Goal: Information Seeking & Learning: Compare options

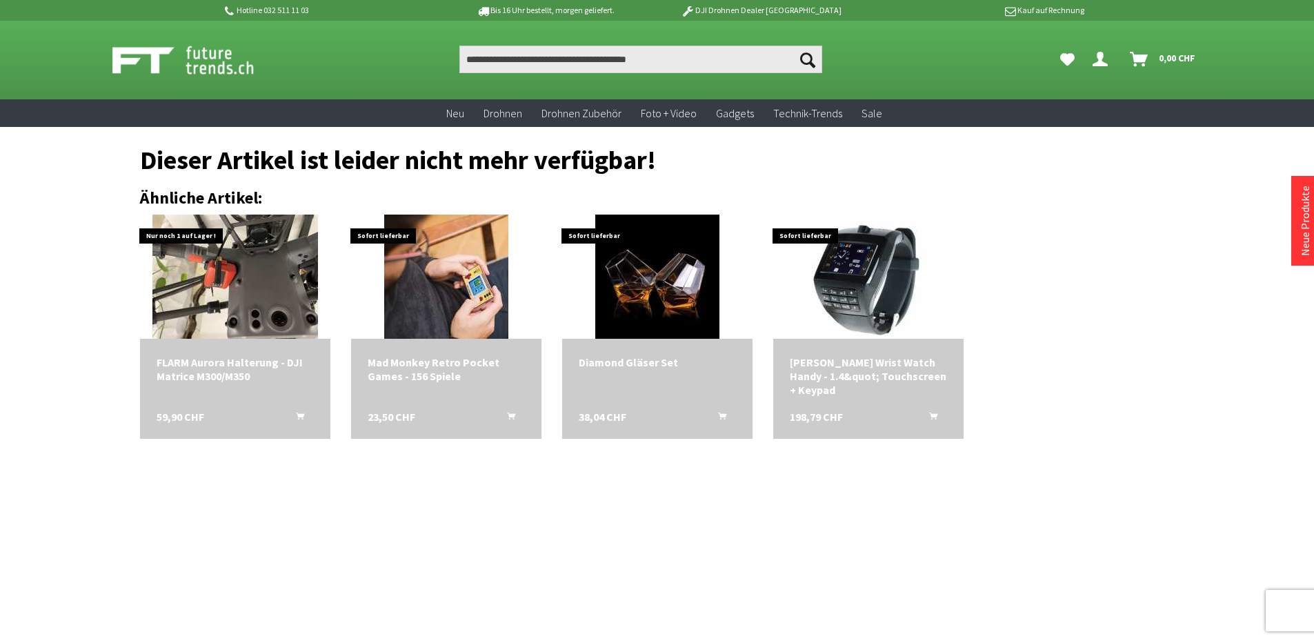
click at [366, 540] on section "Menü schließen Kategorien Neu Drohnen Drohnen Zubehör Foto + Video Gadgets Tech…" at bounding box center [658, 368] width 1104 height 483
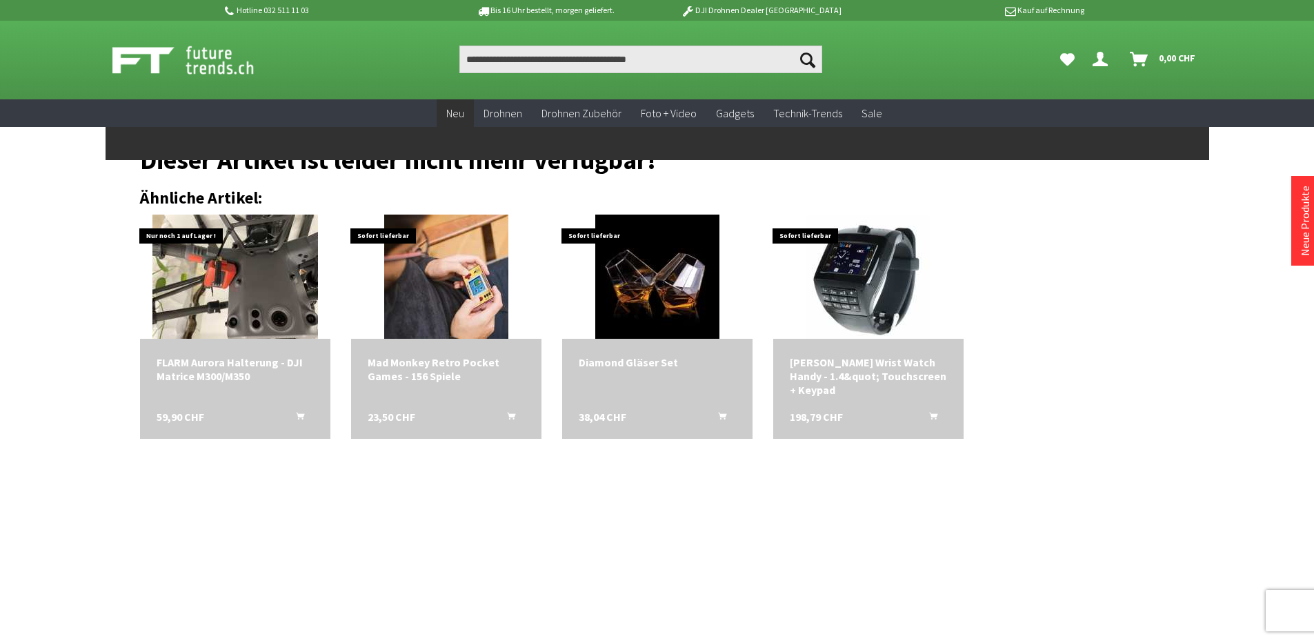
click at [459, 106] on span "Neu" at bounding box center [455, 113] width 18 height 14
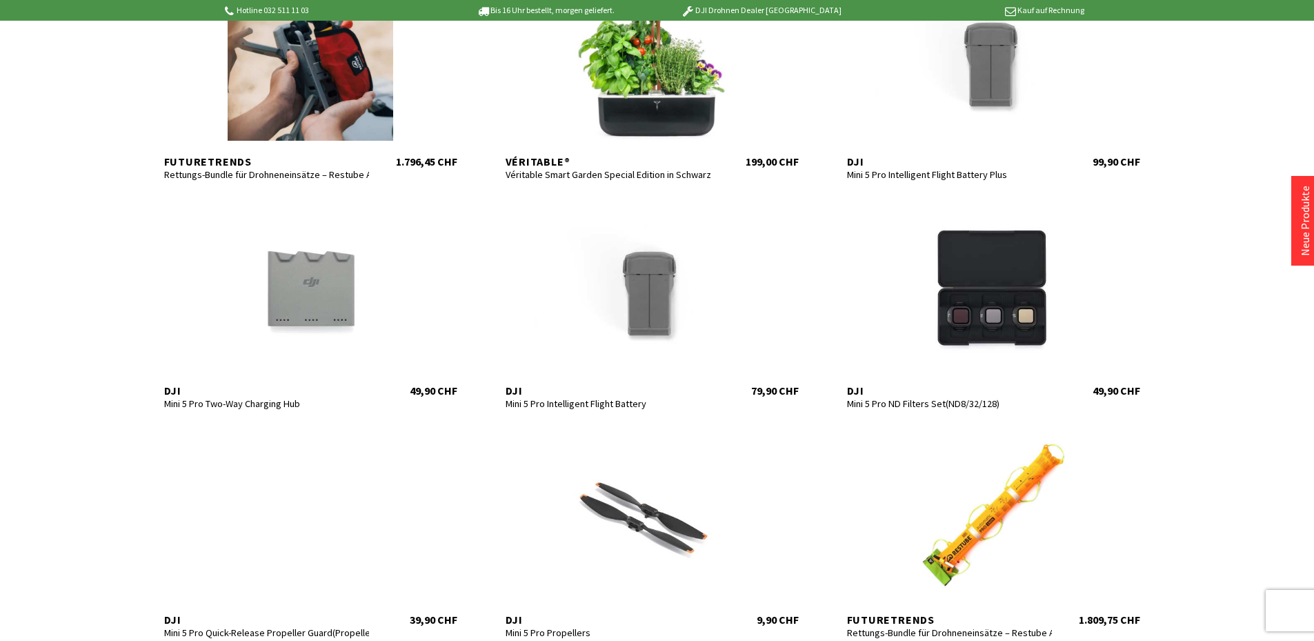
scroll to position [414, 0]
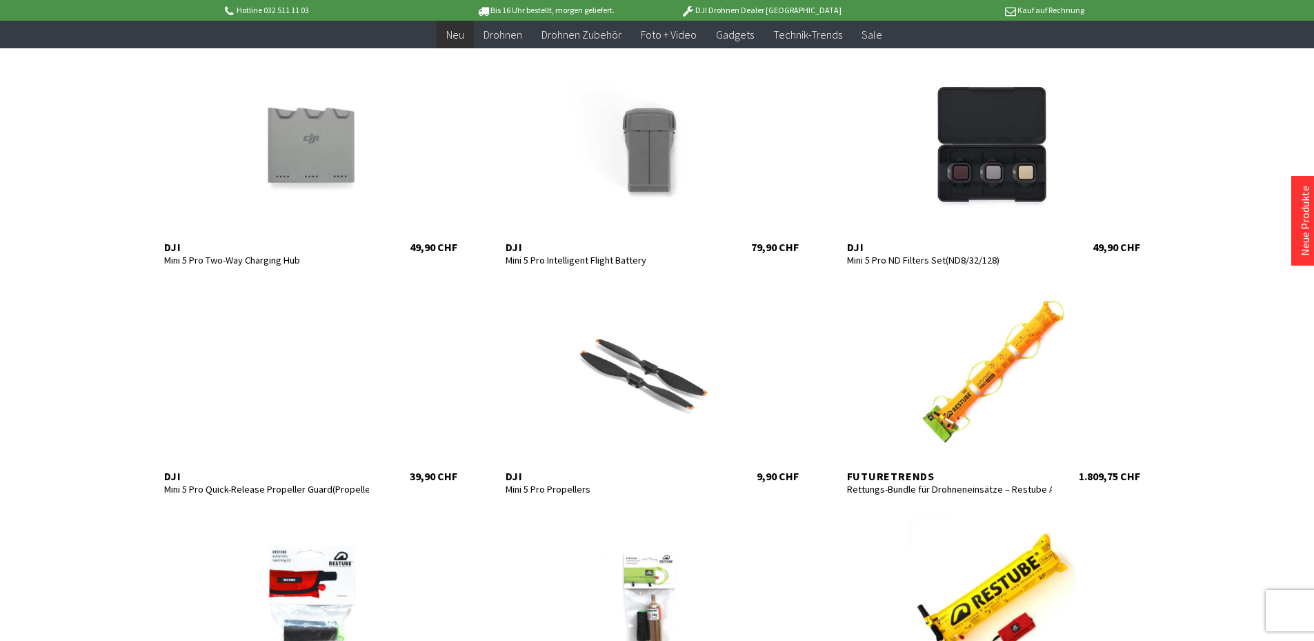
scroll to position [690, 0]
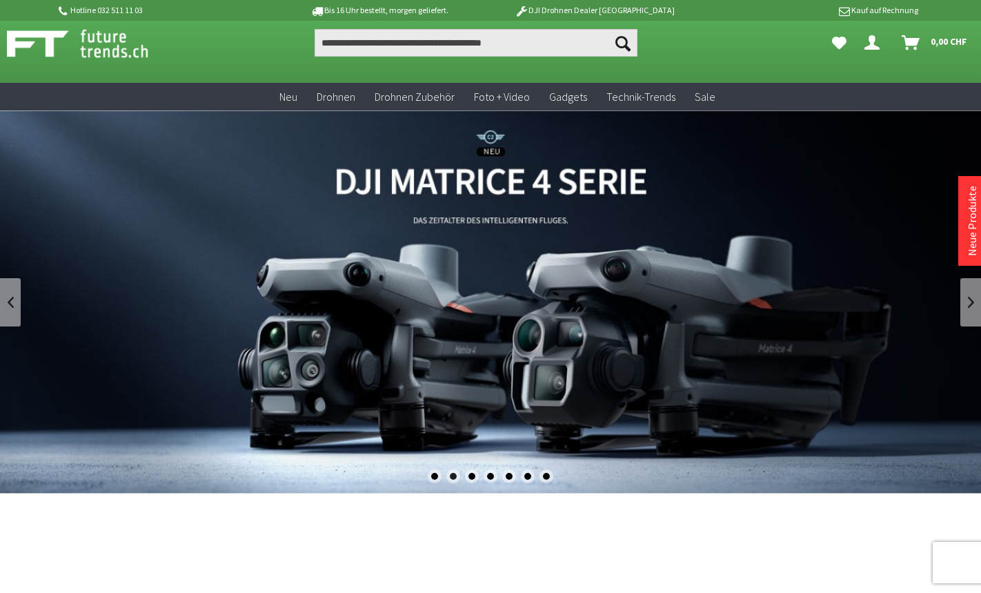
scroll to position [69, 0]
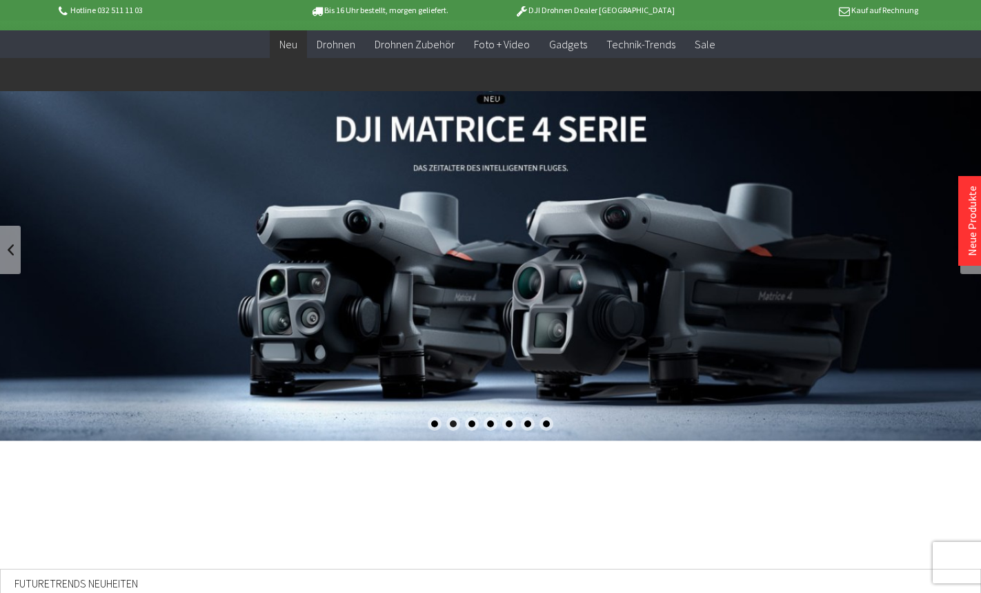
click at [297, 41] on span "Neu" at bounding box center [288, 44] width 18 height 14
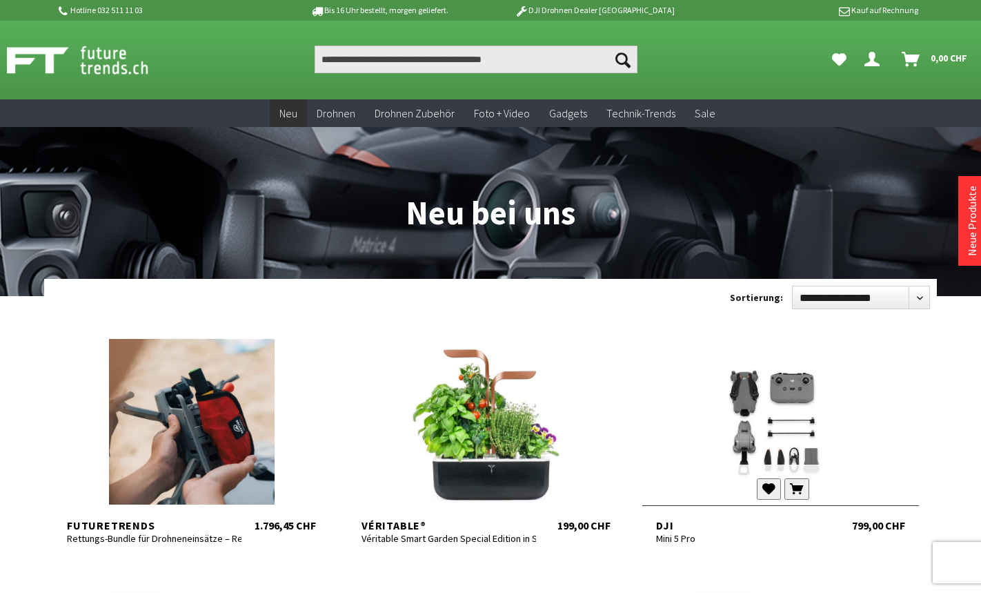
click at [790, 424] on div at bounding box center [780, 422] width 277 height 166
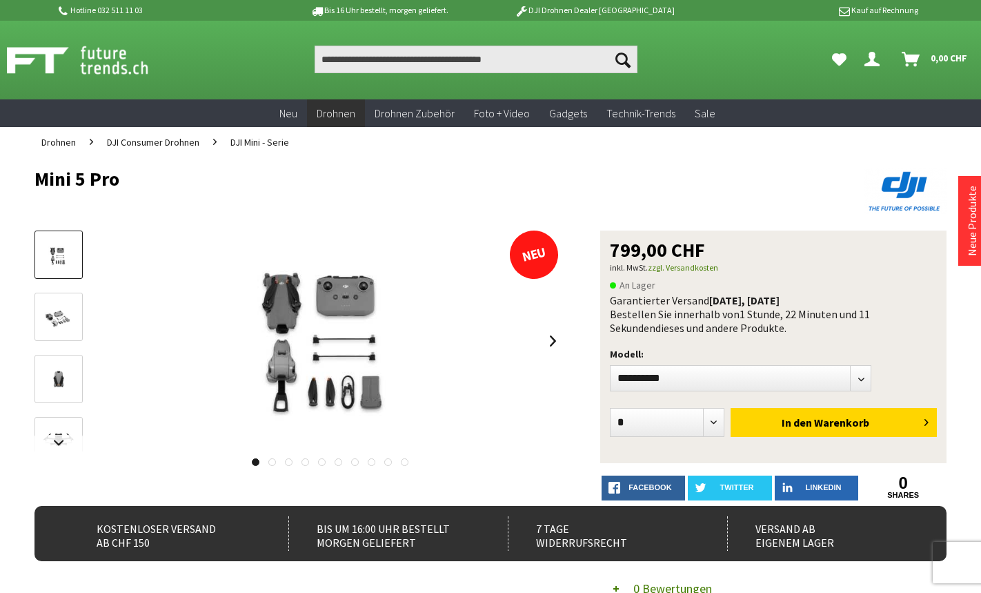
click at [248, 143] on span "DJI Mini - Serie" at bounding box center [259, 142] width 59 height 12
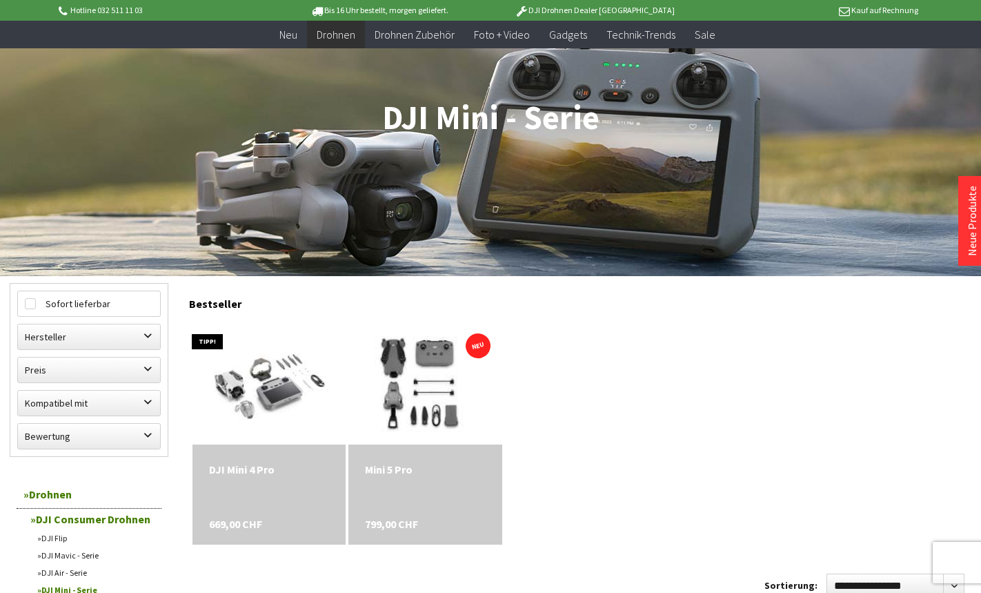
scroll to position [207, 0]
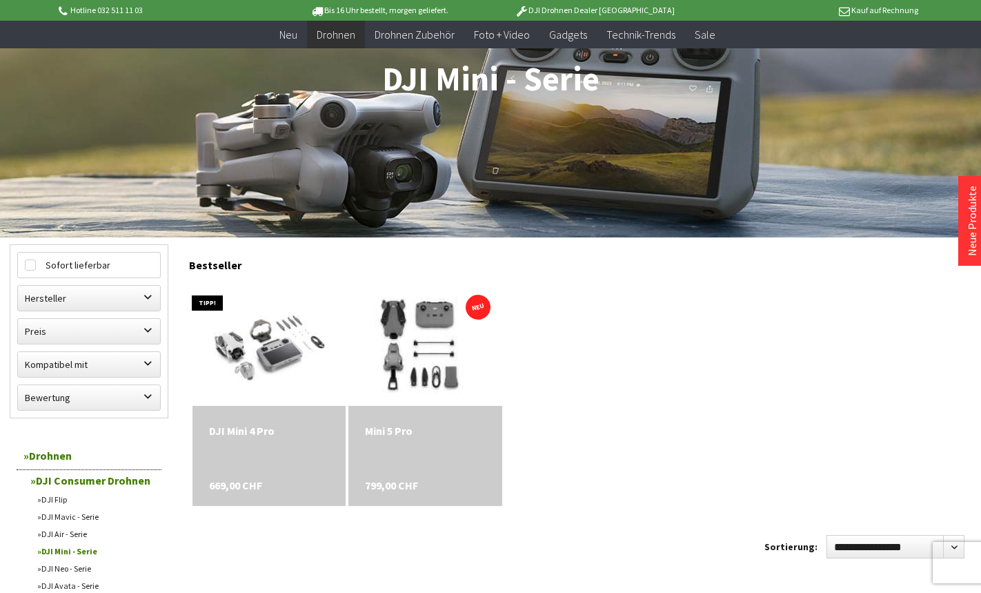
click at [415, 357] on img at bounding box center [425, 343] width 215 height 143
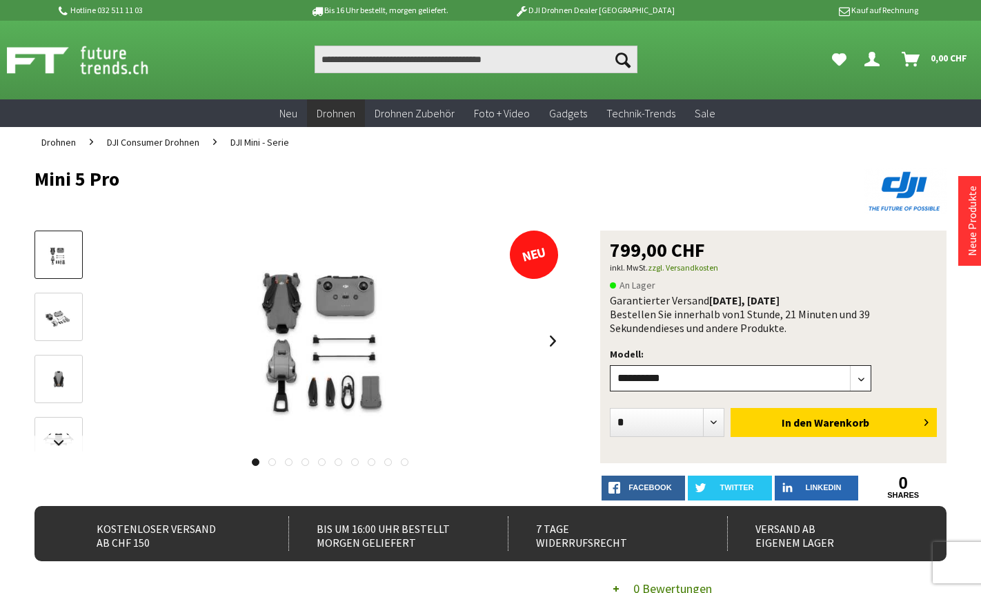
click at [811, 369] on select"] "**********" at bounding box center [740, 378] width 261 height 26
click at [823, 315] on span "1 Stunde, 21 Minuten und 38 Sekunden" at bounding box center [740, 321] width 260 height 28
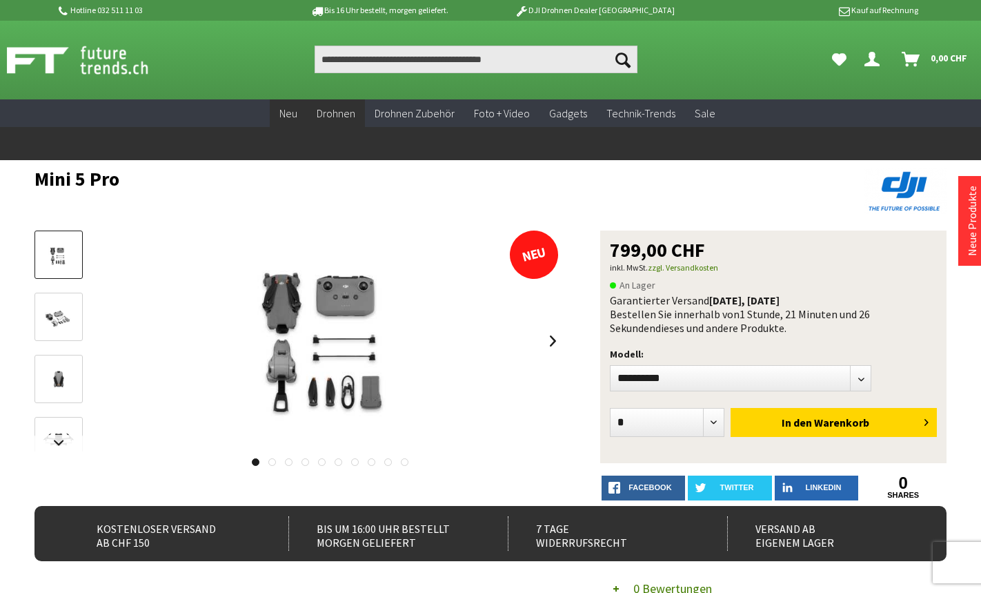
click at [282, 115] on span "Neu" at bounding box center [288, 113] width 18 height 14
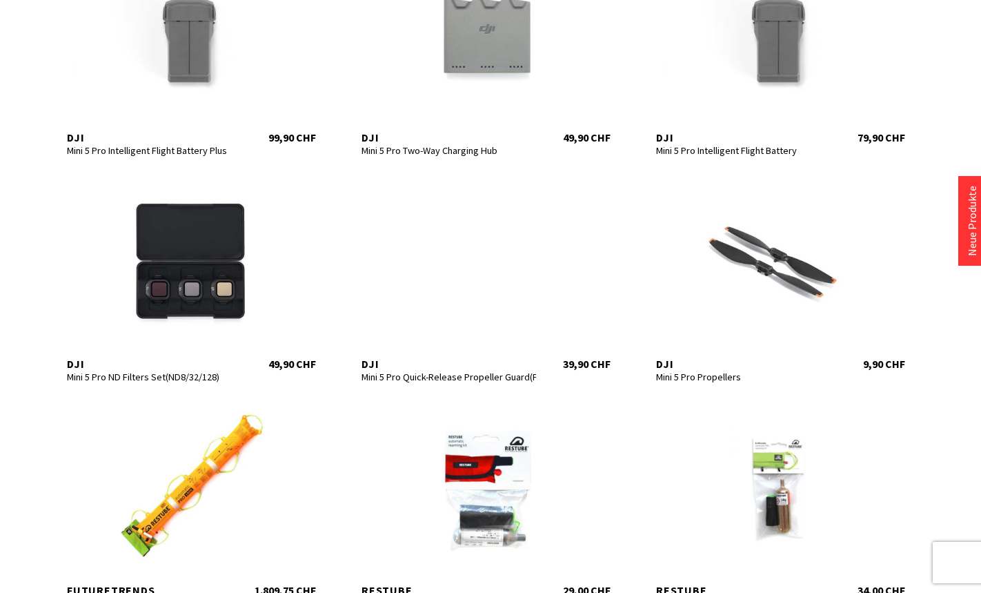
scroll to position [621, 0]
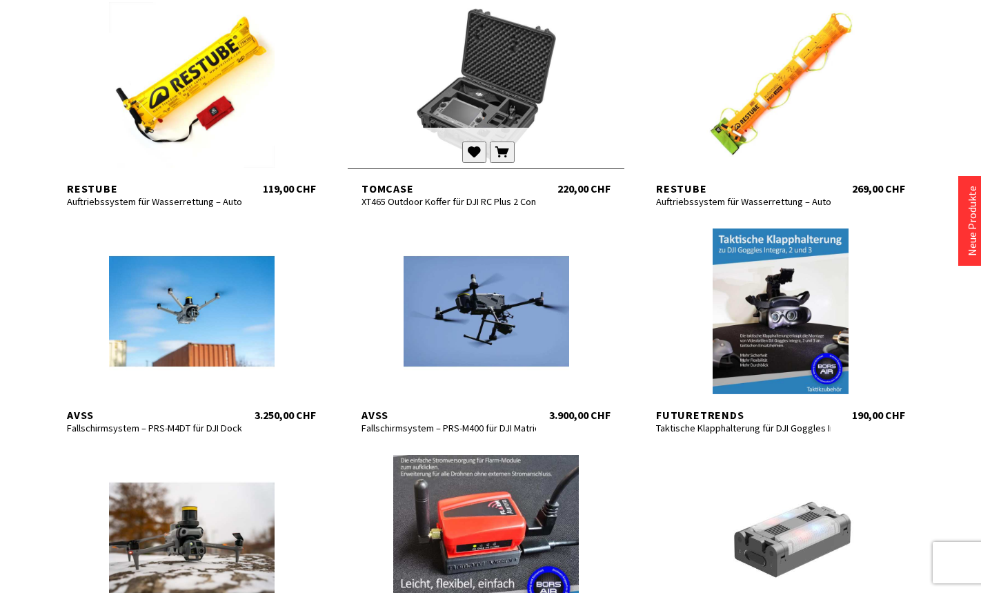
scroll to position [1242, 0]
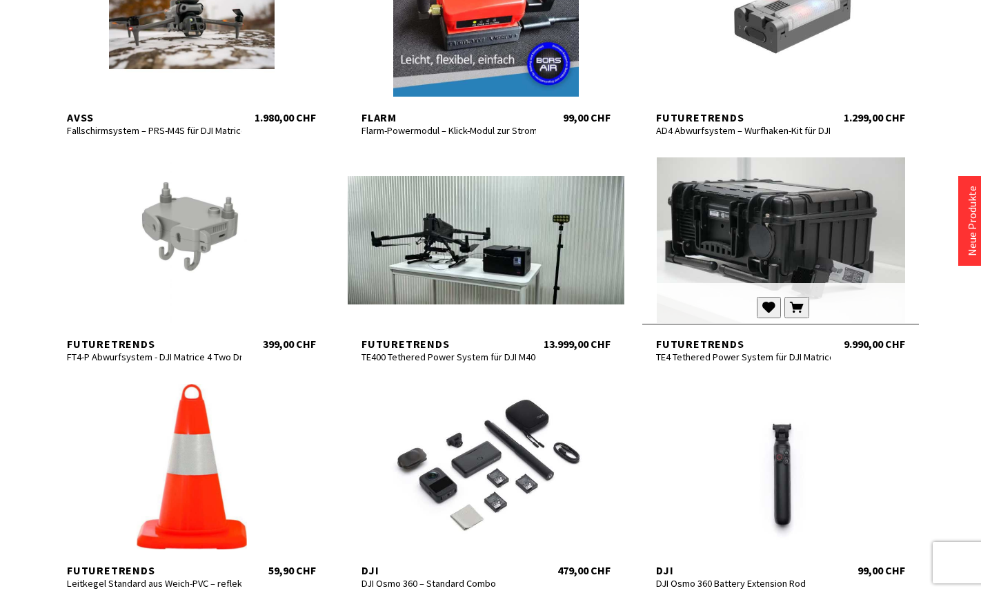
scroll to position [2000, 0]
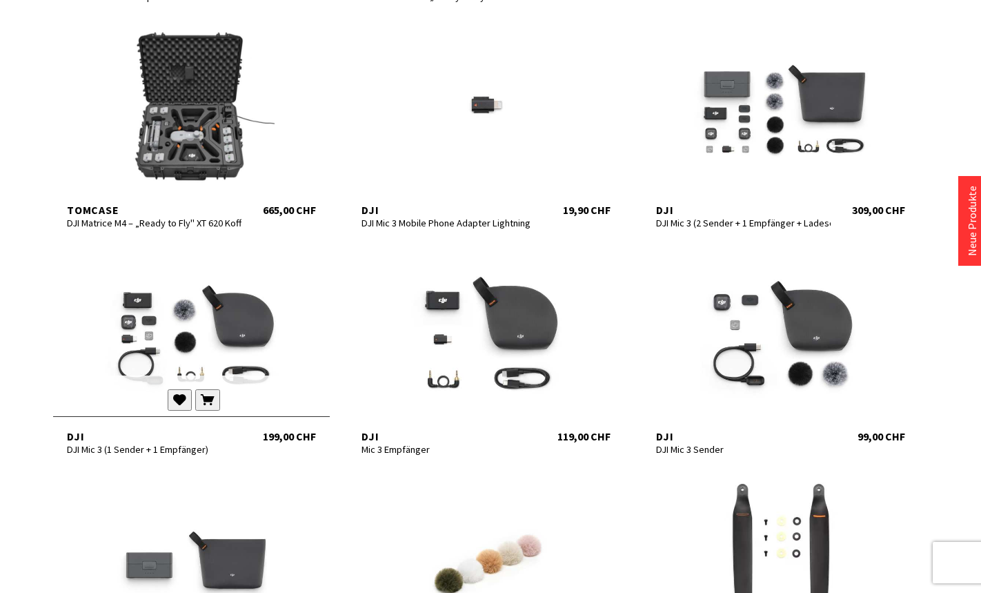
scroll to position [2552, 0]
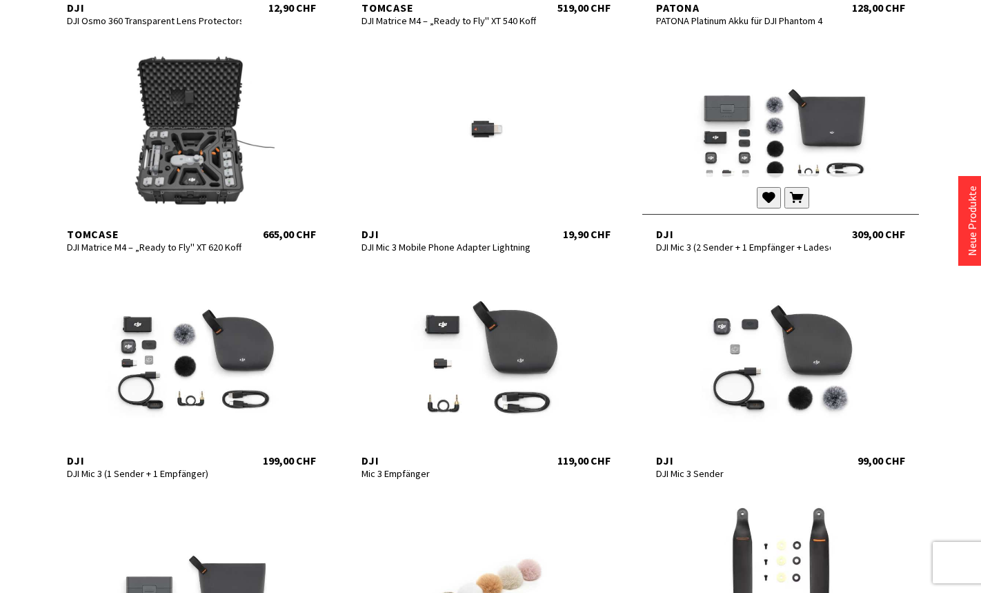
click at [855, 146] on div at bounding box center [780, 131] width 277 height 166
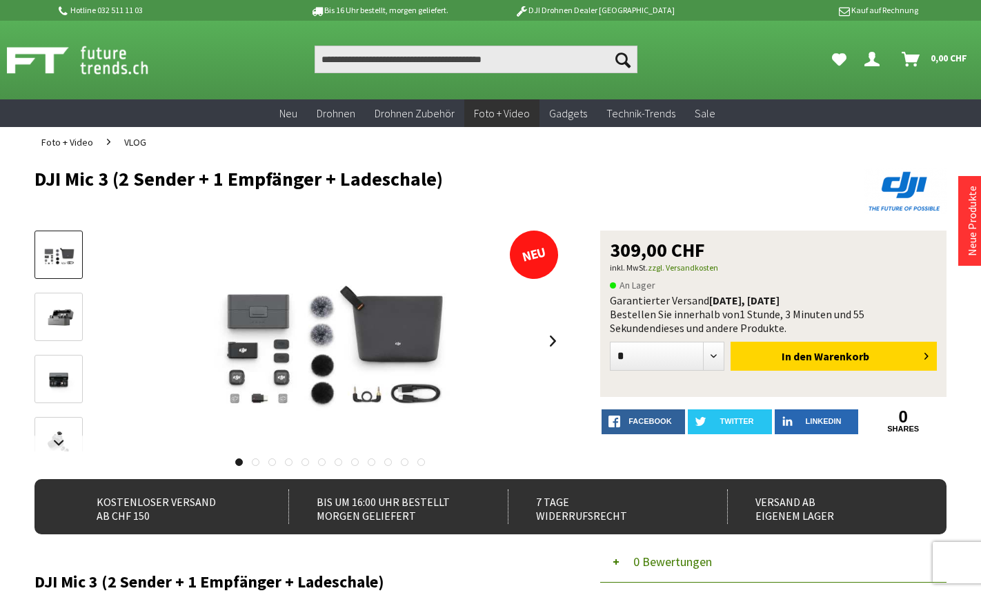
click at [132, 147] on span "VLOG" at bounding box center [135, 142] width 22 height 12
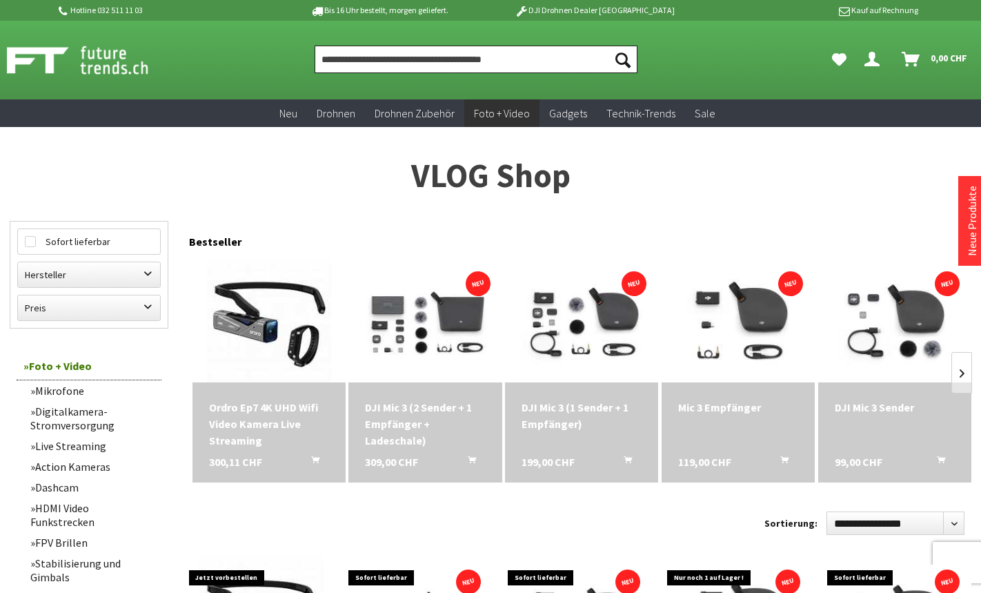
click at [506, 58] on input "Produkt, Marke, Kategorie, EAN, Artikelnummer…" at bounding box center [476, 60] width 323 height 28
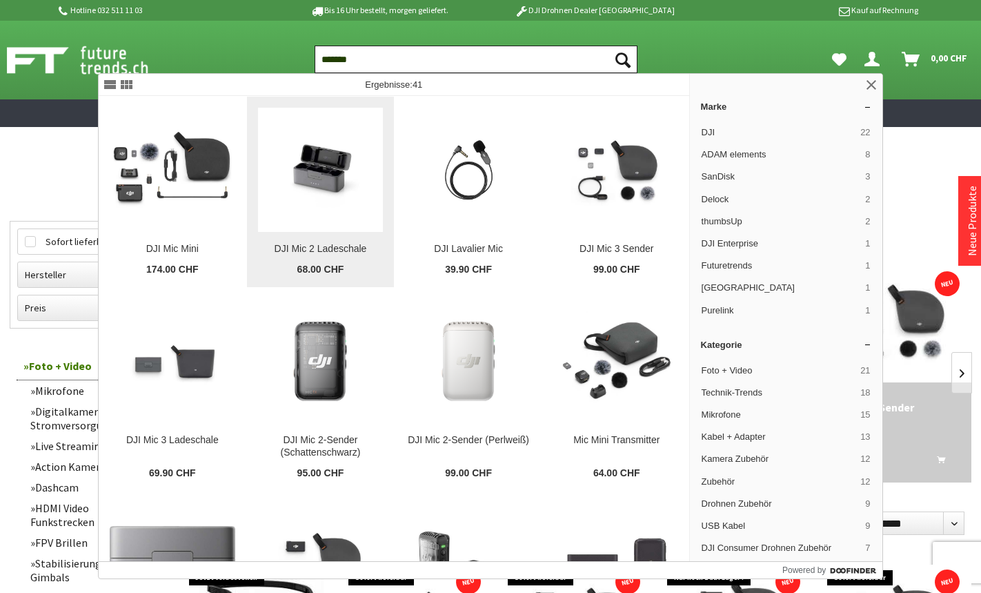
type input "*******"
click at [286, 155] on img at bounding box center [321, 169] width 126 height 100
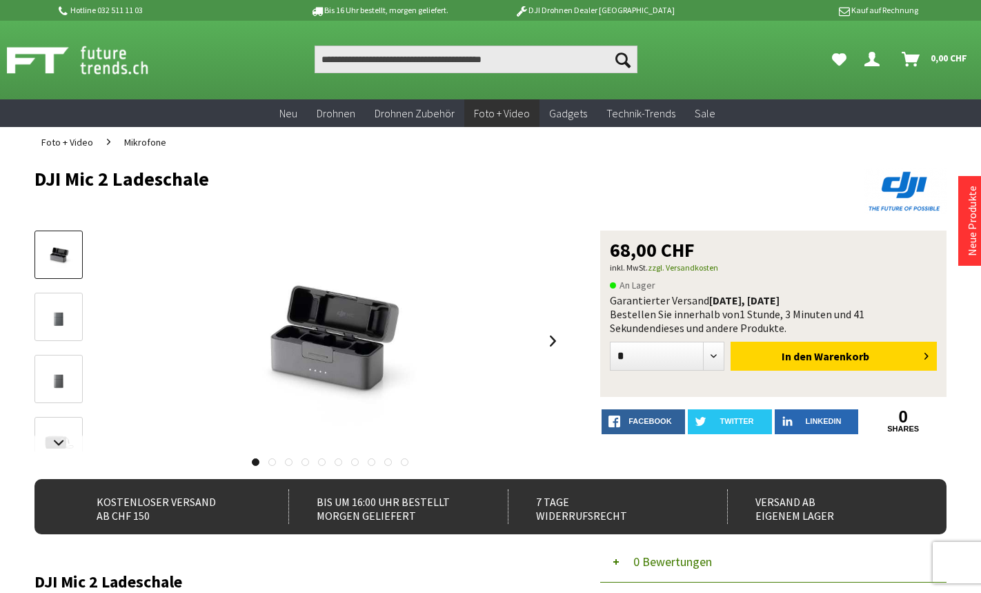
click at [126, 142] on span "Mikrofone" at bounding box center [145, 142] width 42 height 12
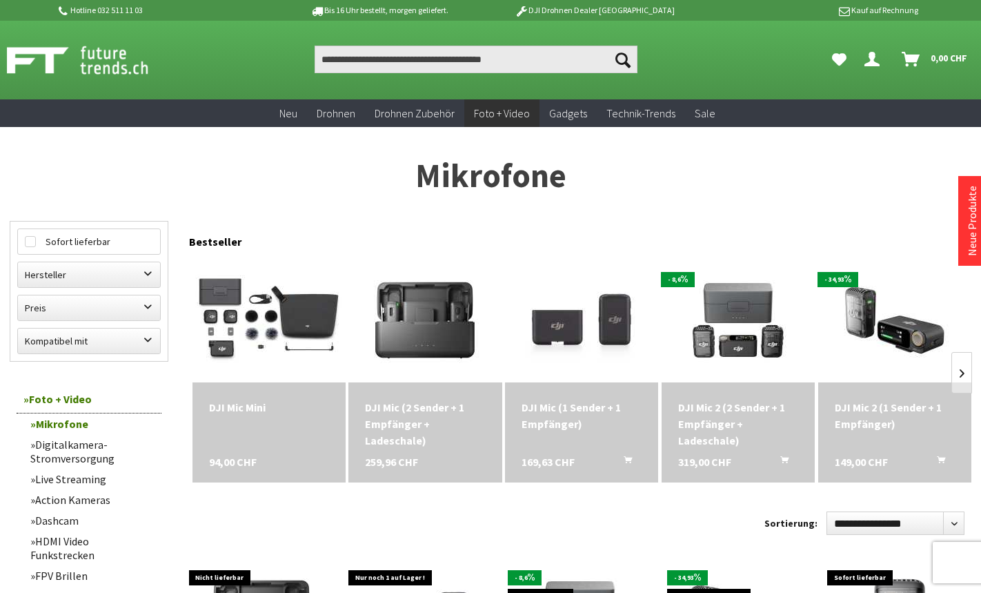
click at [83, 58] on img at bounding box center [93, 60] width 172 height 34
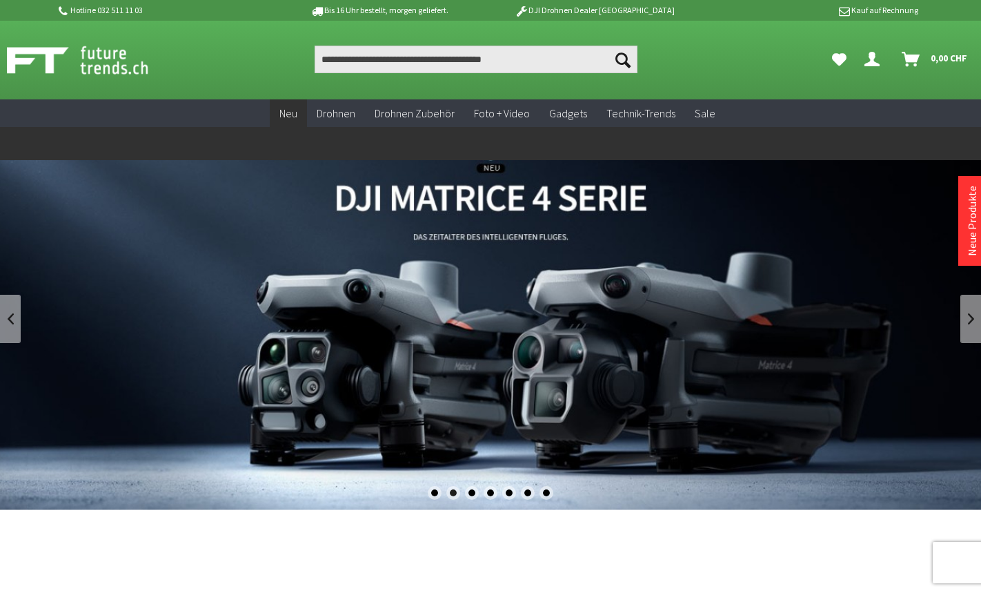
click at [290, 119] on span "Neu" at bounding box center [288, 113] width 18 height 14
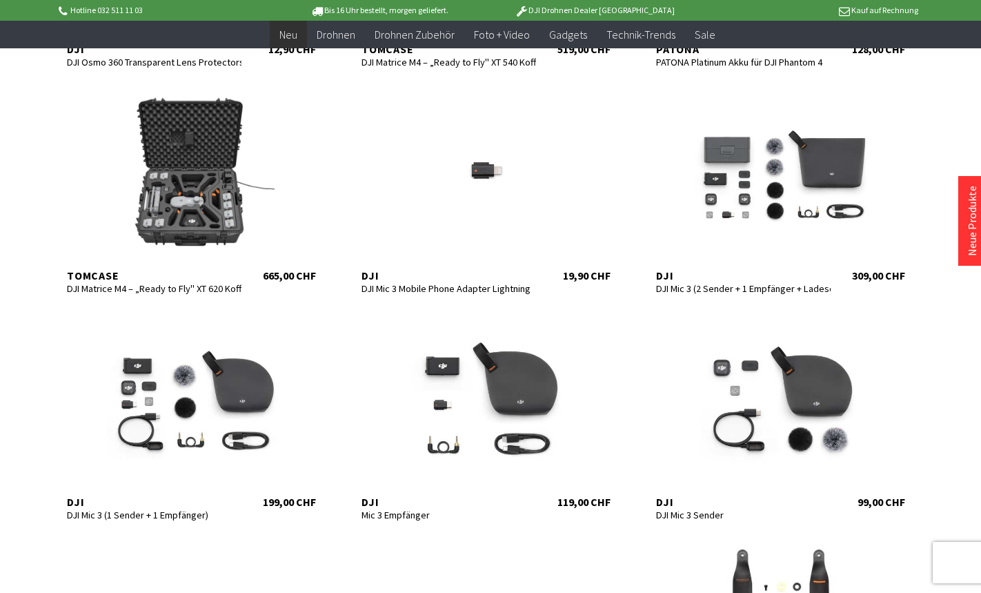
scroll to position [2690, 0]
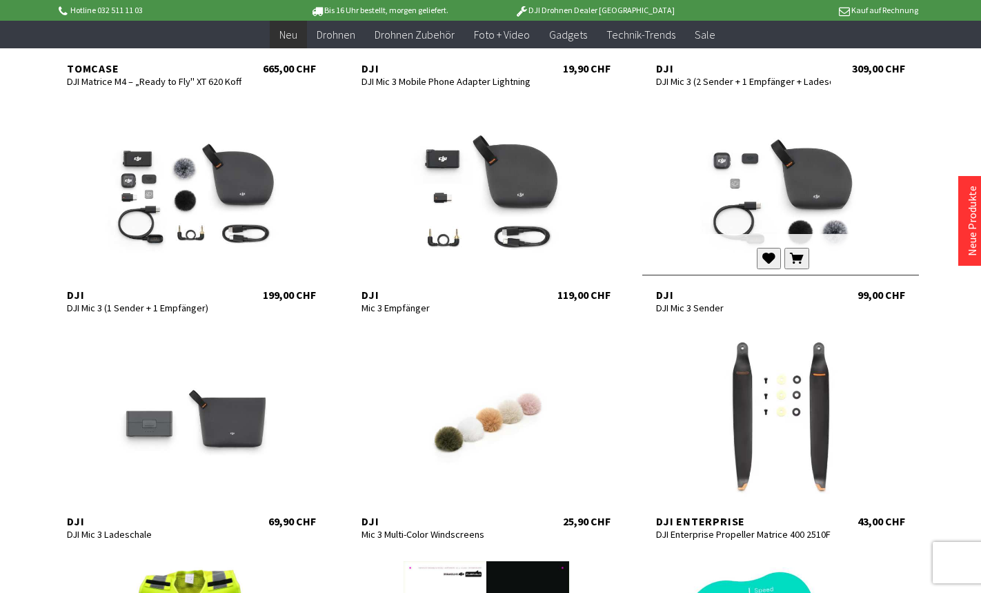
click at [781, 197] on div at bounding box center [780, 191] width 277 height 166
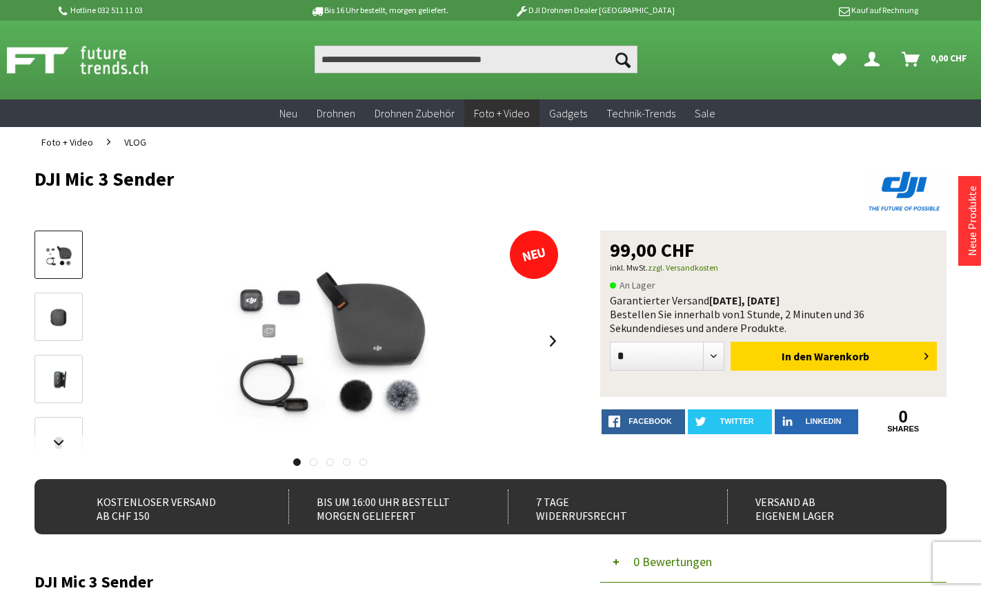
click at [130, 139] on span "VLOG" at bounding box center [135, 142] width 22 height 12
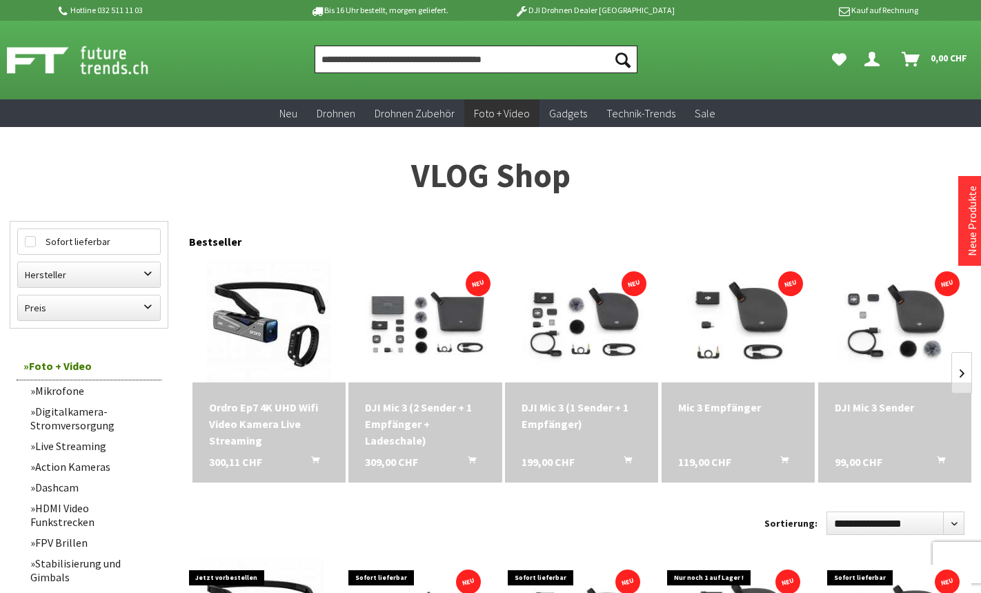
click at [520, 63] on input "Produkt, Marke, Kategorie, EAN, Artikelnummer…" at bounding box center [476, 60] width 323 height 28
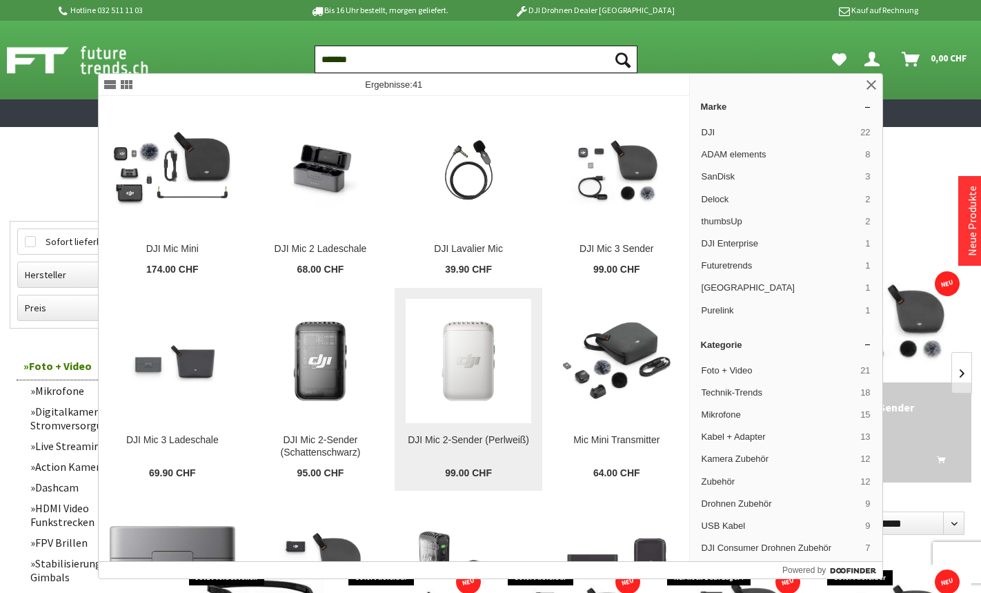
type input "*******"
click at [461, 372] on img at bounding box center [468, 361] width 124 height 124
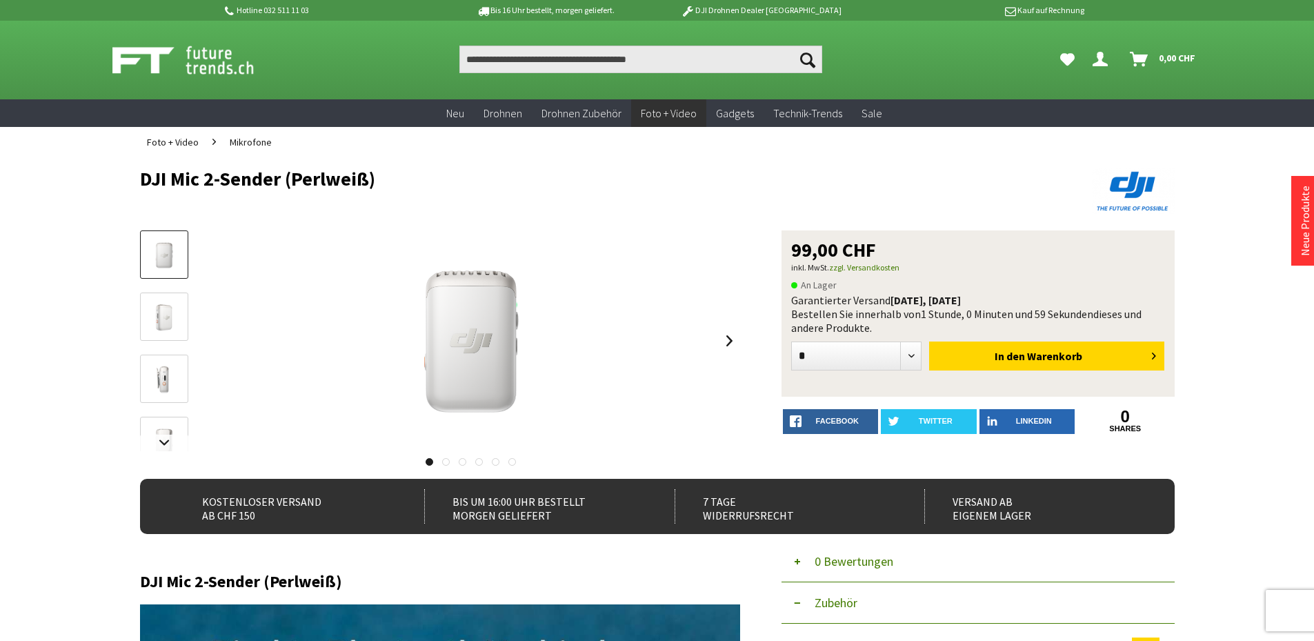
click at [243, 147] on span "Mikrofone" at bounding box center [251, 142] width 42 height 12
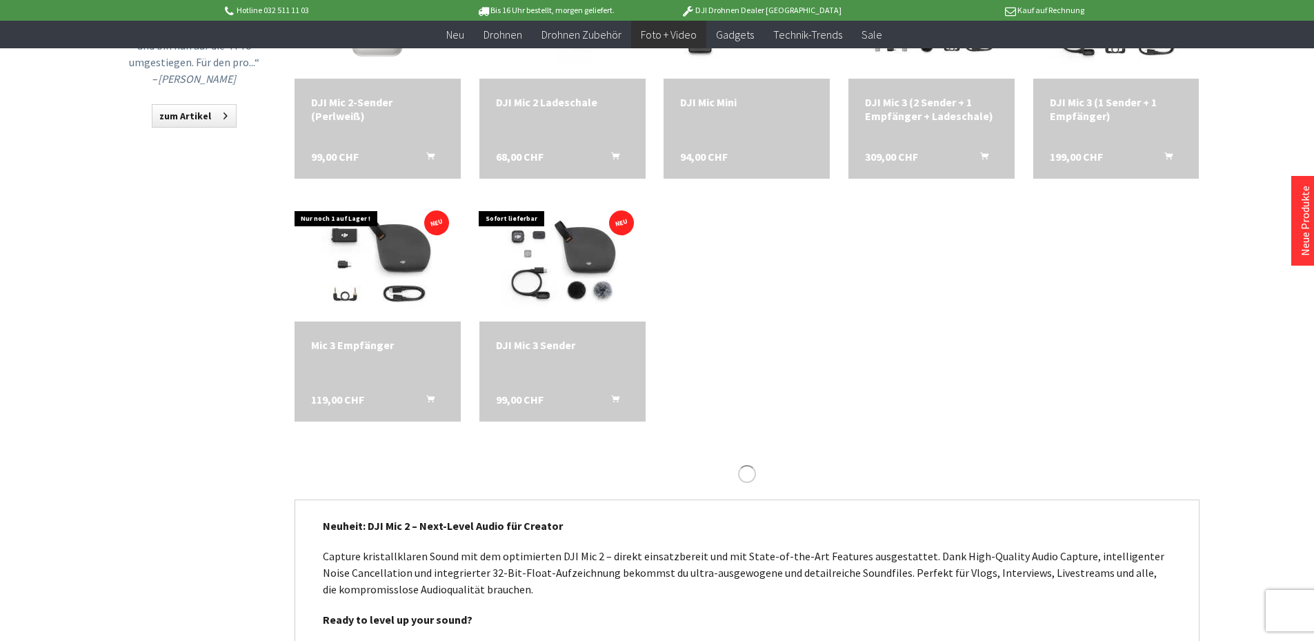
scroll to position [828, 0]
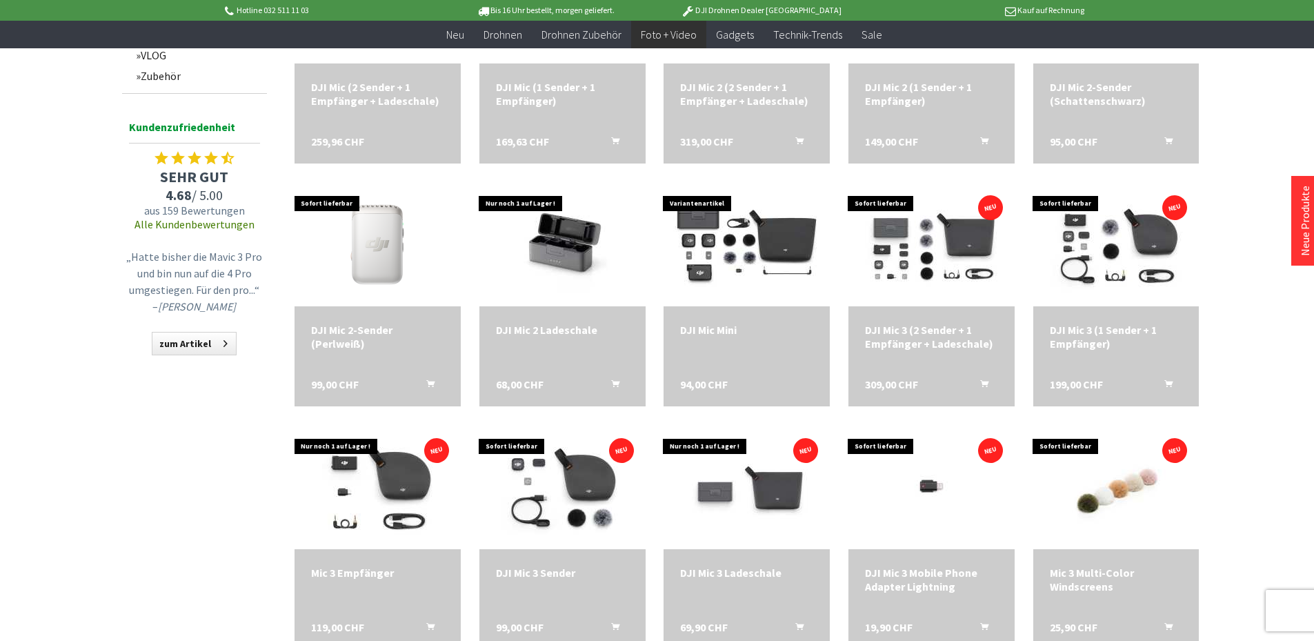
scroll to position [552, 0]
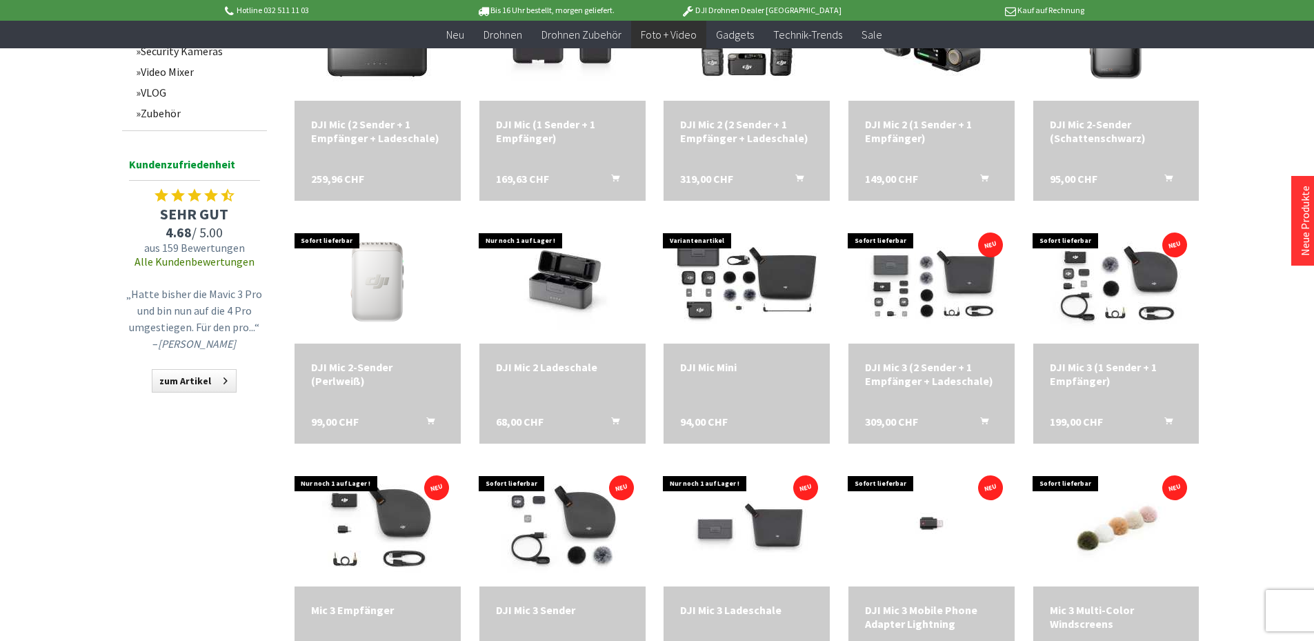
click at [59, 250] on div "Hotline 032 511 11 03 Bis 16 Uhr bestellt, morgen geliefert. DJI Drohnen Dealer…" at bounding box center [657, 379] width 1314 height 1862
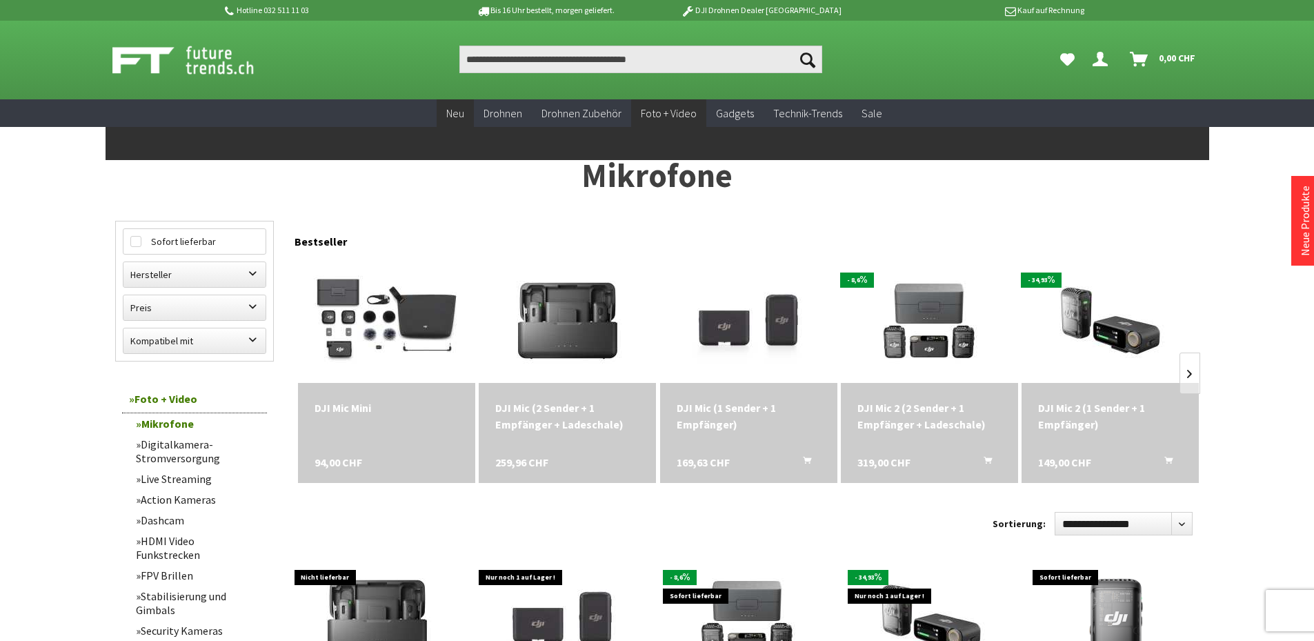
click at [445, 113] on link "Neu" at bounding box center [455, 113] width 37 height 28
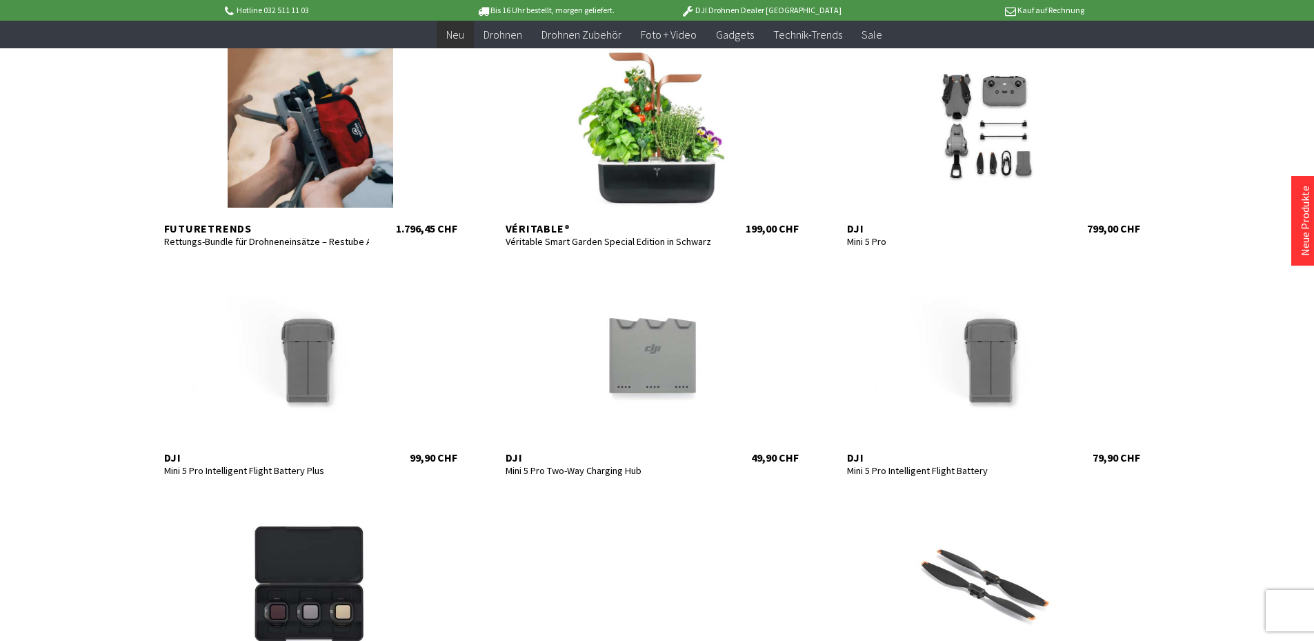
scroll to position [276, 0]
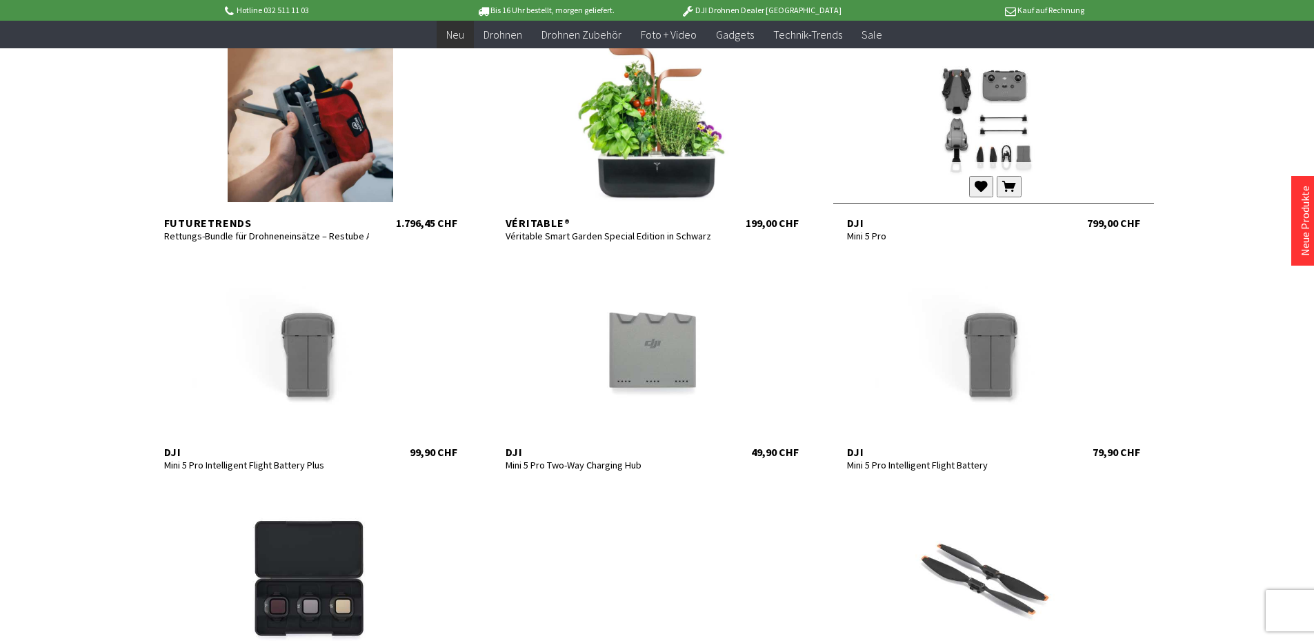
click at [993, 131] on div at bounding box center [993, 120] width 321 height 166
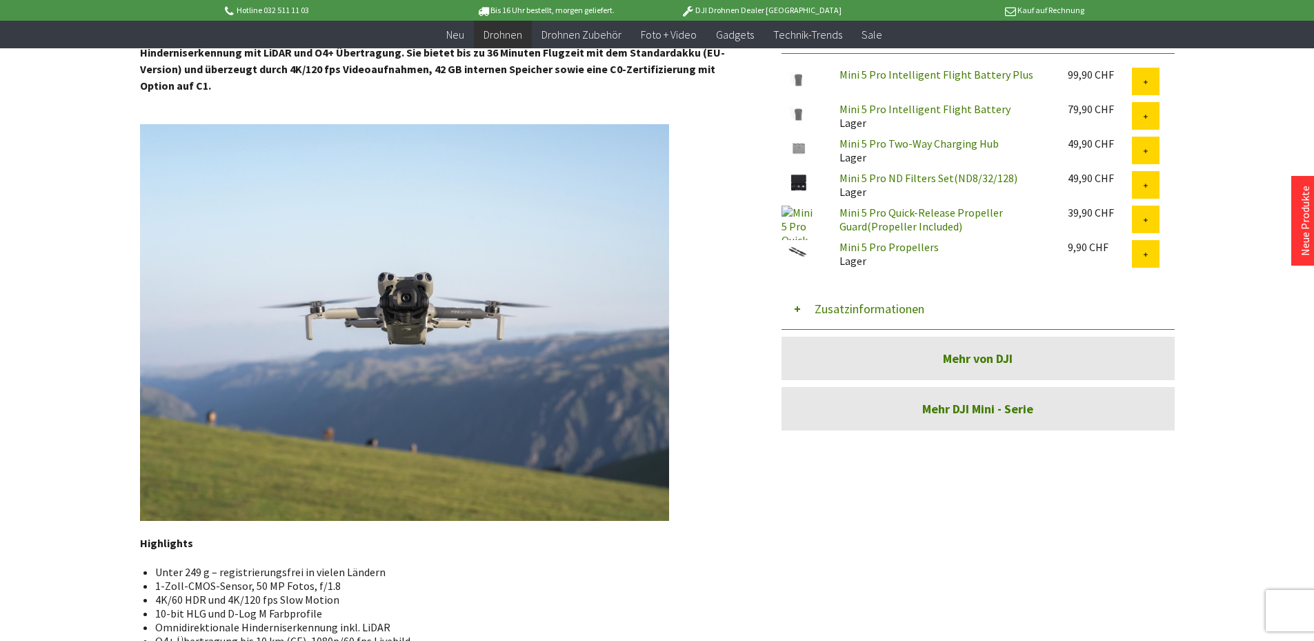
scroll to position [621, 0]
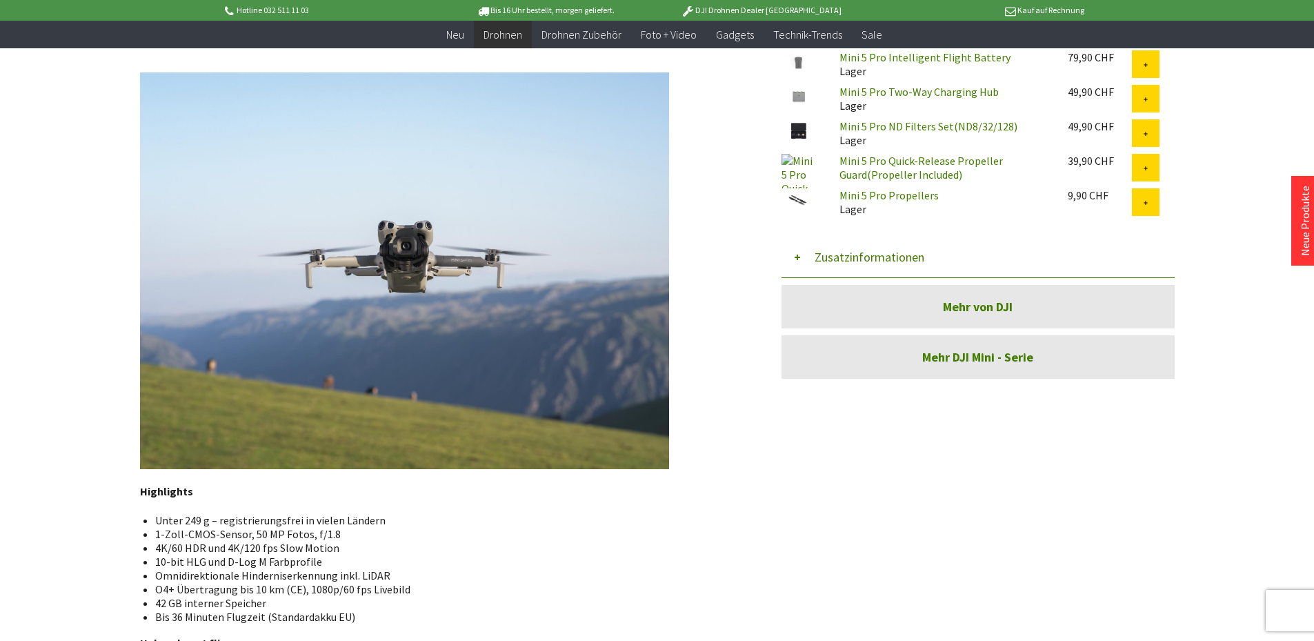
click at [416, 239] on img at bounding box center [404, 270] width 529 height 397
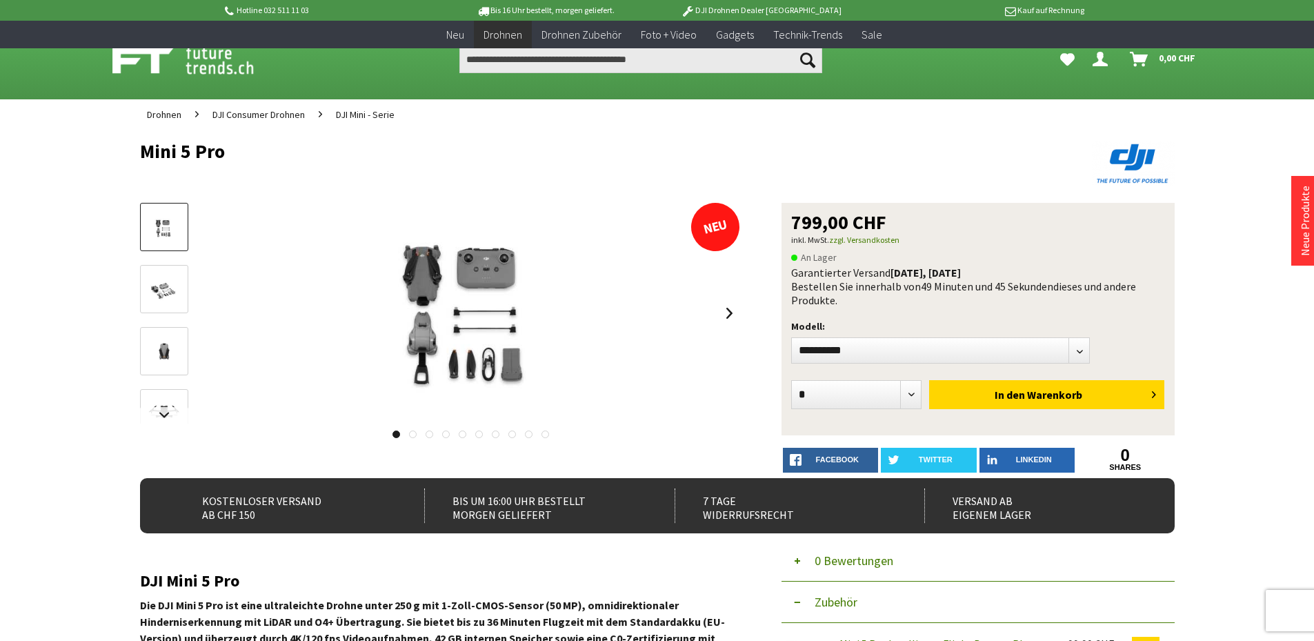
scroll to position [483, 0]
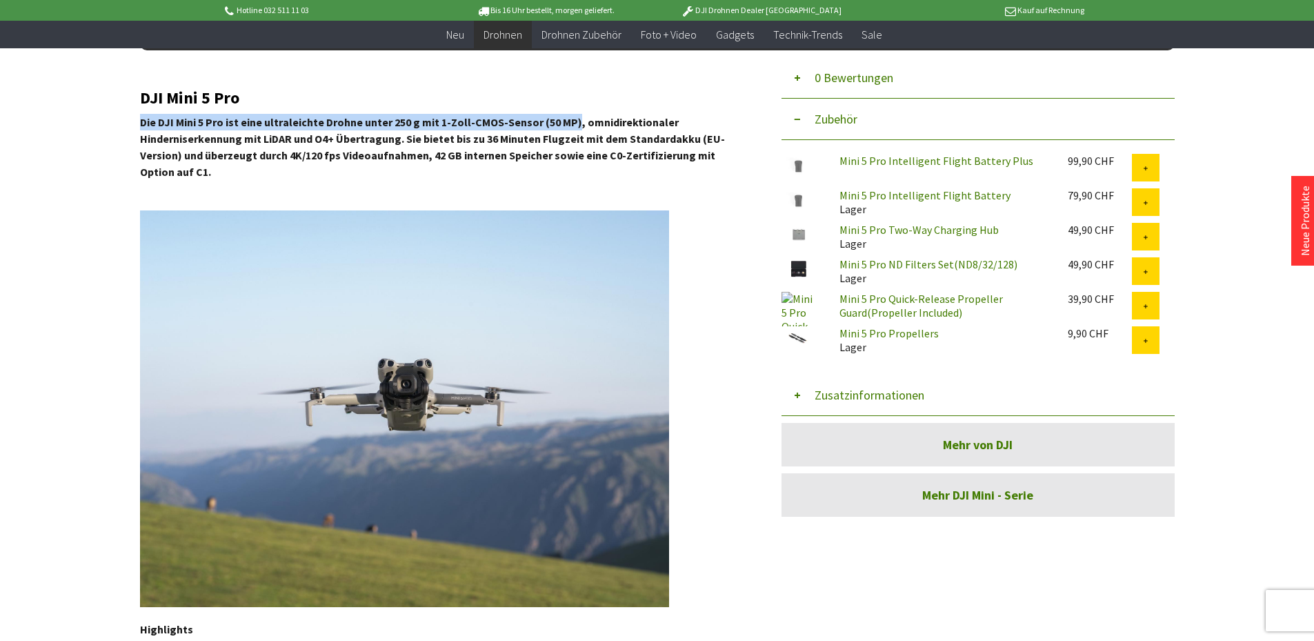
drag, startPoint x: 570, startPoint y: 125, endPoint x: 139, endPoint y: 121, distance: 430.4
click at [140, 121] on strong "Die DJI Mini 5 Pro ist eine ultraleichte Drohne unter 250 g mit 1-Zoll-CMOS-Sen…" at bounding box center [432, 146] width 585 height 63
copy strong "Die DJI Mini 5 Pro ist eine ultraleichte Drohne unter 250 g mit 1-Zoll-CMOS-Sen…"
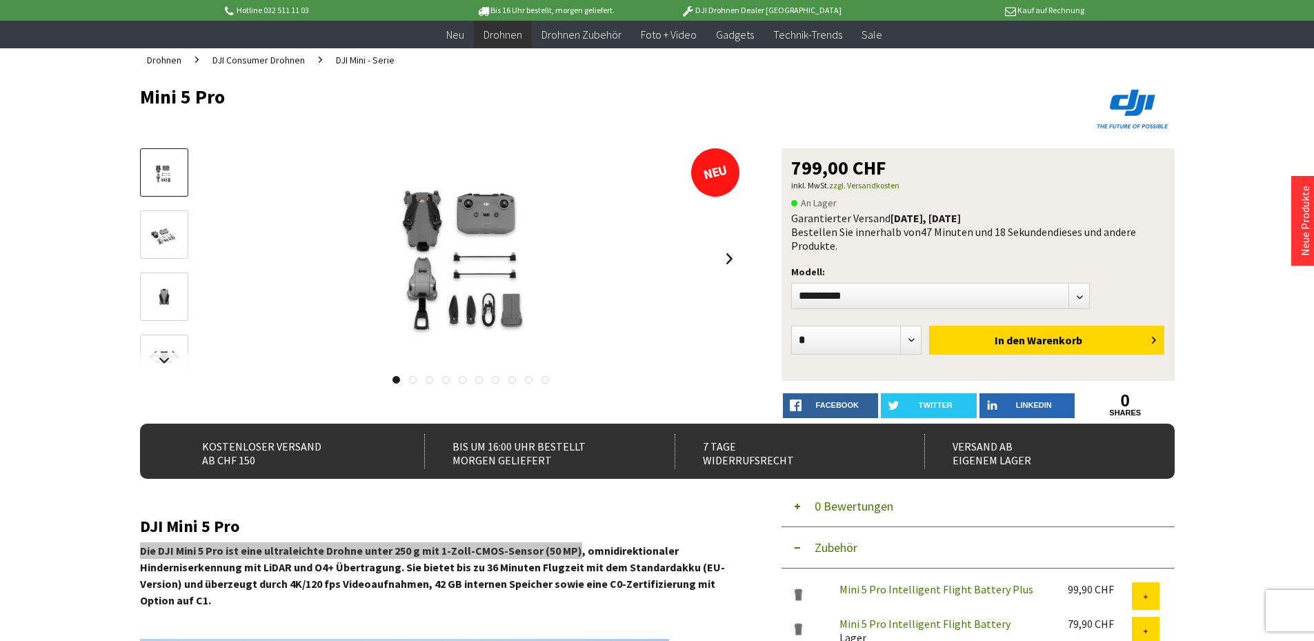
scroll to position [0, 0]
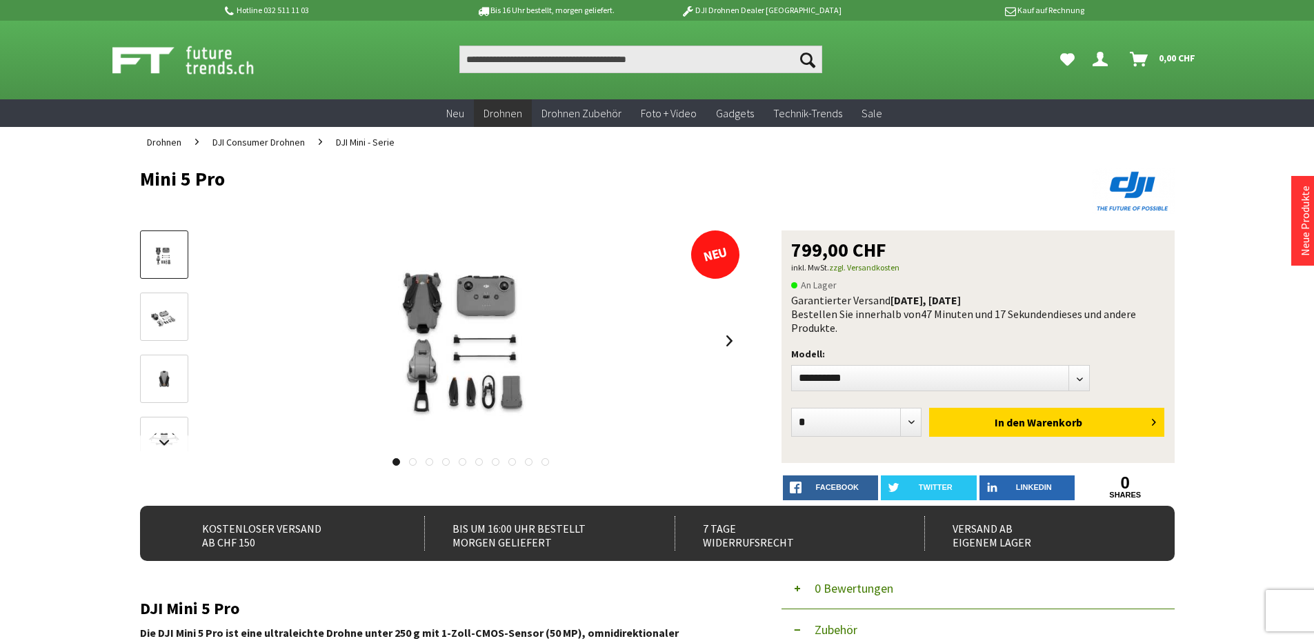
click at [190, 90] on div "Suchen Suchen Dein Konto Menü schließen Dein Konto 0" at bounding box center [658, 60] width 1104 height 79
click at [215, 48] on img at bounding box center [198, 60] width 172 height 34
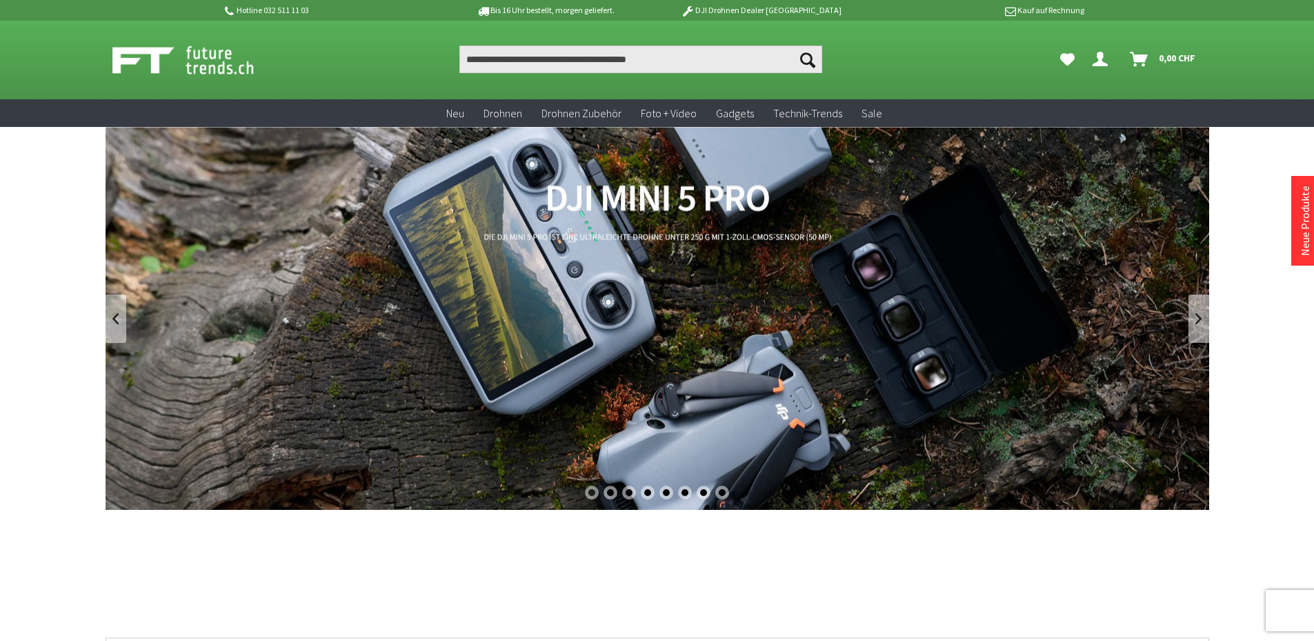
click at [885, 332] on link "DJI Mini 5 Pro" at bounding box center [658, 318] width 1104 height 383
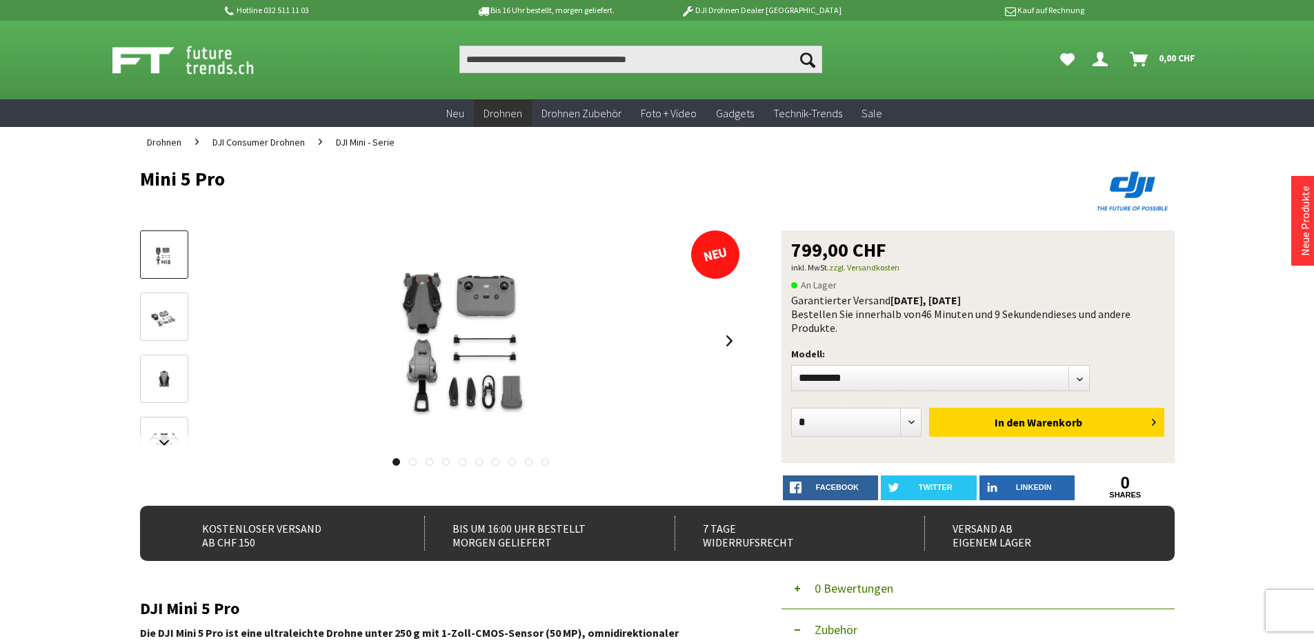
click at [220, 72] on img at bounding box center [198, 60] width 172 height 34
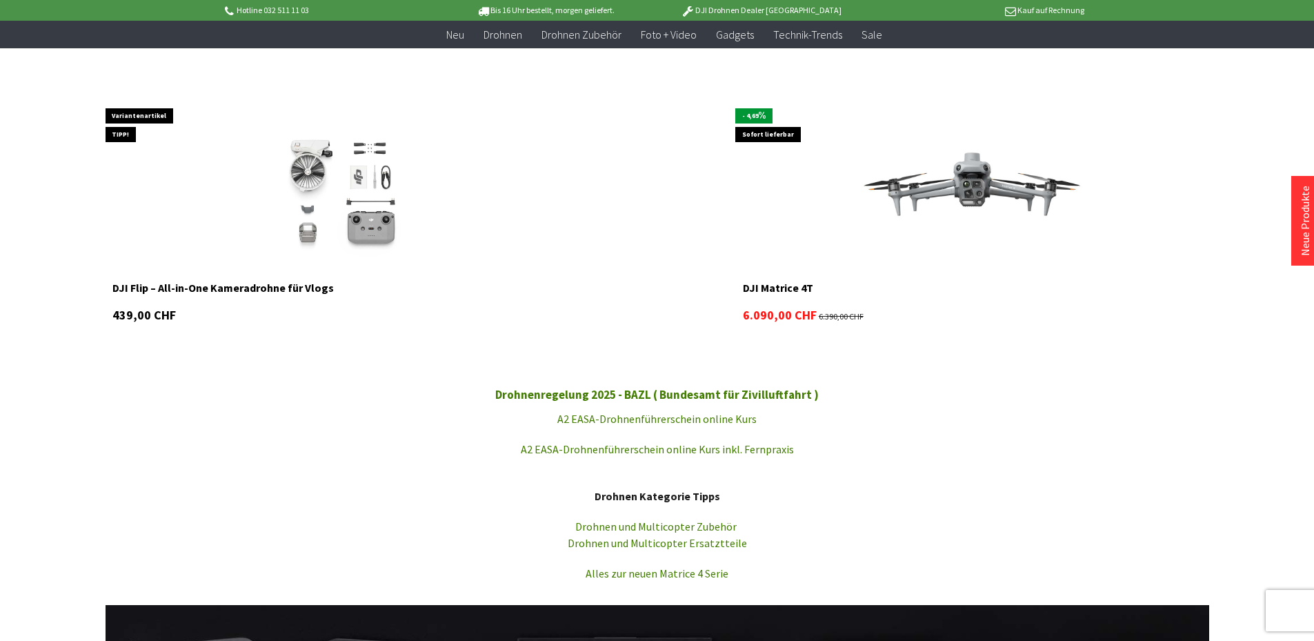
scroll to position [1449, 0]
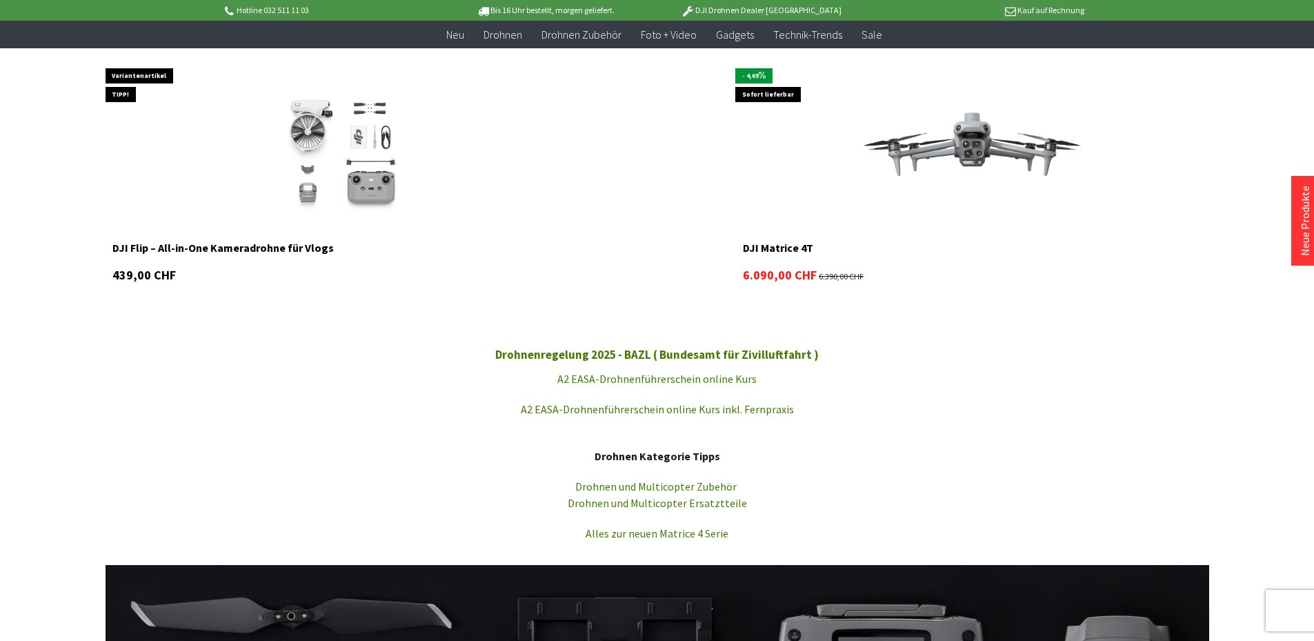
click at [782, 353] on link "Drohnenregelung 2025 - BAZL ( Bundesamt für Zivilluftfahrt )" at bounding box center [657, 354] width 324 height 15
click at [725, 376] on link "A2 EASA-Drohnenführerschein online Kurs" at bounding box center [656, 379] width 199 height 14
click at [595, 410] on link "A2 EASA-Drohnenführerschein online Kurs inkl. Fernpraxis" at bounding box center [657, 409] width 273 height 14
click at [688, 483] on link "Drohnen und Multicopter Zubehör" at bounding box center [655, 486] width 161 height 14
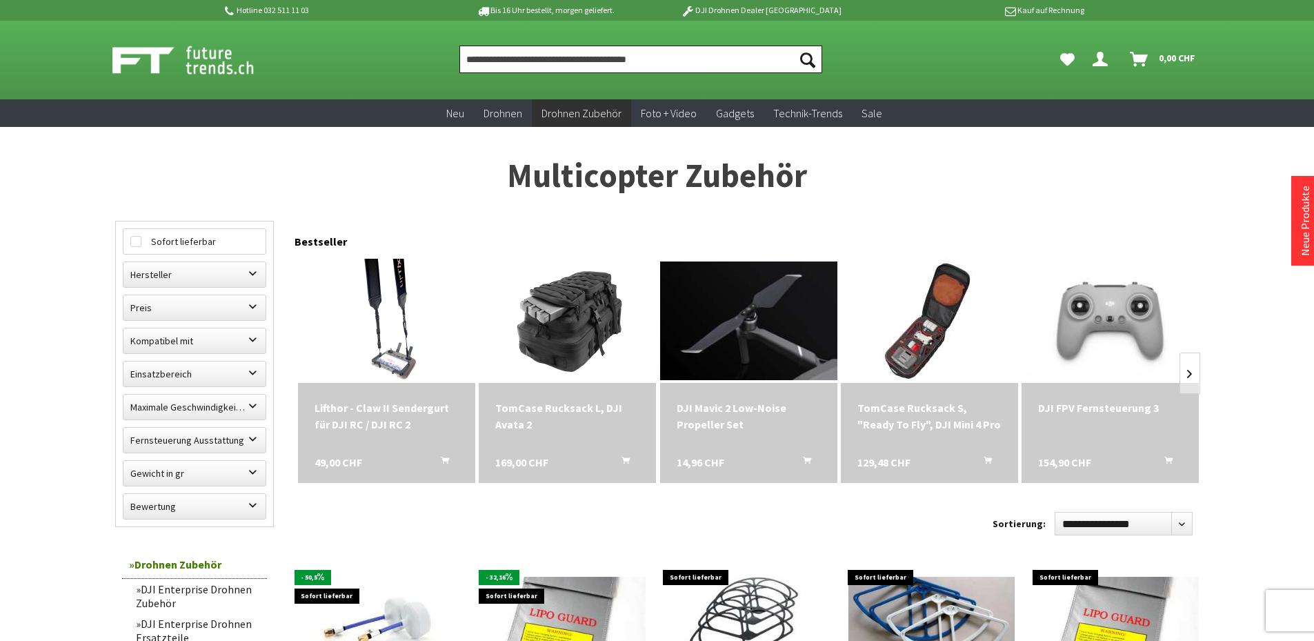
click at [584, 58] on input "Produkt, Marke, Kategorie, EAN, Artikelnummer…" at bounding box center [640, 60] width 363 height 28
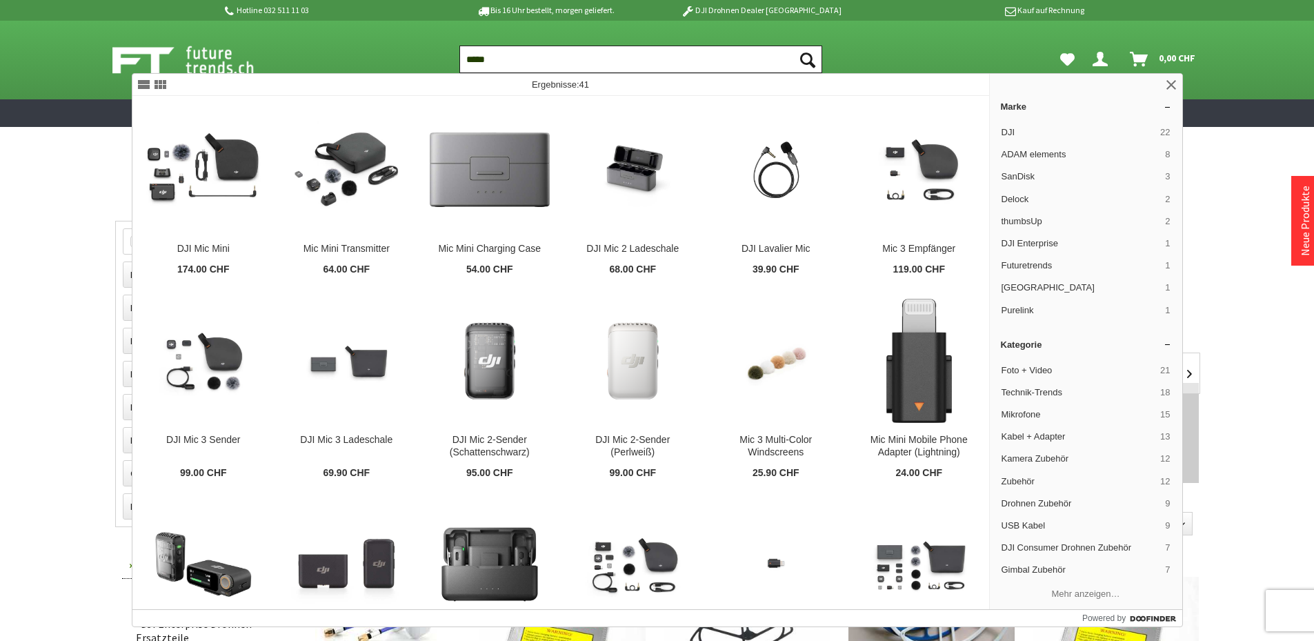
type input "*****"
click at [793, 46] on button "Suchen" at bounding box center [807, 60] width 29 height 28
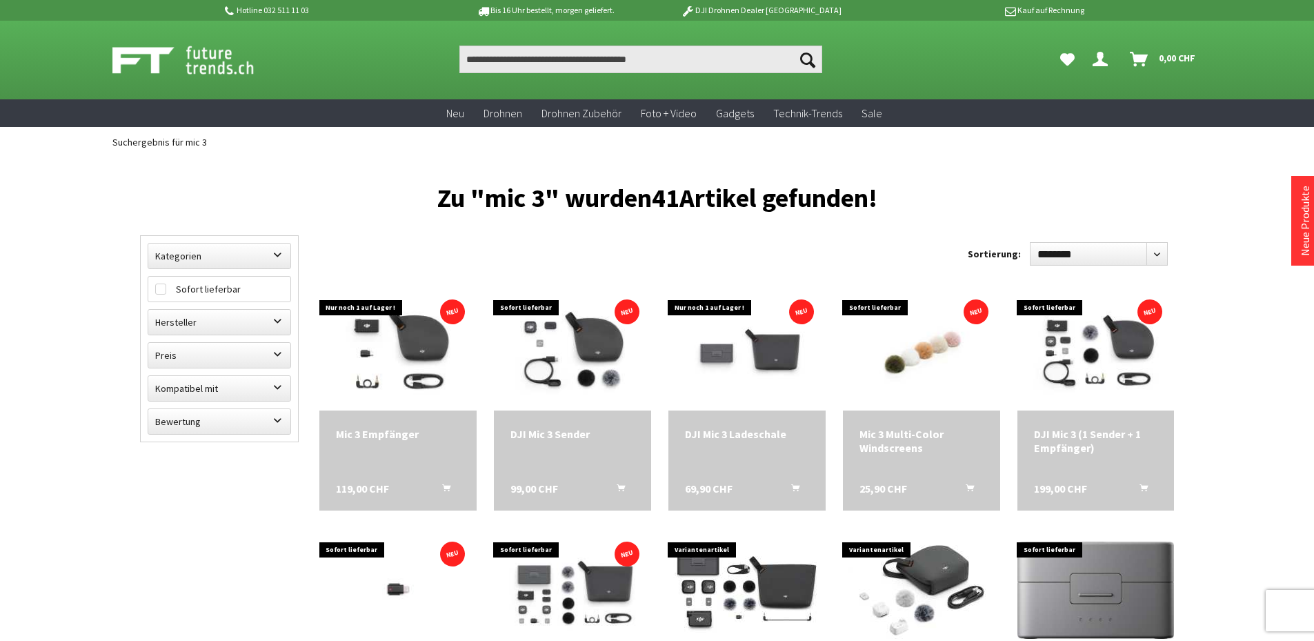
click at [1127, 252] on select "**********" at bounding box center [1099, 253] width 138 height 23
select select "*"
click at [1030, 242] on select "**********" at bounding box center [1099, 253] width 138 height 23
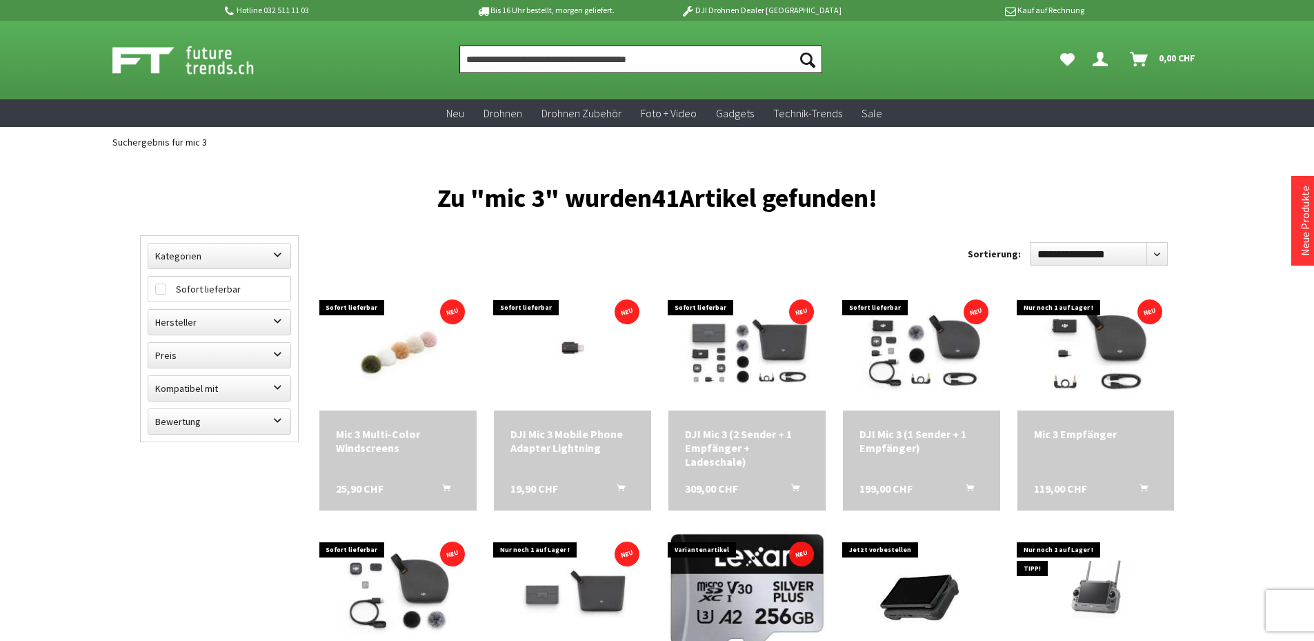
click at [477, 59] on input "Produkt, Marke, Kategorie, EAN, Artikelnummer…" at bounding box center [640, 60] width 363 height 28
click at [793, 46] on button "Suchen" at bounding box center [807, 60] width 29 height 28
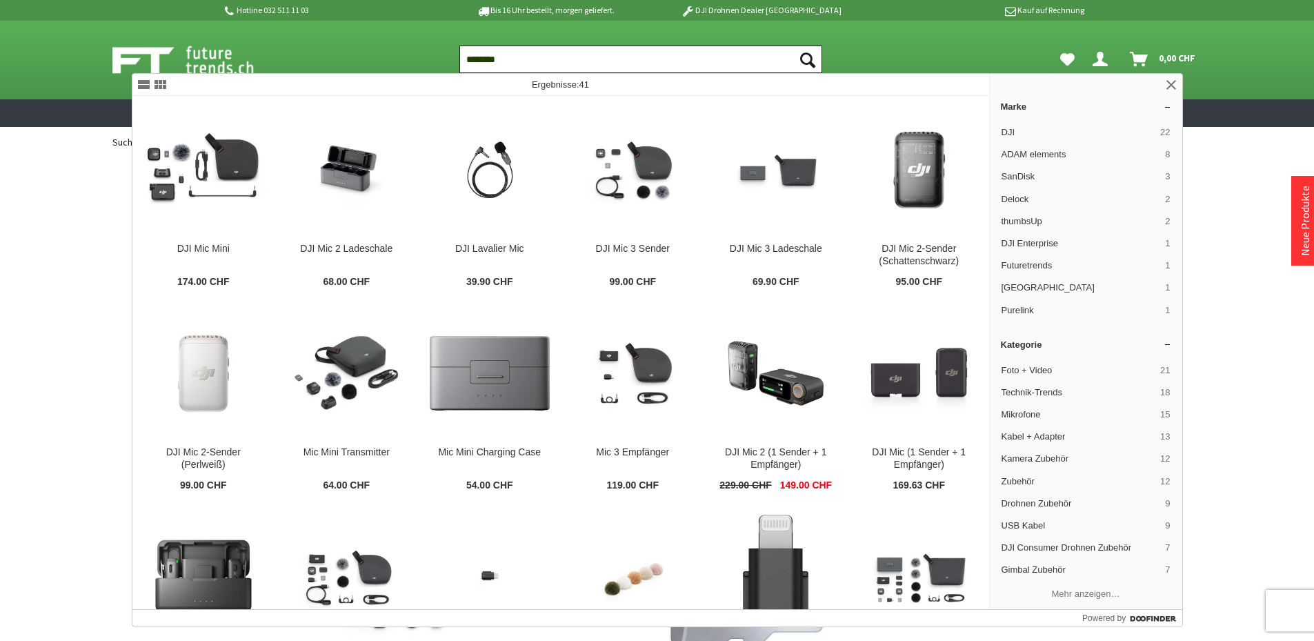
type input "*******"
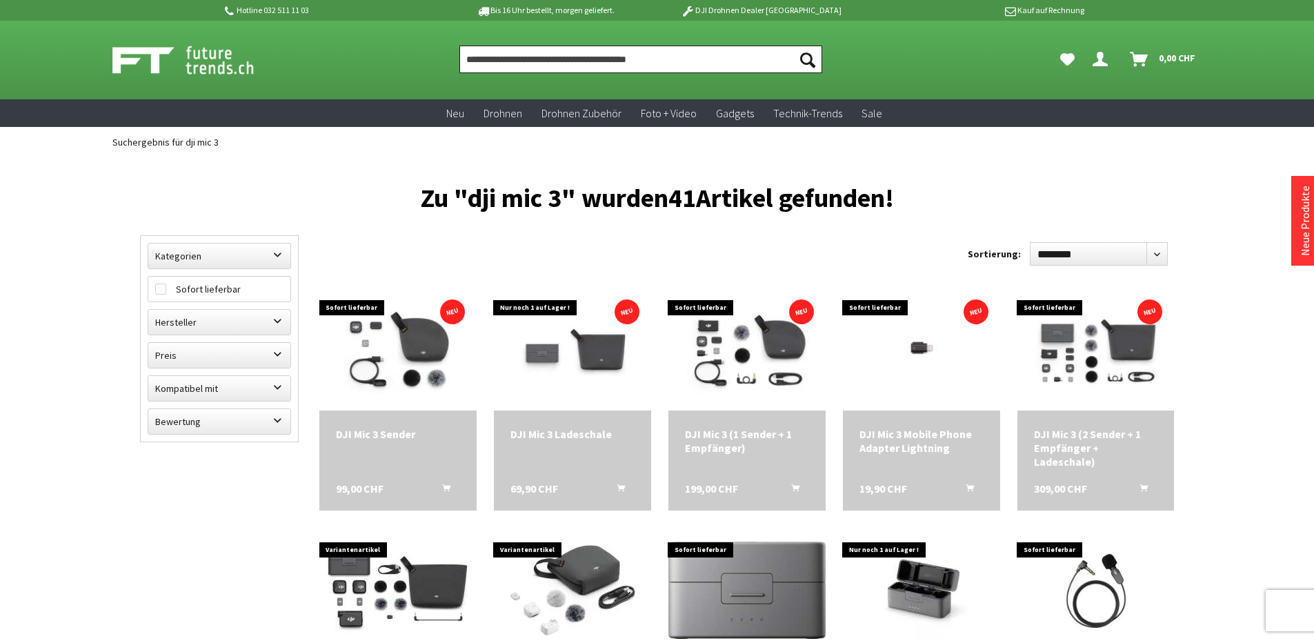
click at [477, 59] on input "Produkt, Marke, Kategorie, EAN, Artikelnummer…" at bounding box center [640, 60] width 363 height 28
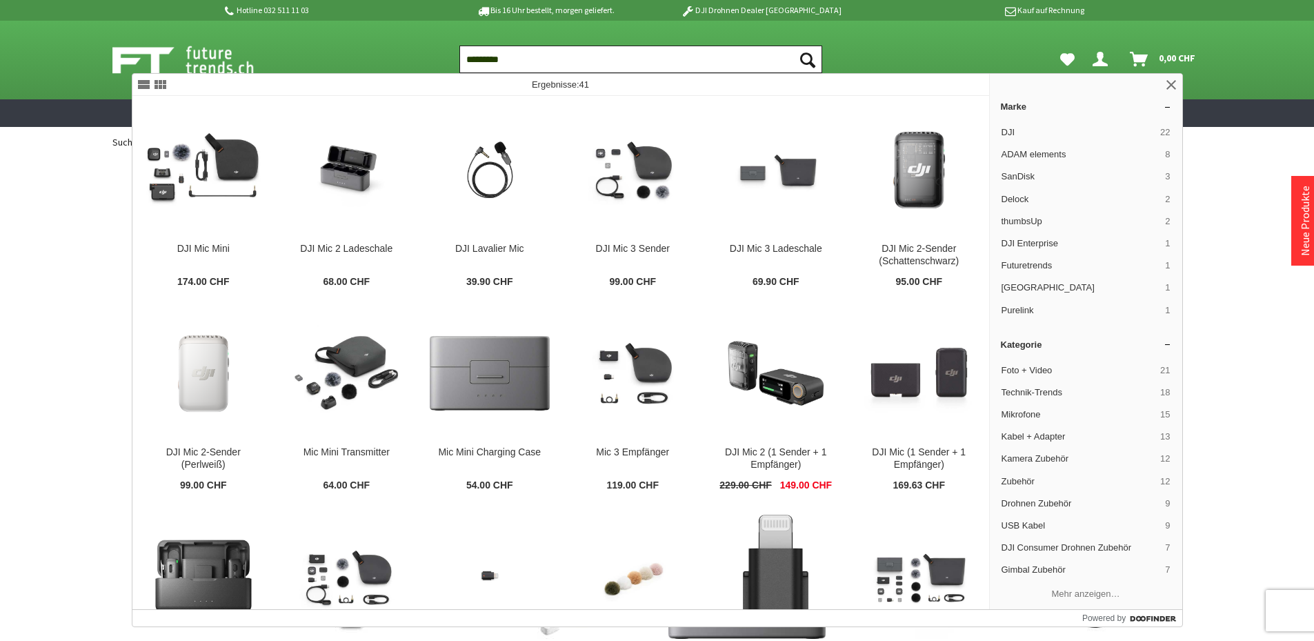
type input "*********"
click at [793, 46] on button "Suchen" at bounding box center [807, 60] width 29 height 28
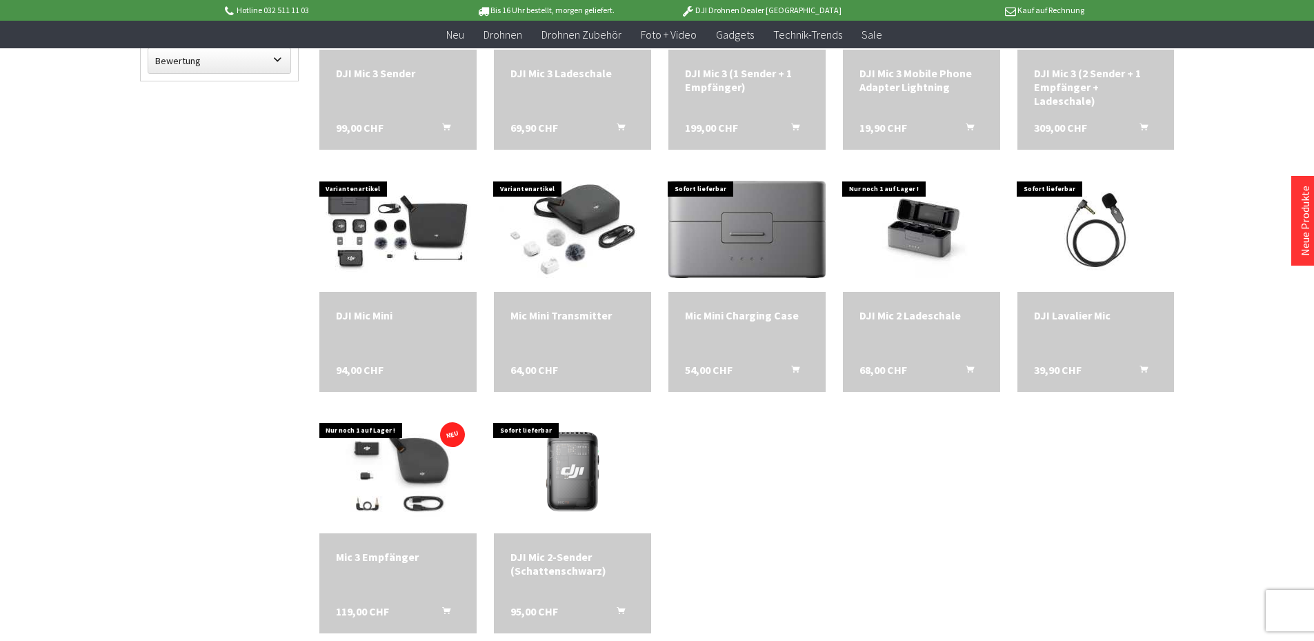
scroll to position [345, 0]
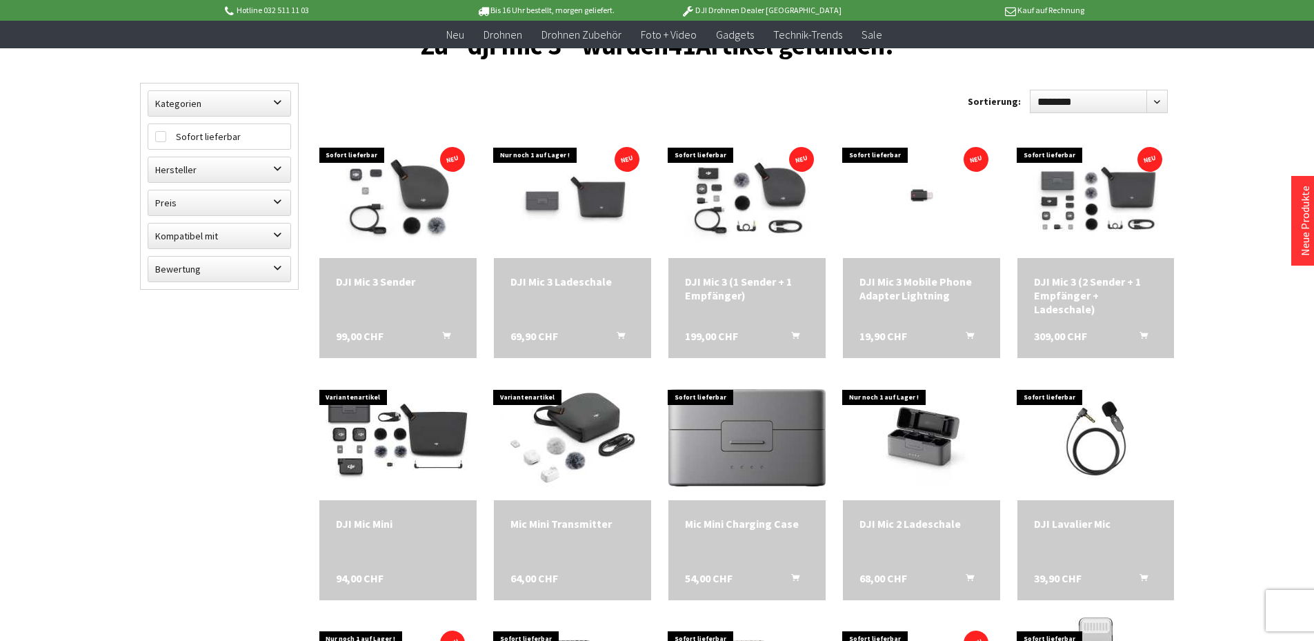
scroll to position [483, 0]
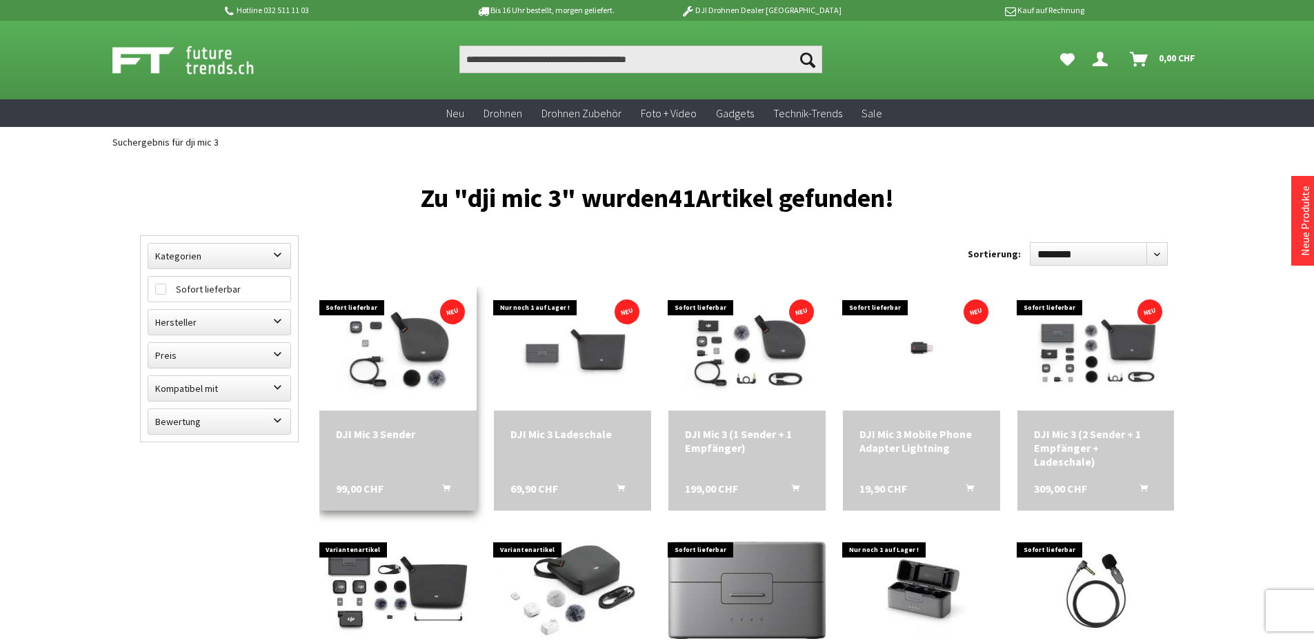
click at [409, 330] on img at bounding box center [397, 349] width 157 height 118
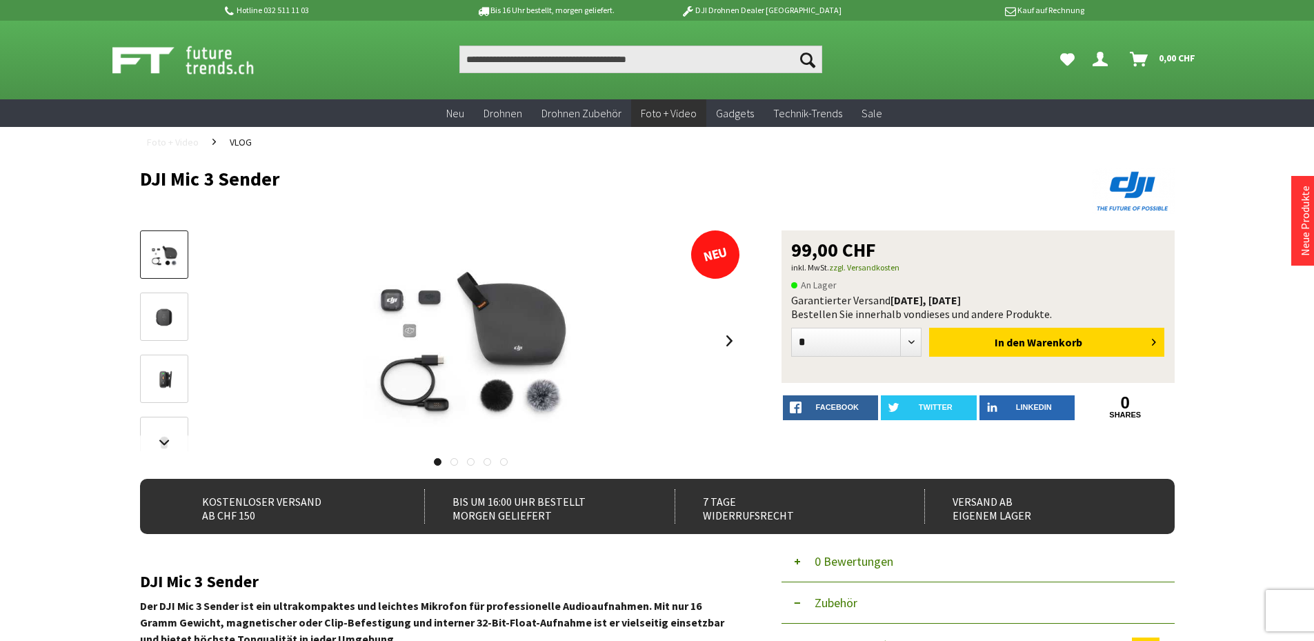
click at [187, 145] on span "Foto + Video" at bounding box center [173, 142] width 52 height 12
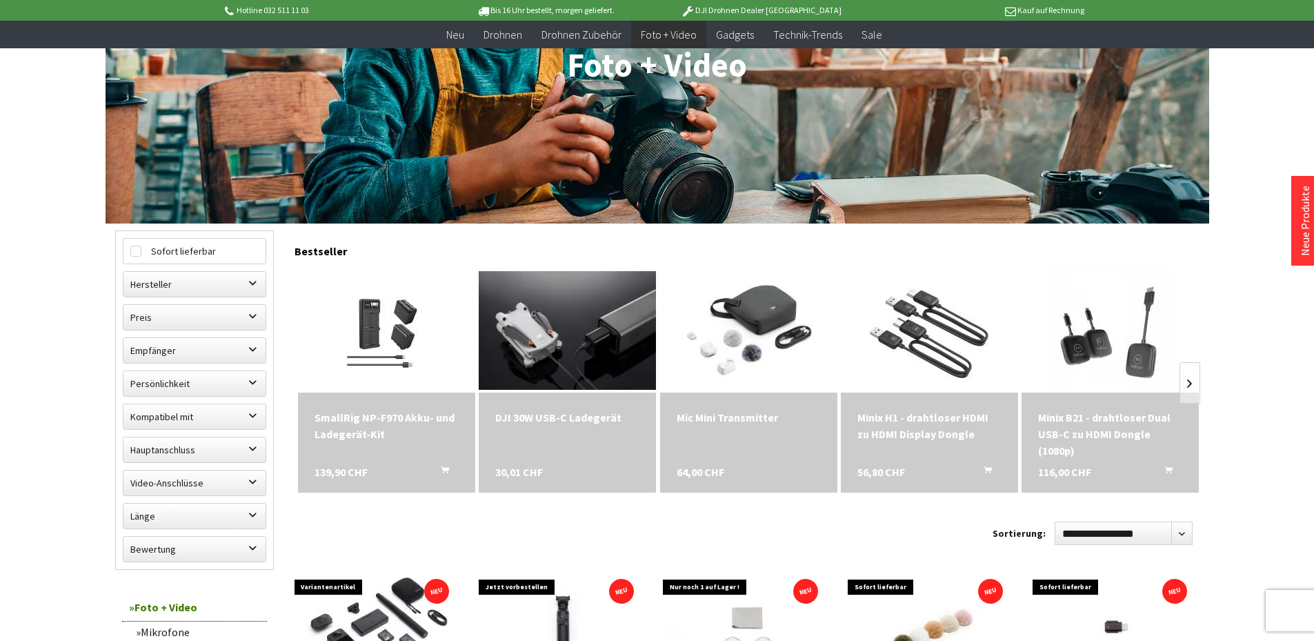
scroll to position [276, 0]
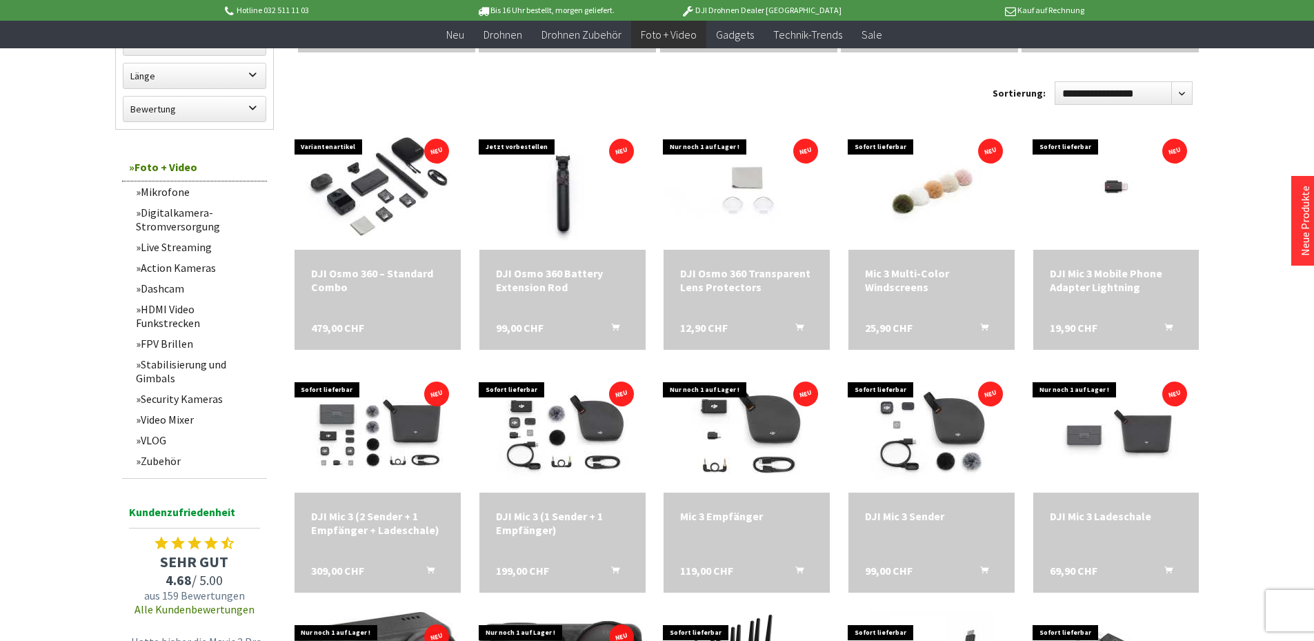
scroll to position [690, 0]
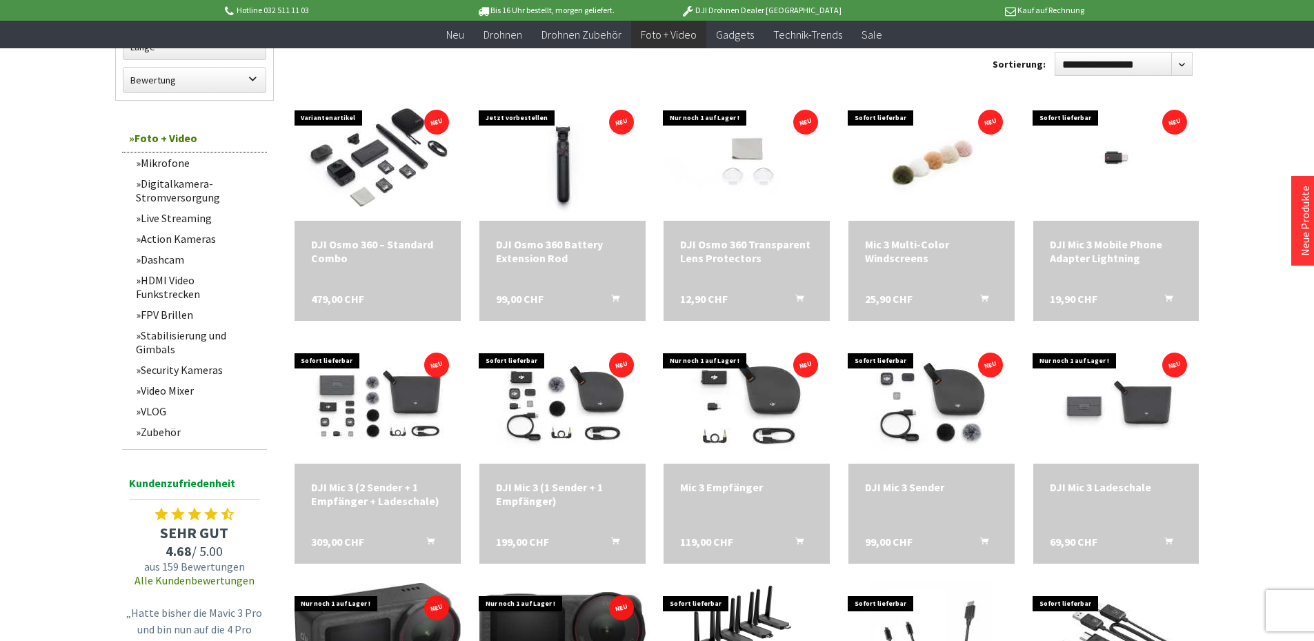
click at [172, 163] on link "Mikrofone" at bounding box center [198, 162] width 138 height 21
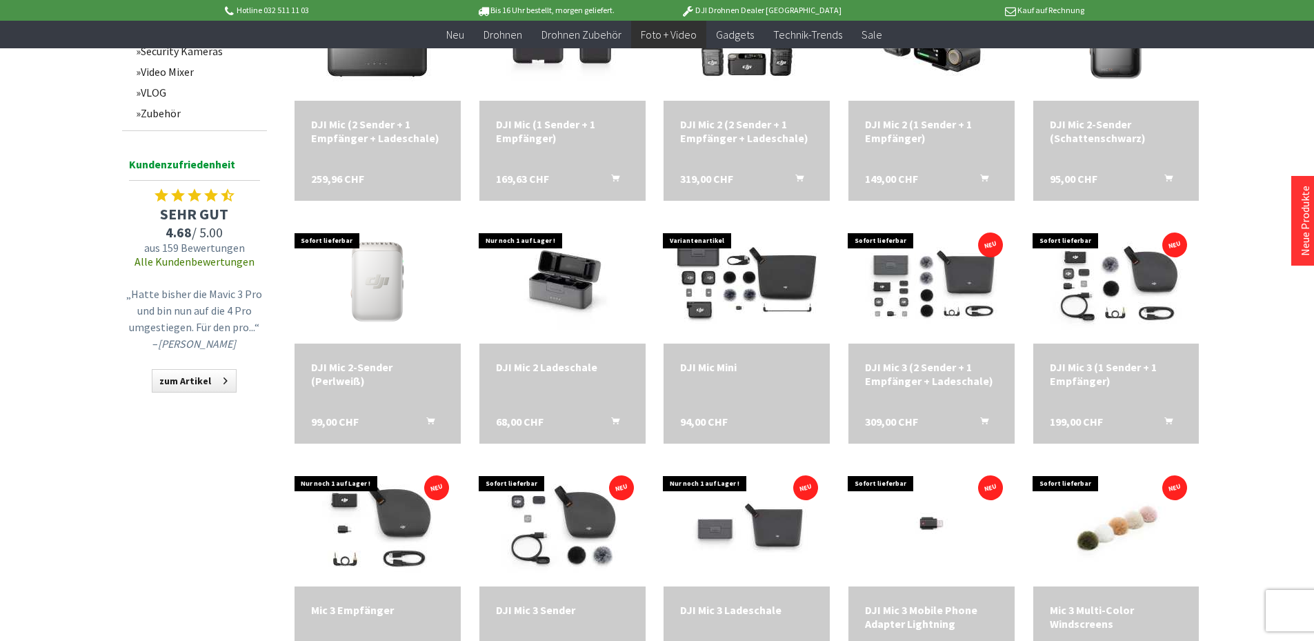
scroll to position [176, 0]
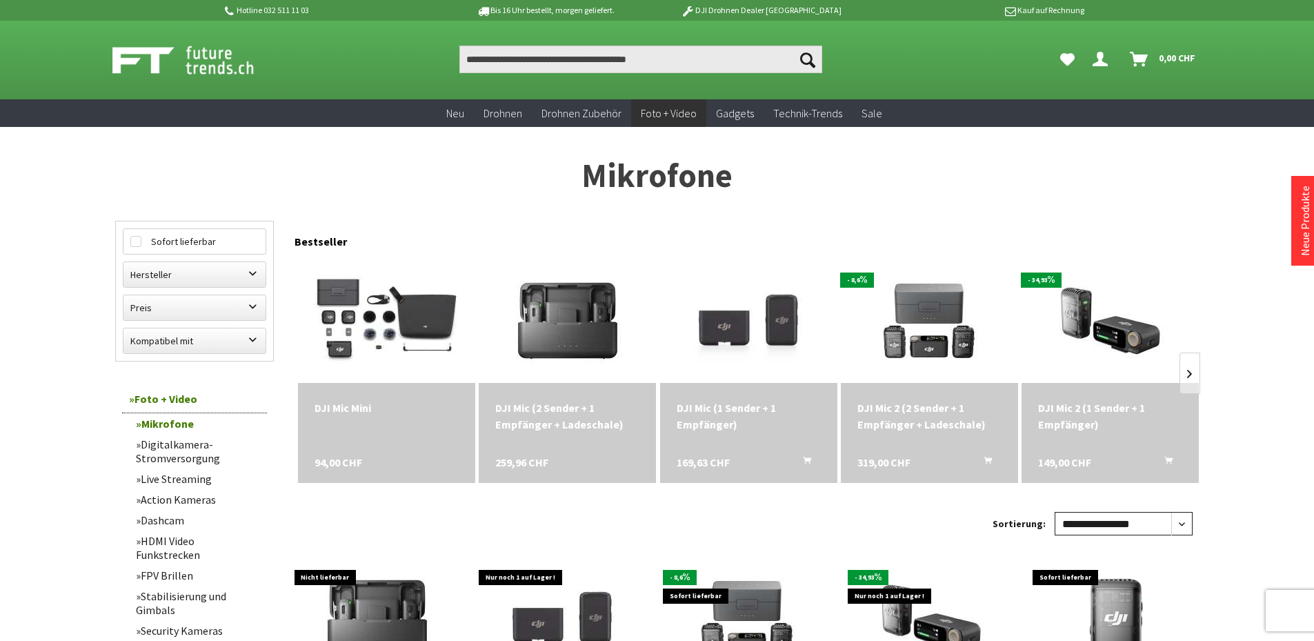
click at [1105, 525] on select "**********" at bounding box center [1124, 523] width 138 height 23
select select "*"
click at [1055, 512] on select "**********" at bounding box center [1124, 523] width 138 height 23
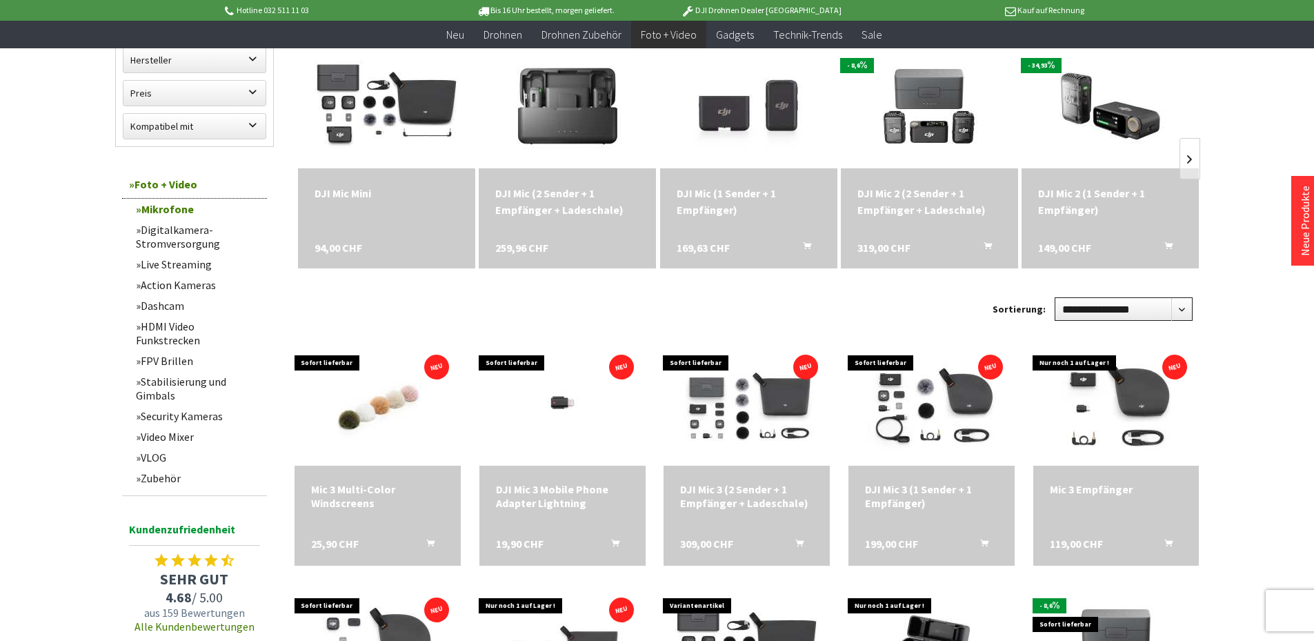
scroll to position [207, 0]
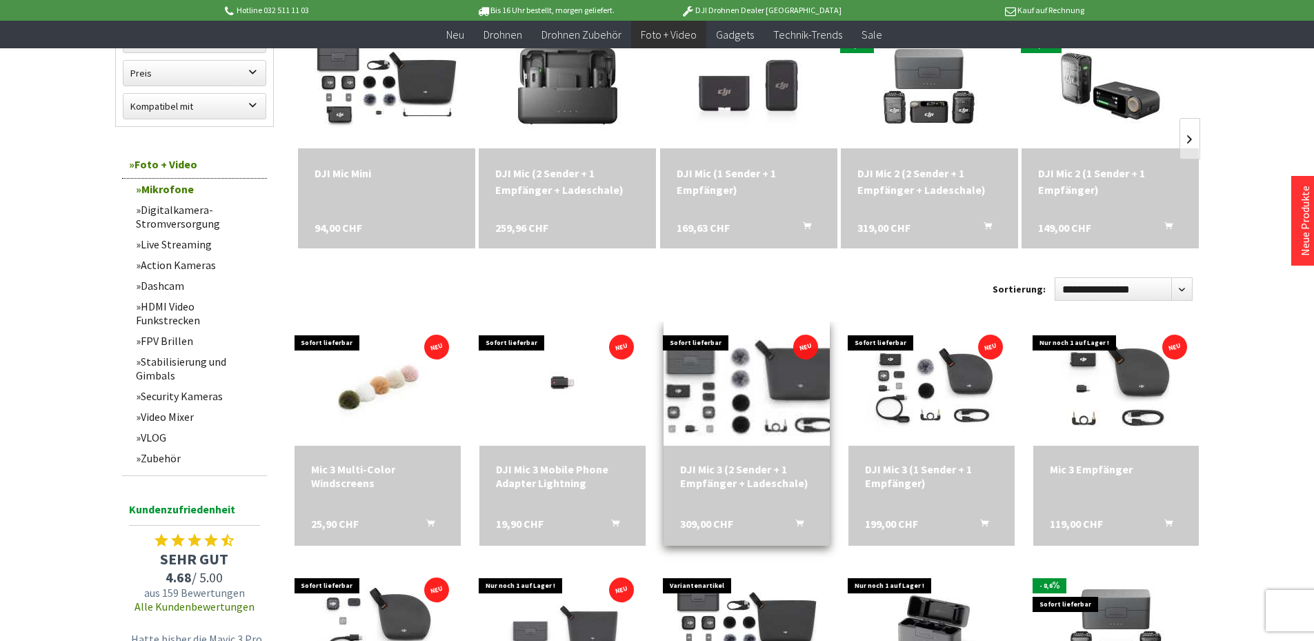
click at [765, 377] on img at bounding box center [747, 384] width 232 height 174
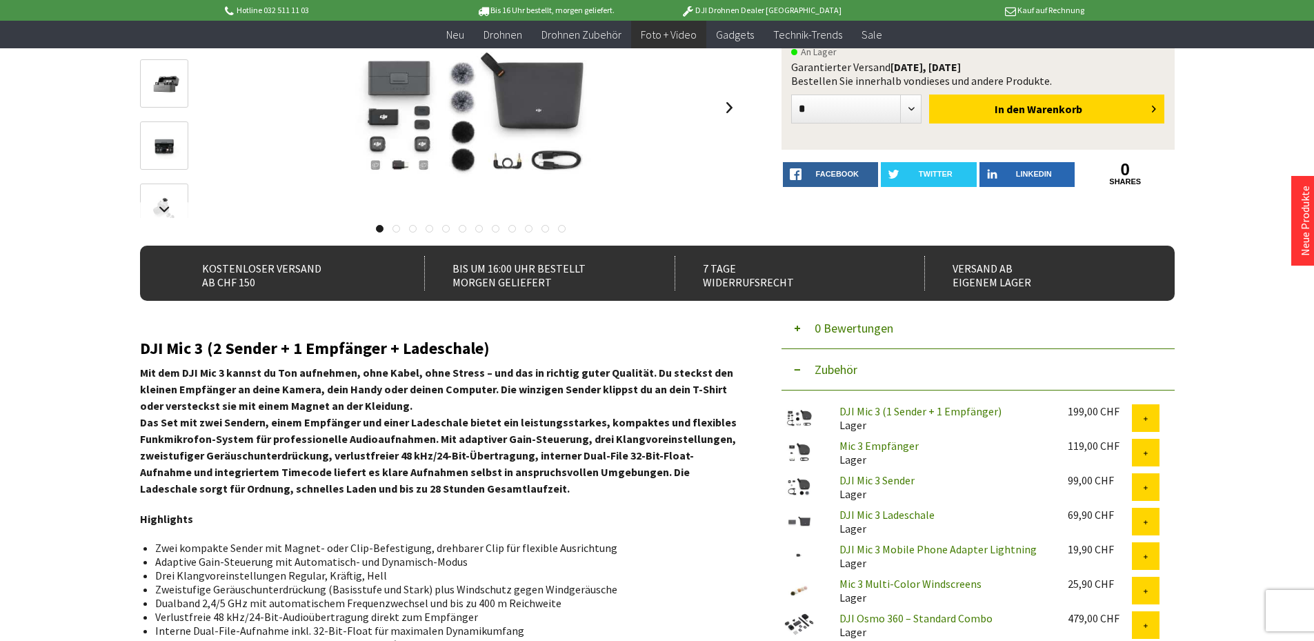
scroll to position [207, 0]
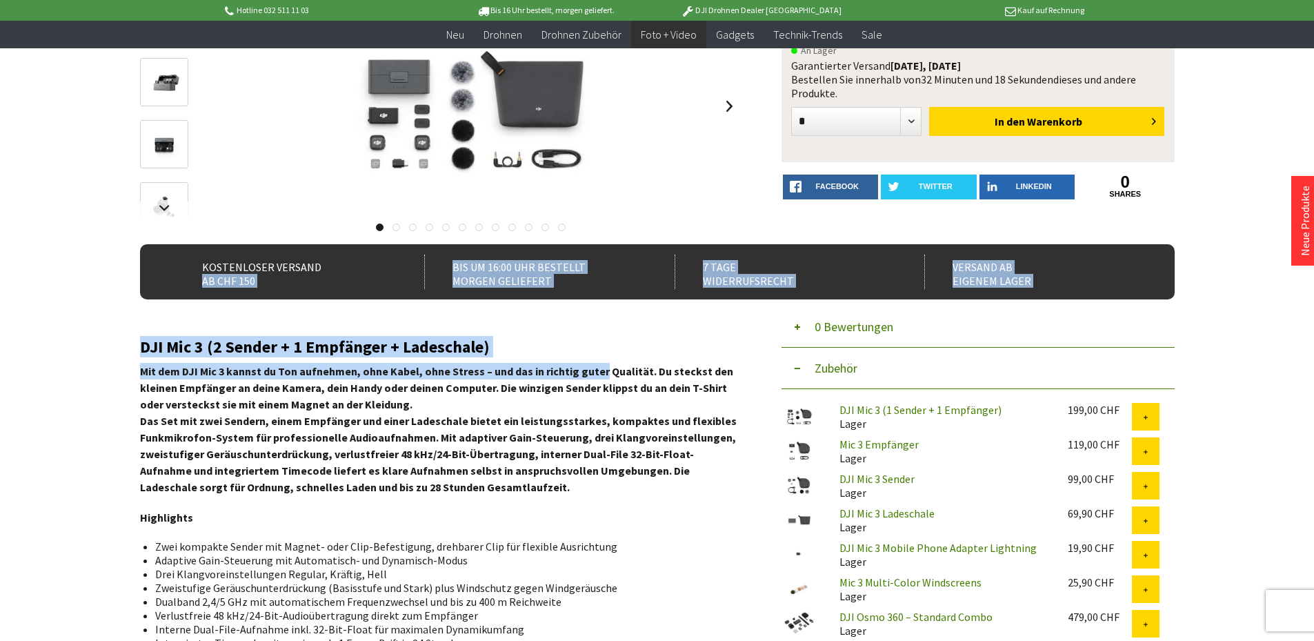
drag, startPoint x: 139, startPoint y: 373, endPoint x: 591, endPoint y: 374, distance: 452.5
drag, startPoint x: 591, startPoint y: 374, endPoint x: 618, endPoint y: 367, distance: 27.8
click at [592, 374] on strong "Mit dem DJI Mic 3 kannst du Ton aufnehmen, ohne Kabel, ohne Stress – und das in…" at bounding box center [436, 387] width 593 height 47
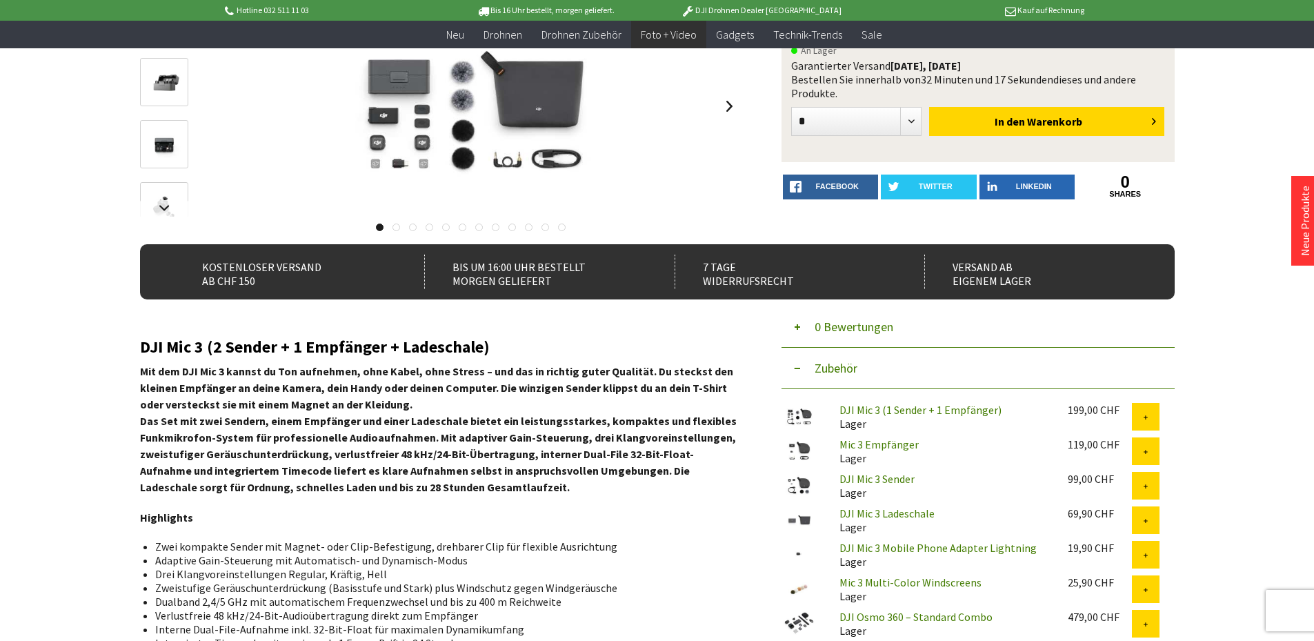
click at [644, 370] on strong "Mit dem DJI Mic 3 kannst du Ton aufnehmen, ohne Kabel, ohne Stress – und das in…" at bounding box center [436, 387] width 593 height 47
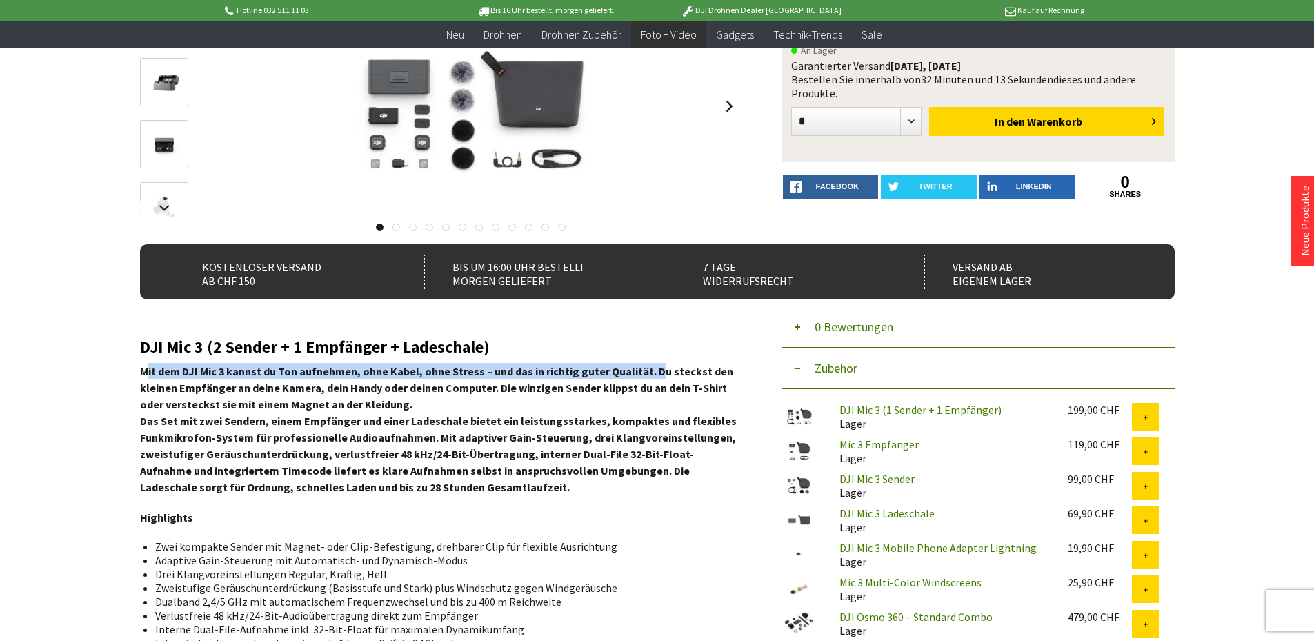
drag, startPoint x: 643, startPoint y: 372, endPoint x: 141, endPoint y: 368, distance: 501.5
click at [141, 368] on strong "Mit dem DJI Mic 3 kannst du Ton aufnehmen, ohne Kabel, ohne Stress – und das in…" at bounding box center [436, 387] width 593 height 47
copy strong "Mit dem DJI Mic 3 kannst du Ton aufnehmen, ohne Kabel, ohne Stress – und das in…"
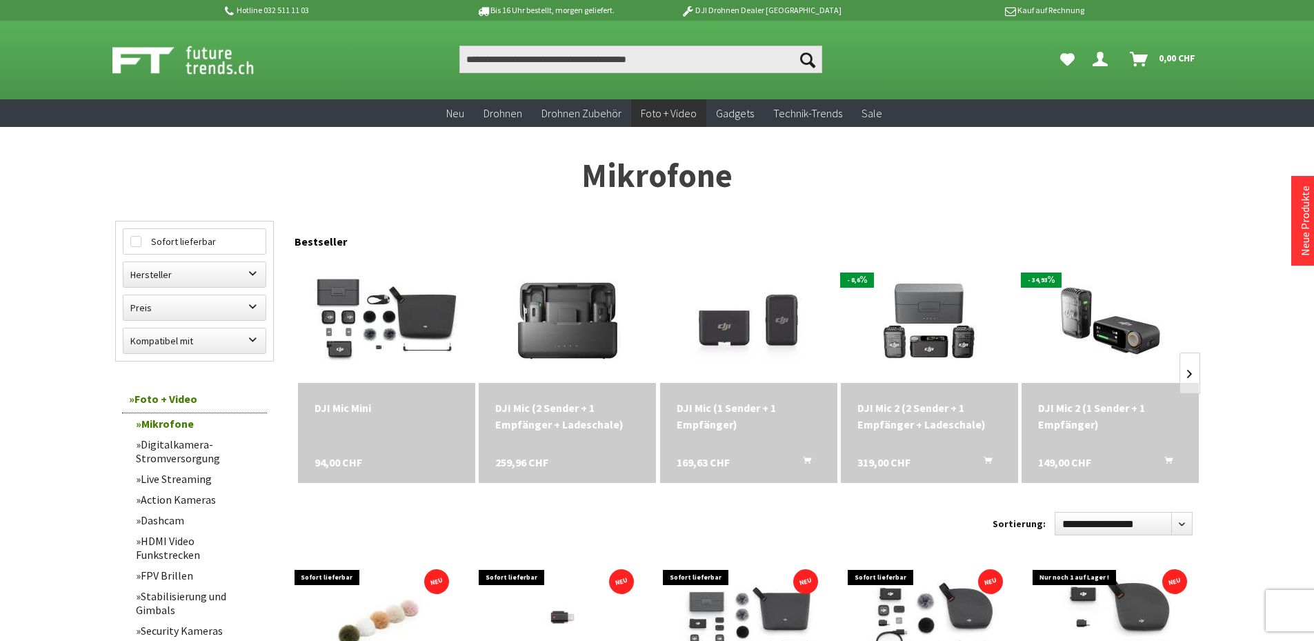
click at [168, 57] on img at bounding box center [198, 60] width 172 height 34
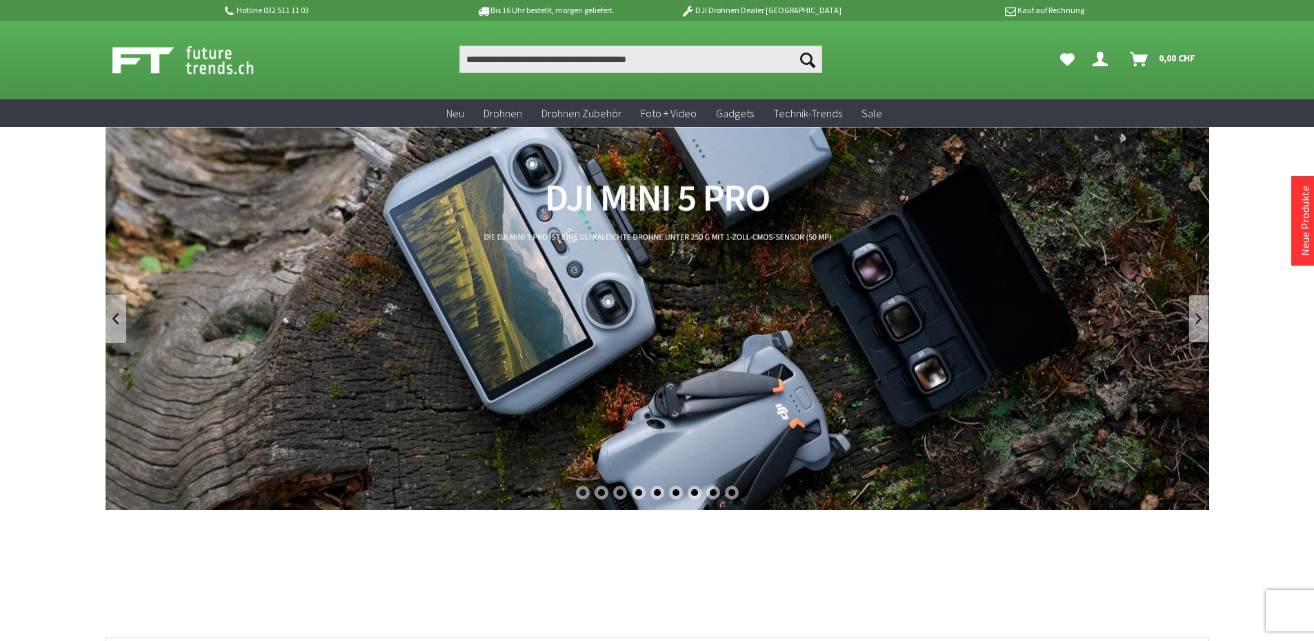
click at [1204, 321] on link at bounding box center [1199, 319] width 21 height 48
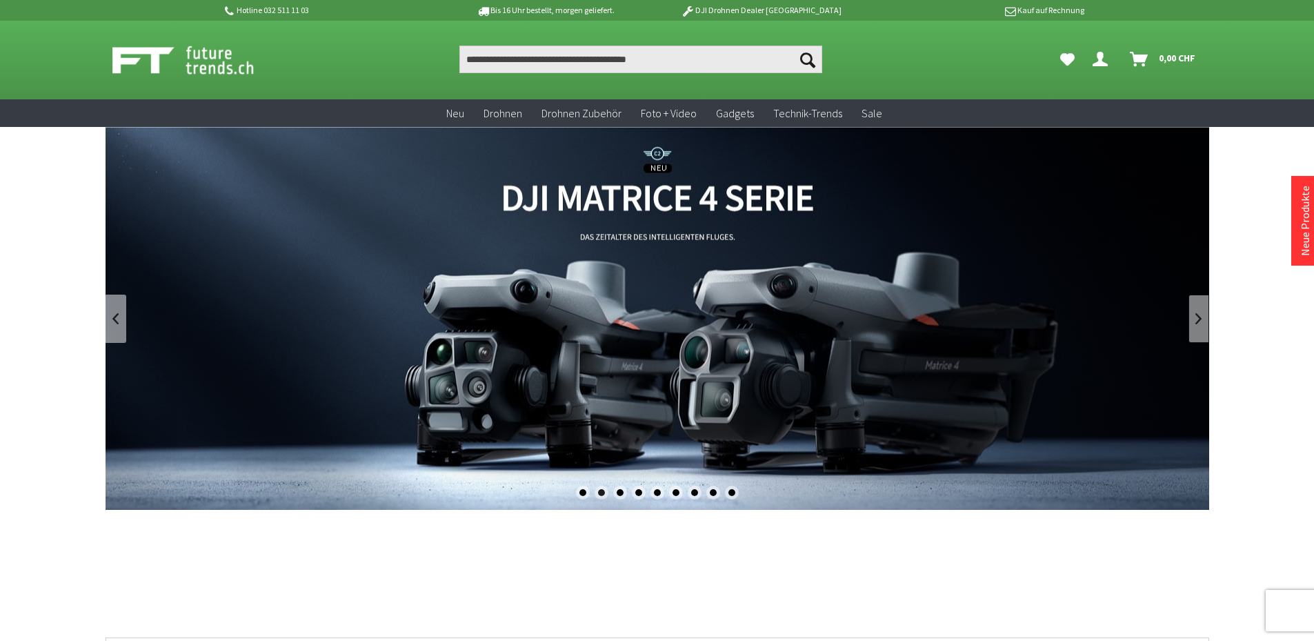
click at [1204, 321] on link at bounding box center [1199, 319] width 21 height 48
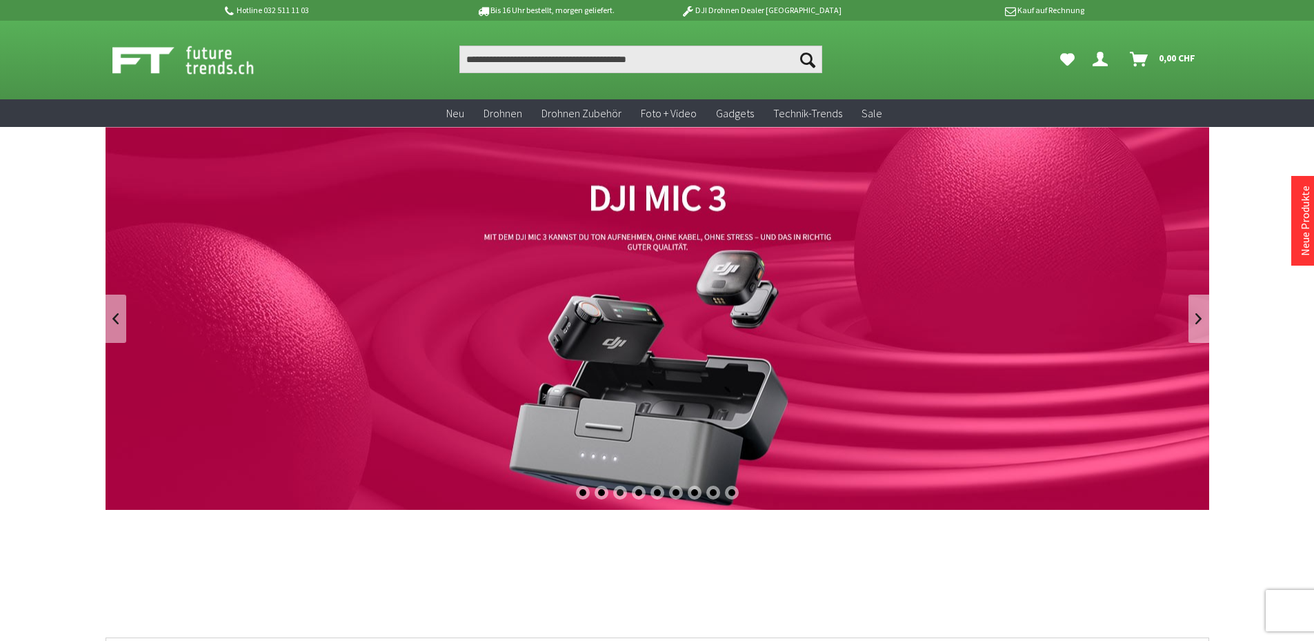
click at [673, 392] on link "DJI Mic 3 - Mikrofon der Superlative" at bounding box center [658, 318] width 1104 height 383
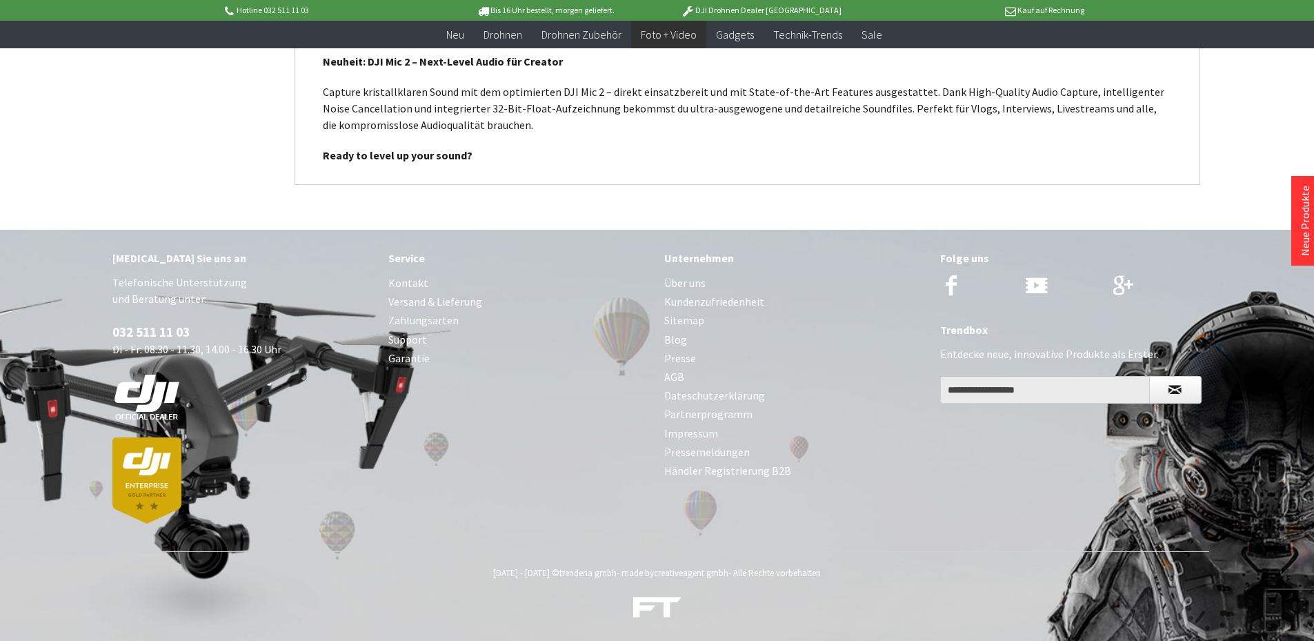
scroll to position [1125, 0]
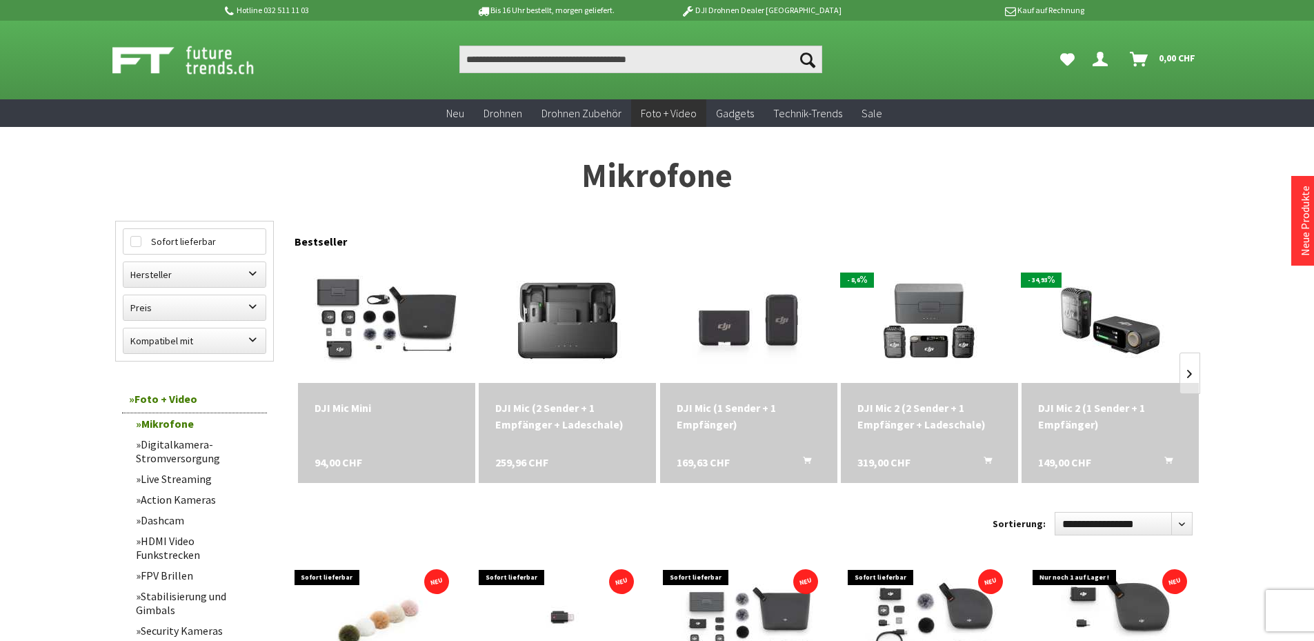
click at [232, 48] on img at bounding box center [198, 60] width 172 height 34
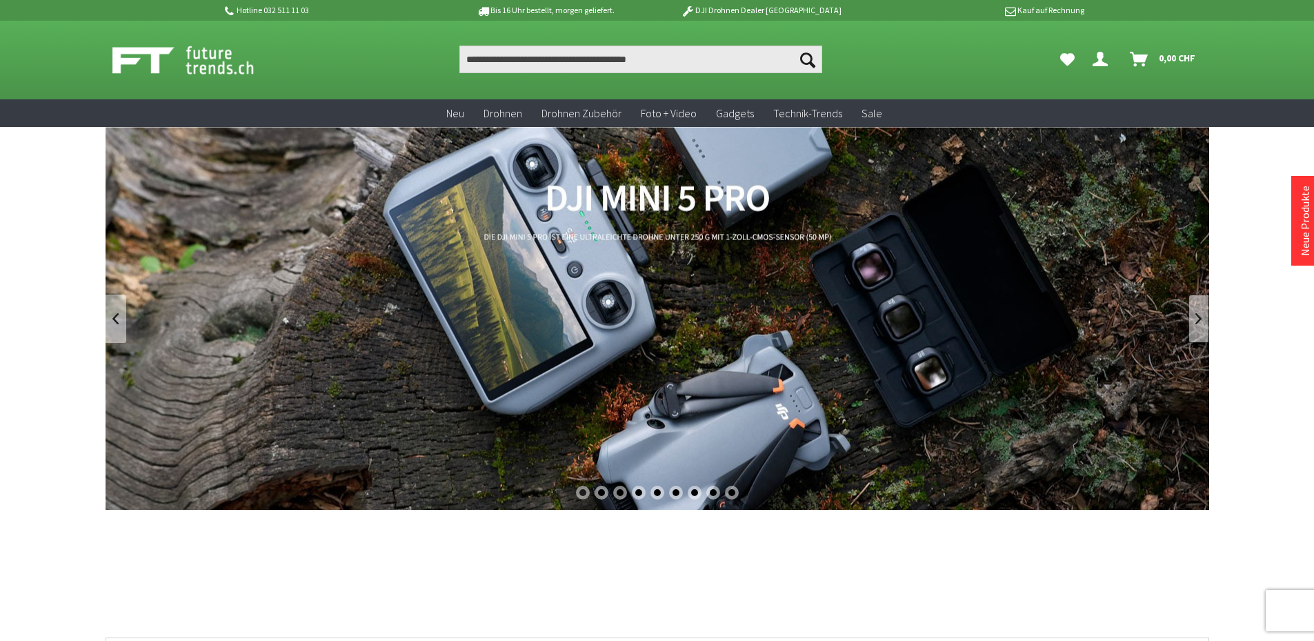
click at [1200, 323] on link at bounding box center [1199, 319] width 21 height 48
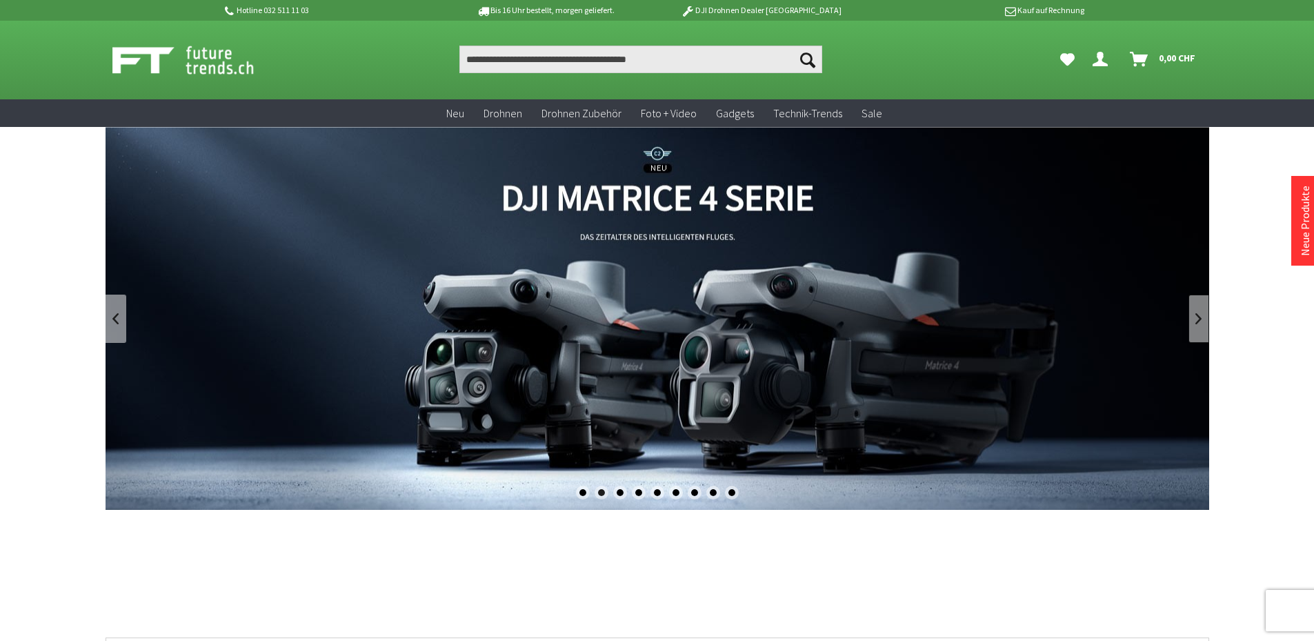
click at [1200, 323] on link at bounding box center [1199, 319] width 21 height 48
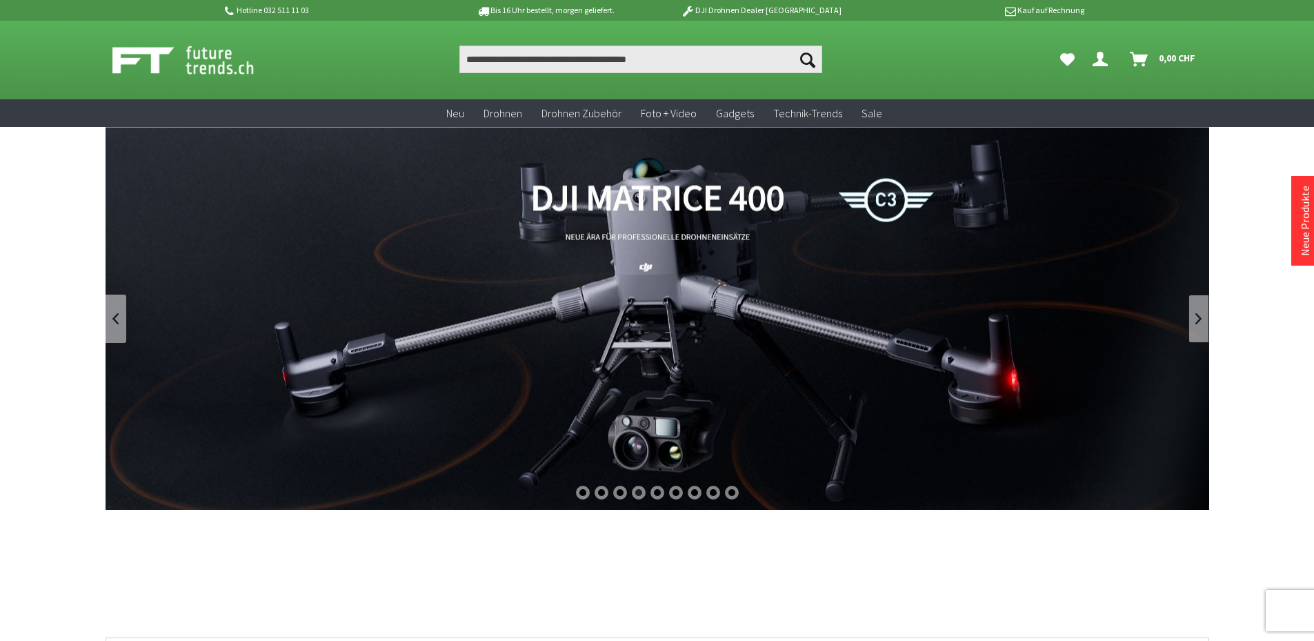
click at [1202, 309] on link at bounding box center [1199, 319] width 21 height 48
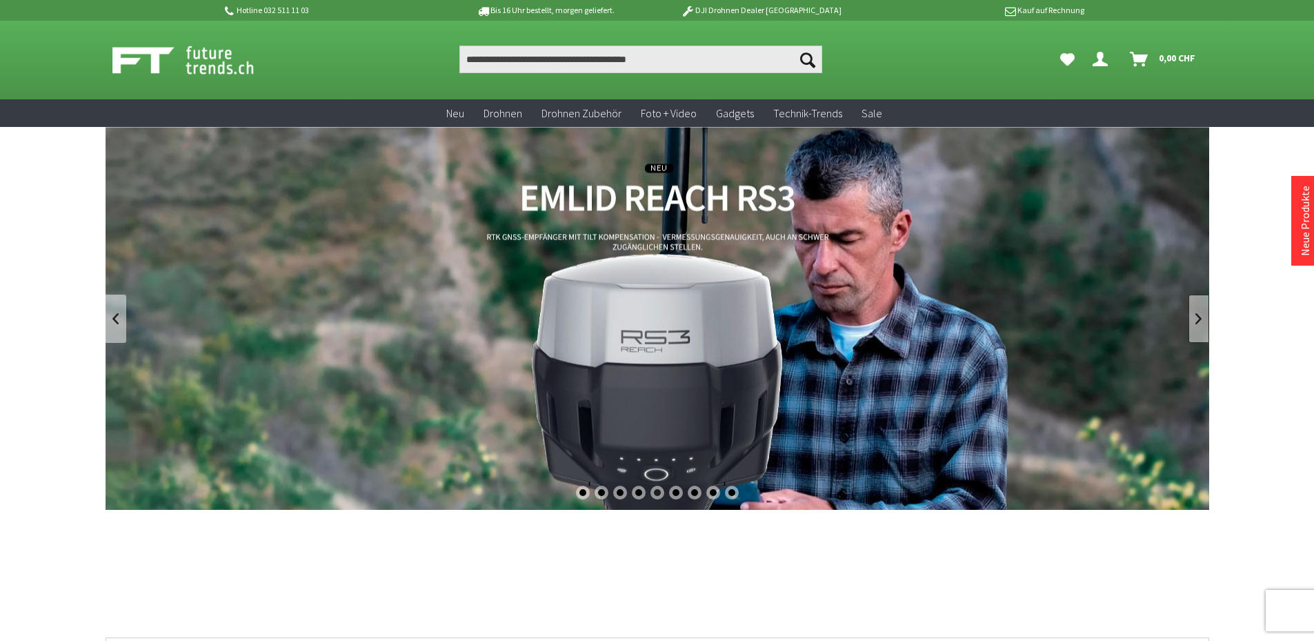
click at [1202, 309] on link at bounding box center [1199, 319] width 21 height 48
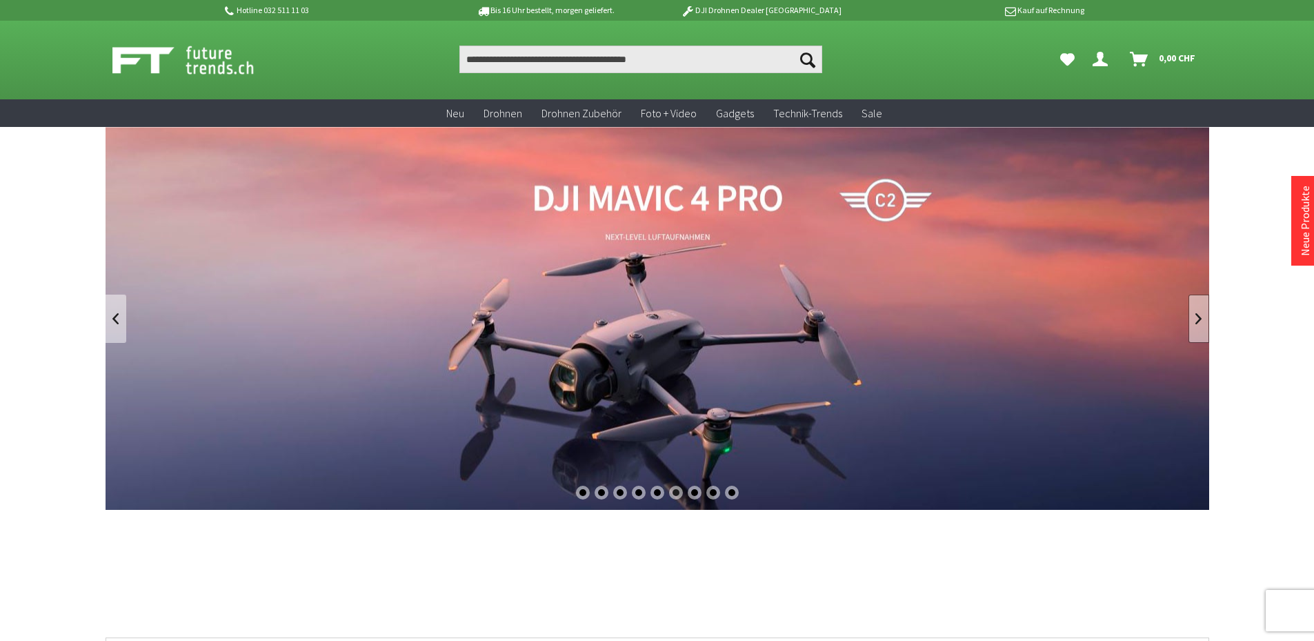
click at [1202, 309] on link at bounding box center [1199, 319] width 21 height 48
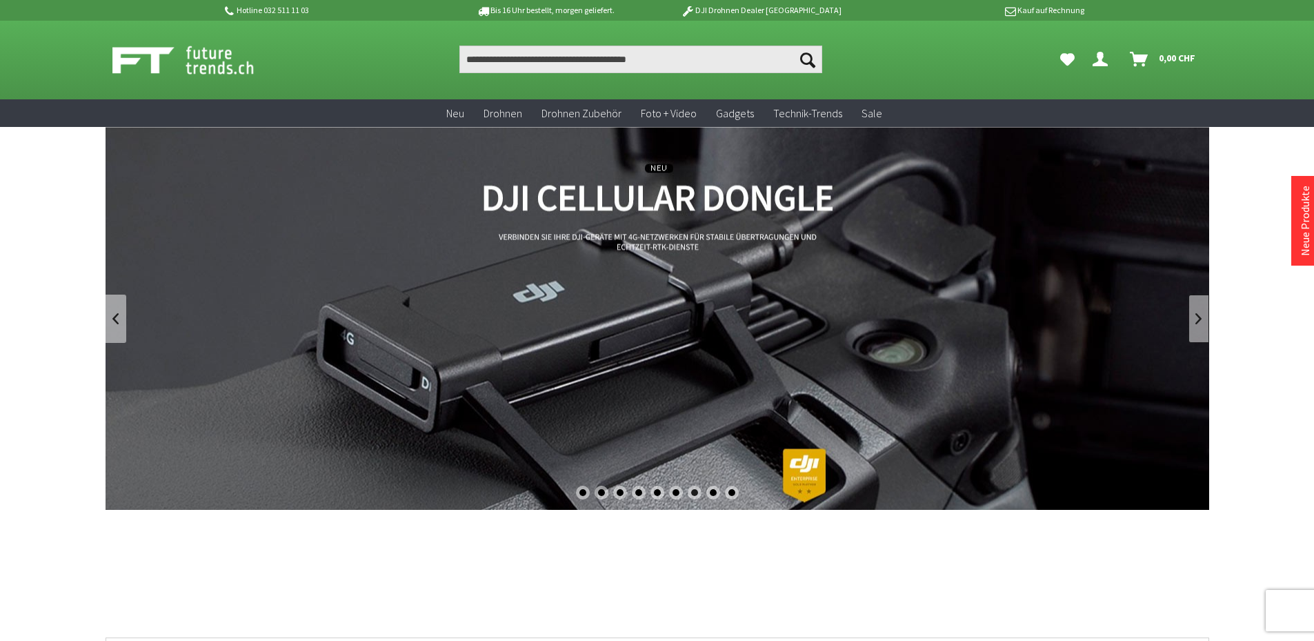
click at [1202, 309] on link at bounding box center [1199, 319] width 21 height 48
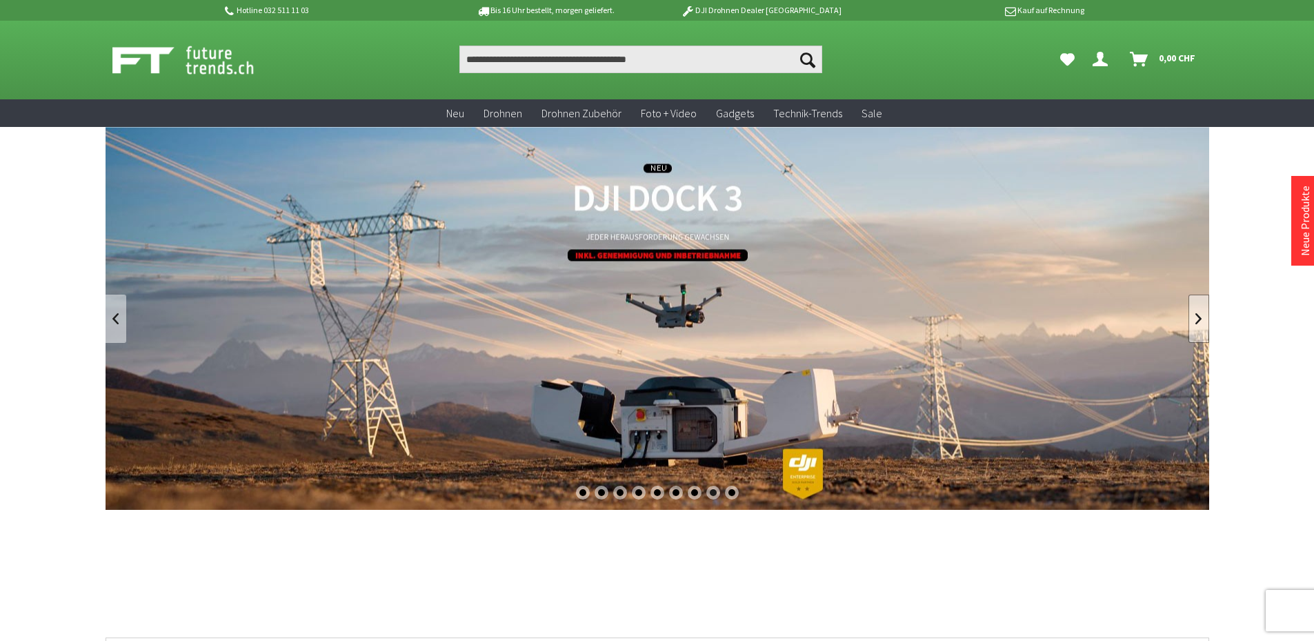
click at [1202, 309] on link at bounding box center [1199, 319] width 21 height 48
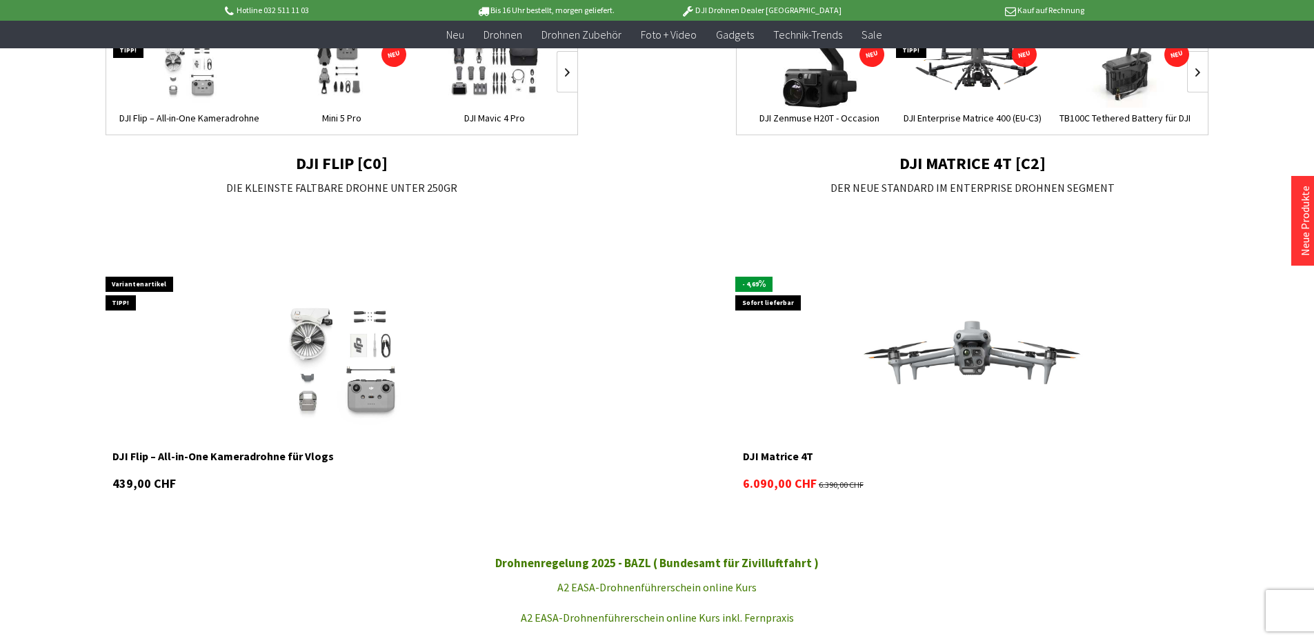
scroll to position [1104, 0]
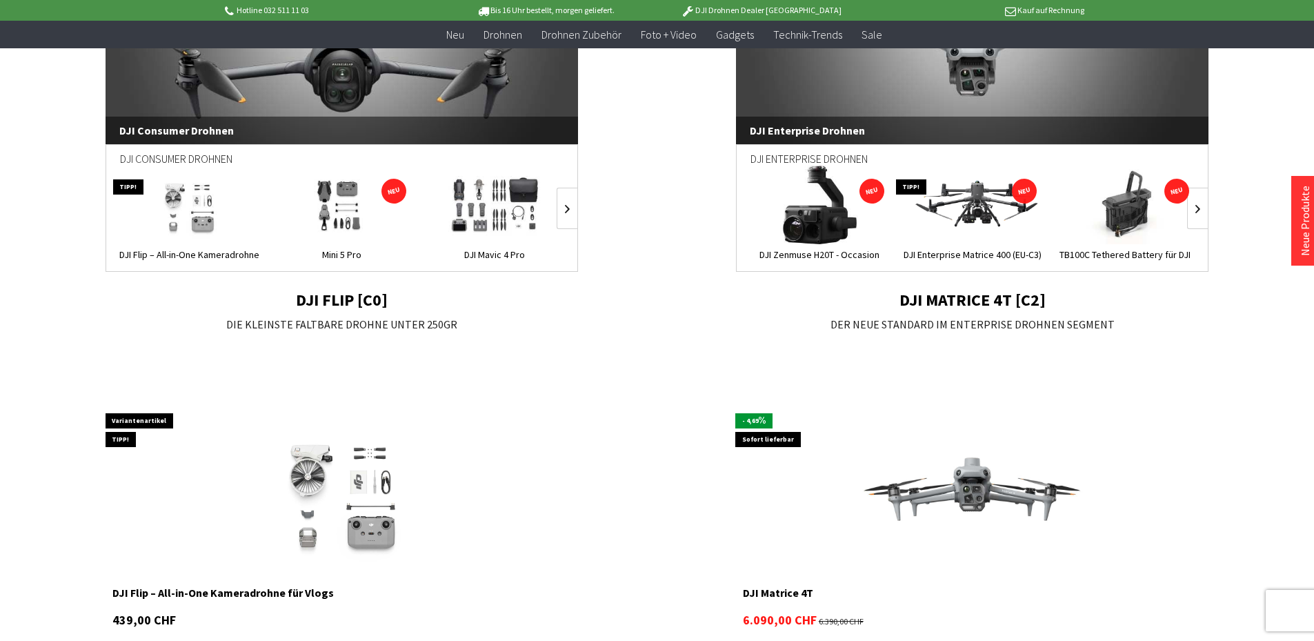
click at [363, 192] on img at bounding box center [342, 205] width 119 height 79
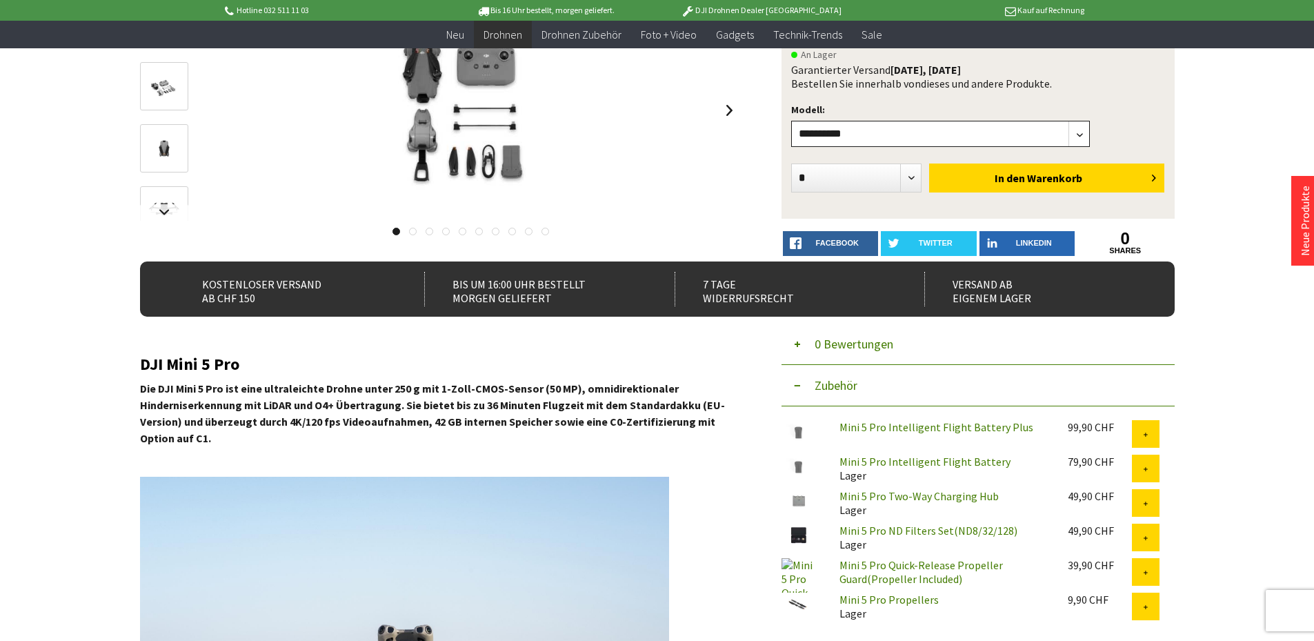
scroll to position [345, 0]
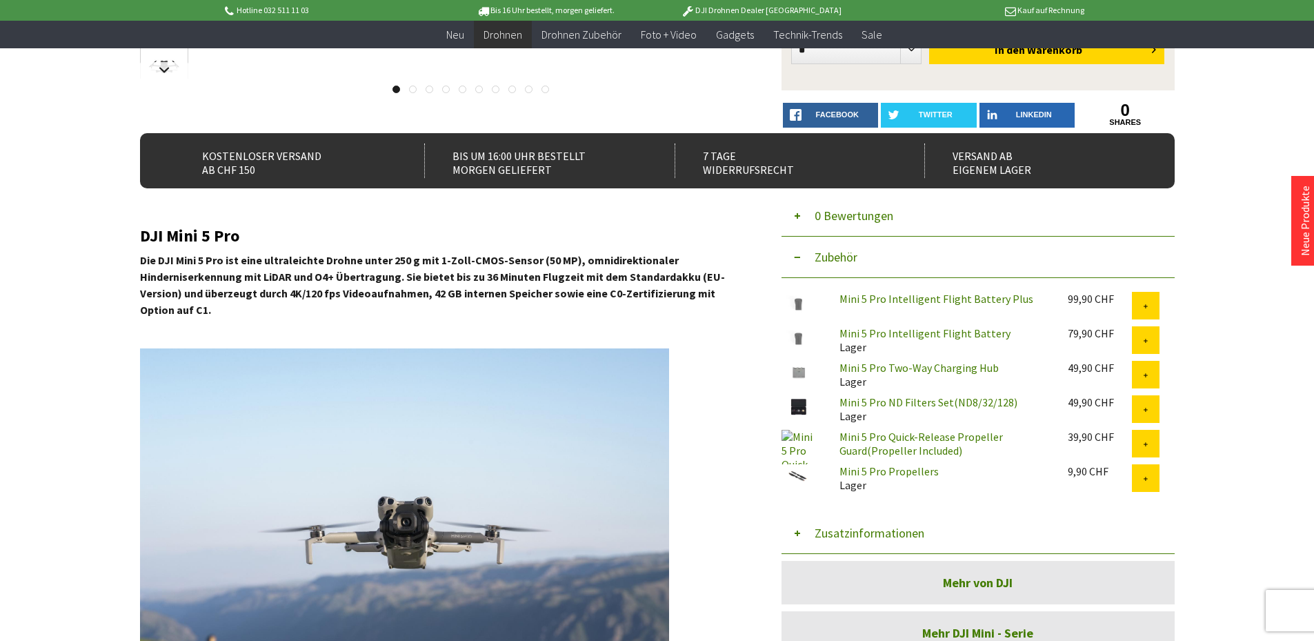
click at [844, 259] on button "Zubehör" at bounding box center [978, 257] width 393 height 41
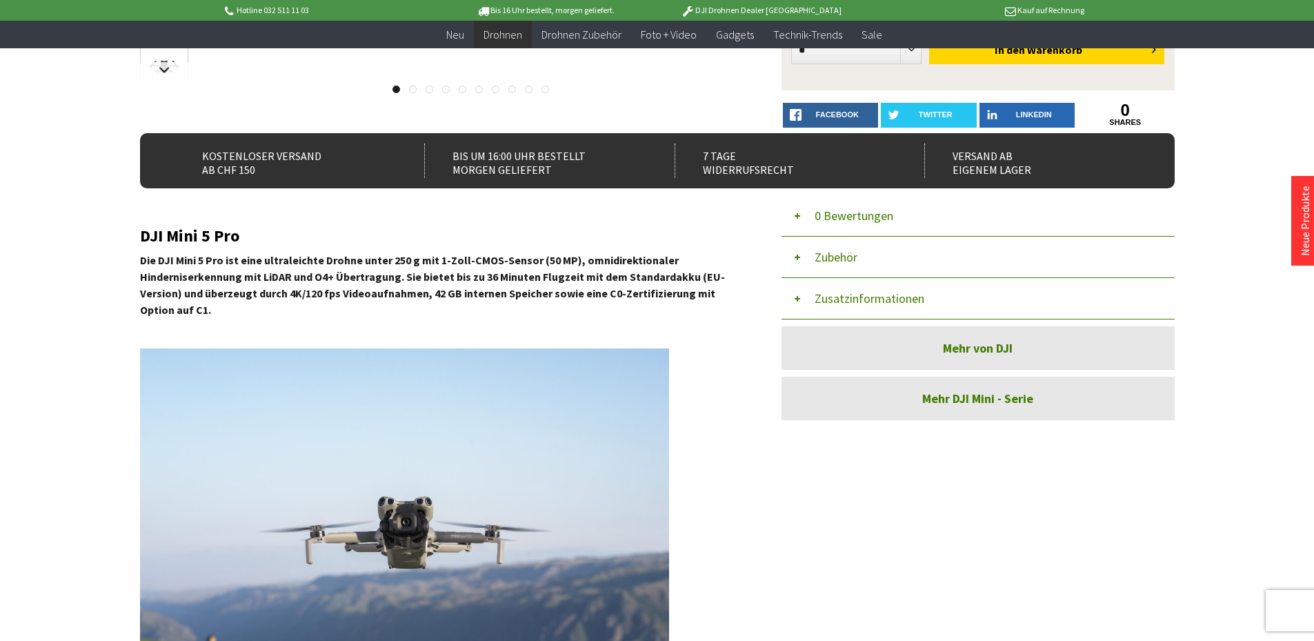
click at [856, 292] on button "Zusatzinformationen" at bounding box center [978, 298] width 393 height 41
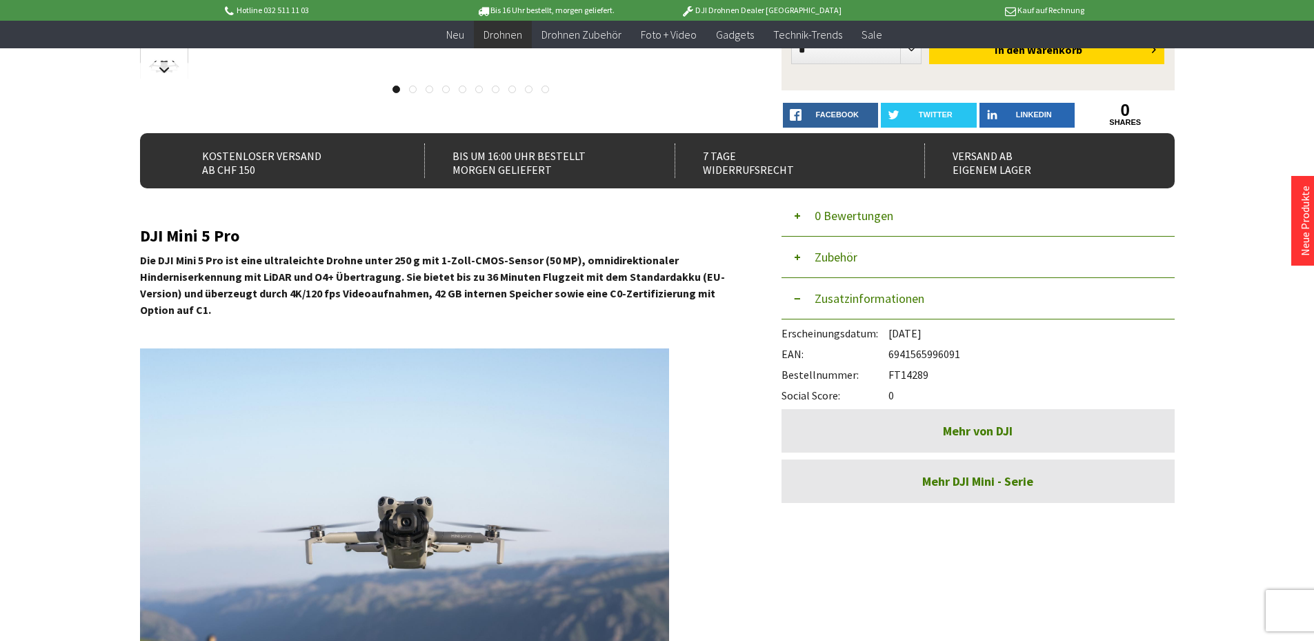
click at [922, 374] on div "Bestellnummer: FT14289" at bounding box center [978, 371] width 393 height 21
copy div "FT14289"
click at [181, 277] on strong "Die DJI Mini 5 Pro ist eine ultraleichte Drohne unter 250 g mit 1-Zoll-CMOS-Sen…" at bounding box center [432, 284] width 585 height 63
drag, startPoint x: 139, startPoint y: 262, endPoint x: 572, endPoint y: 252, distance: 432.6
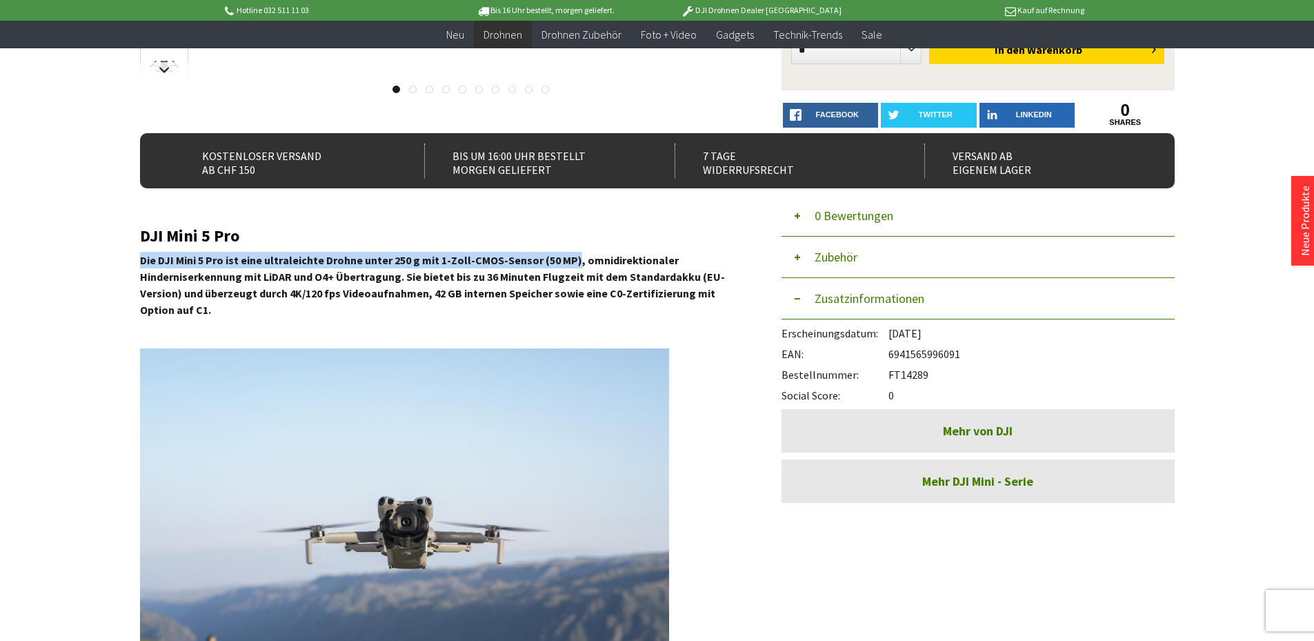
click at [572, 252] on p "Die DJI Mini 5 Pro ist eine ultraleichte Drohne unter 250 g mit 1-Zoll-CMOS-Sen…" at bounding box center [440, 285] width 600 height 66
copy strong "Die DJI Mini 5 Pro ist eine ultraleichte Drohne unter 250 g mit 1-Zoll-CMOS-Sen…"
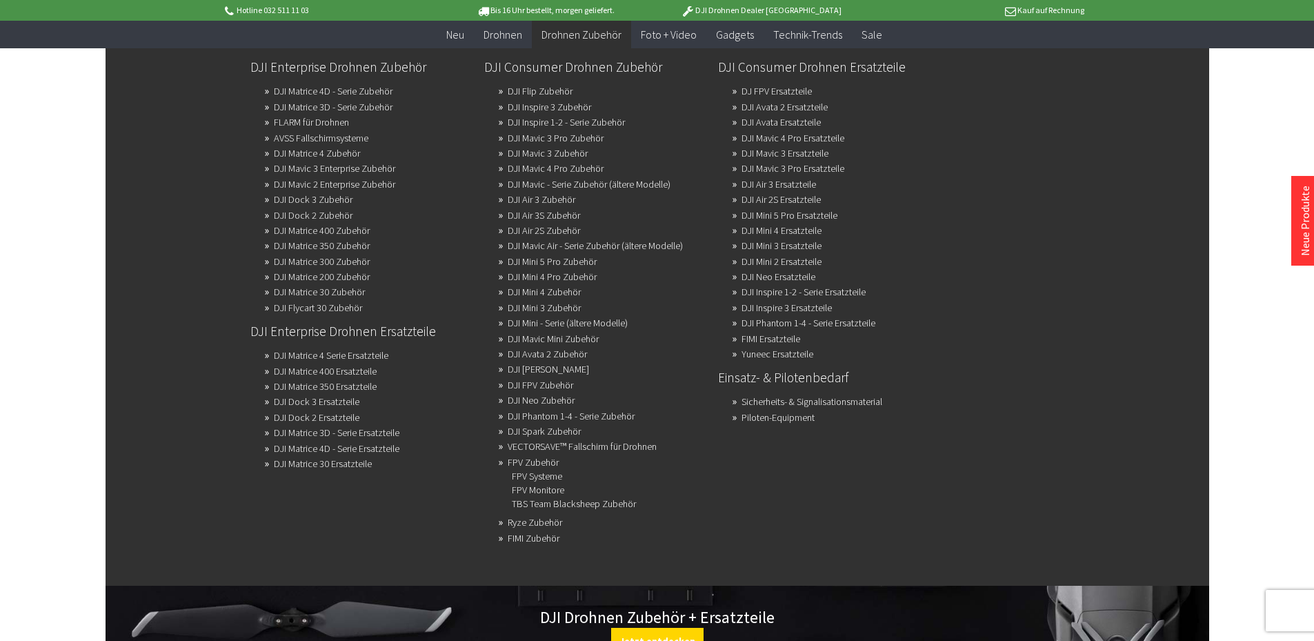
scroll to position [832, 0]
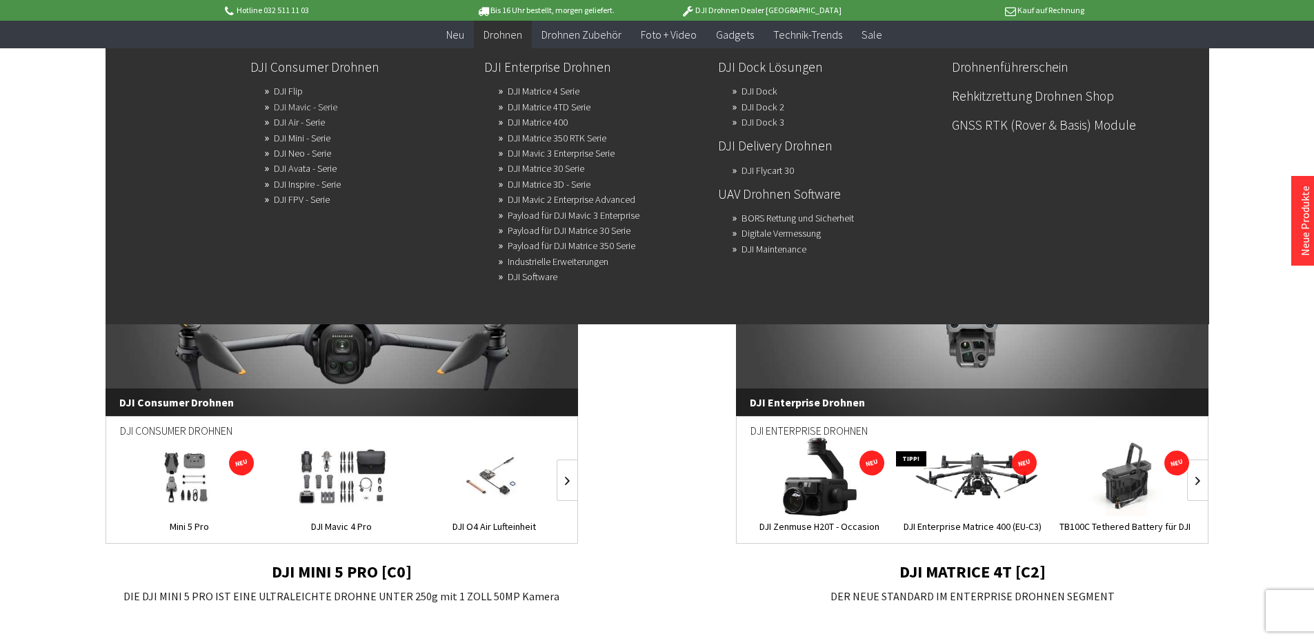
click at [316, 105] on link "DJI Mavic - Serie" at bounding box center [305, 106] width 63 height 19
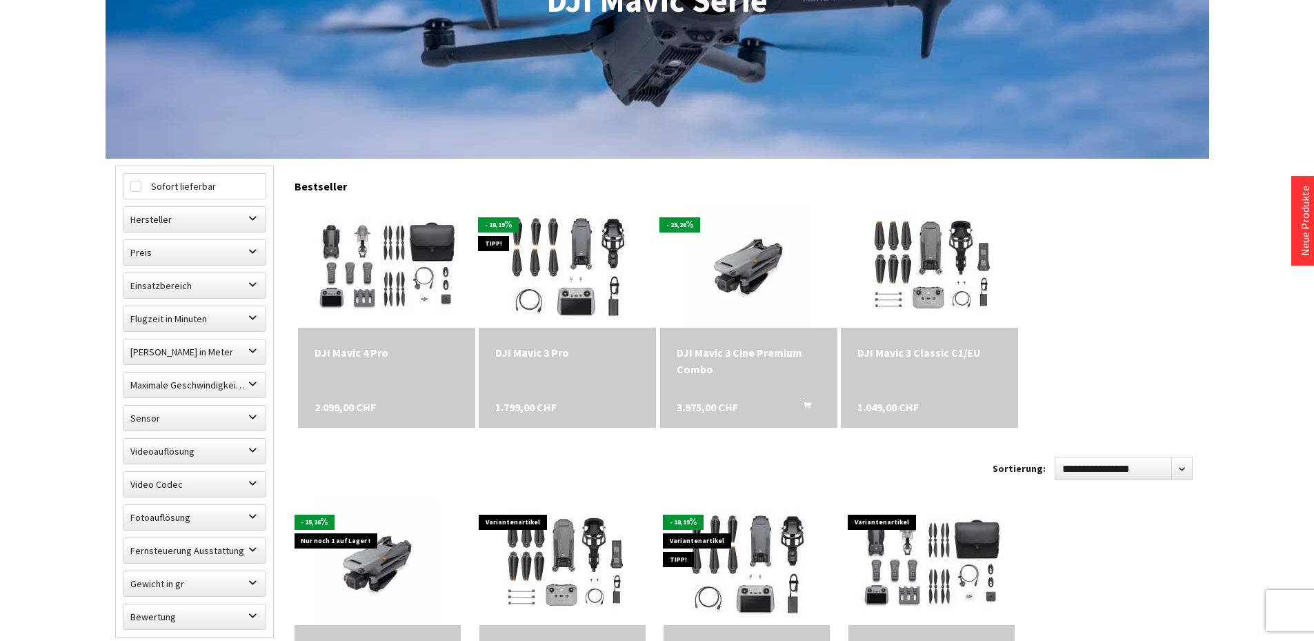
scroll to position [345, 0]
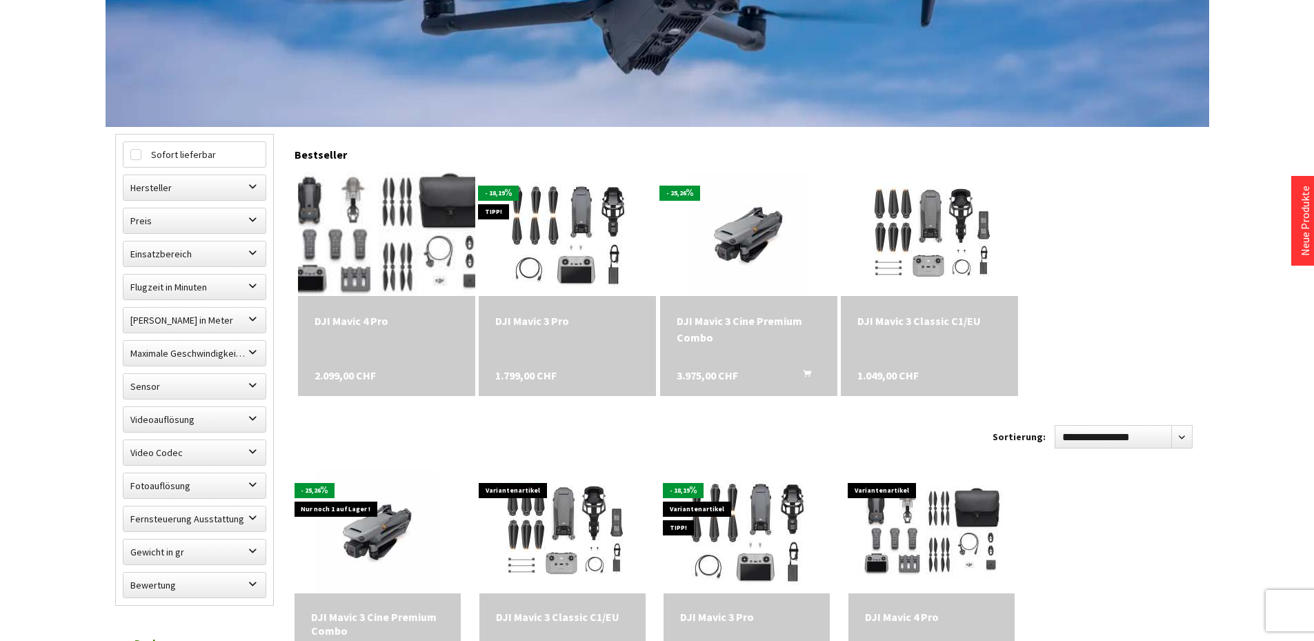
click at [386, 206] on img at bounding box center [386, 234] width 232 height 174
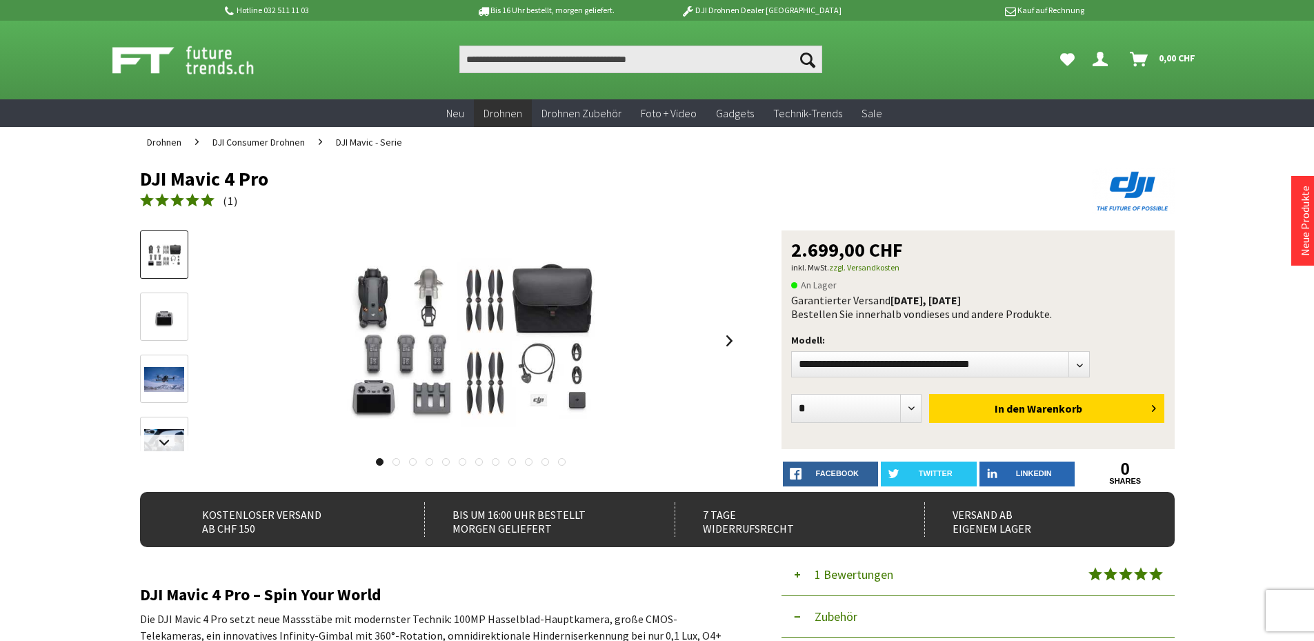
click at [980, 348] on p "Modell:" at bounding box center [978, 340] width 374 height 17
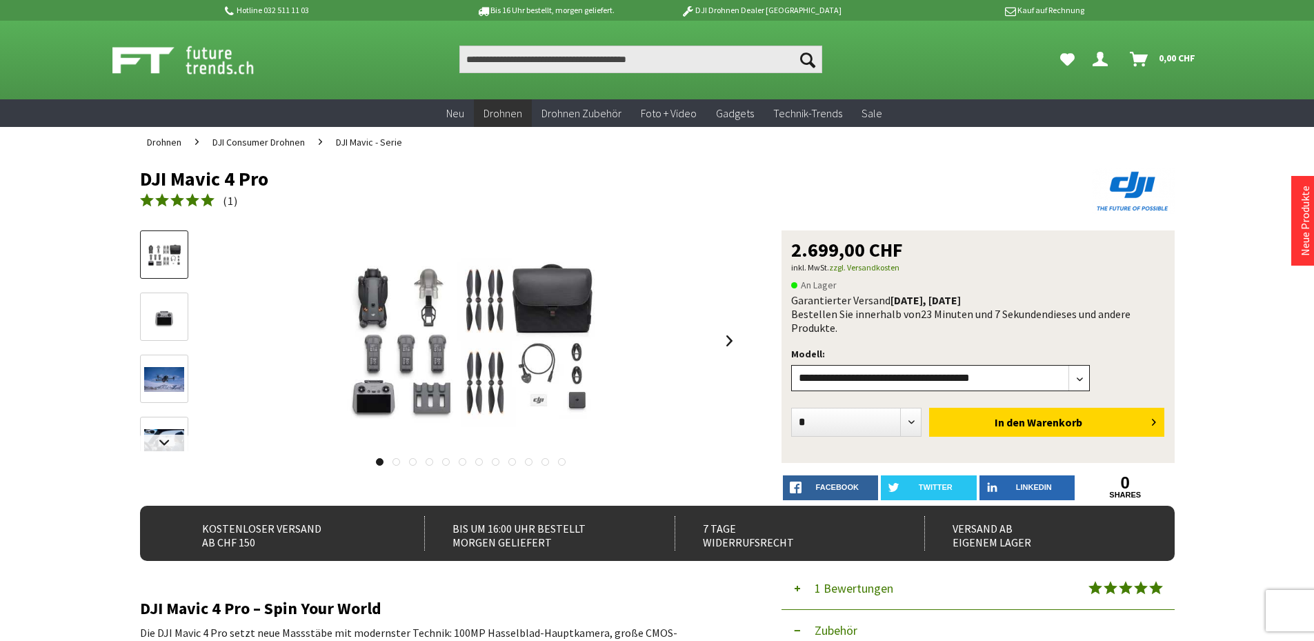
click at [984, 380] on select"] "**********" at bounding box center [940, 378] width 299 height 26
select select"] "***"
click at [791, 365] on select"] "**********" at bounding box center [940, 378] width 299 height 26
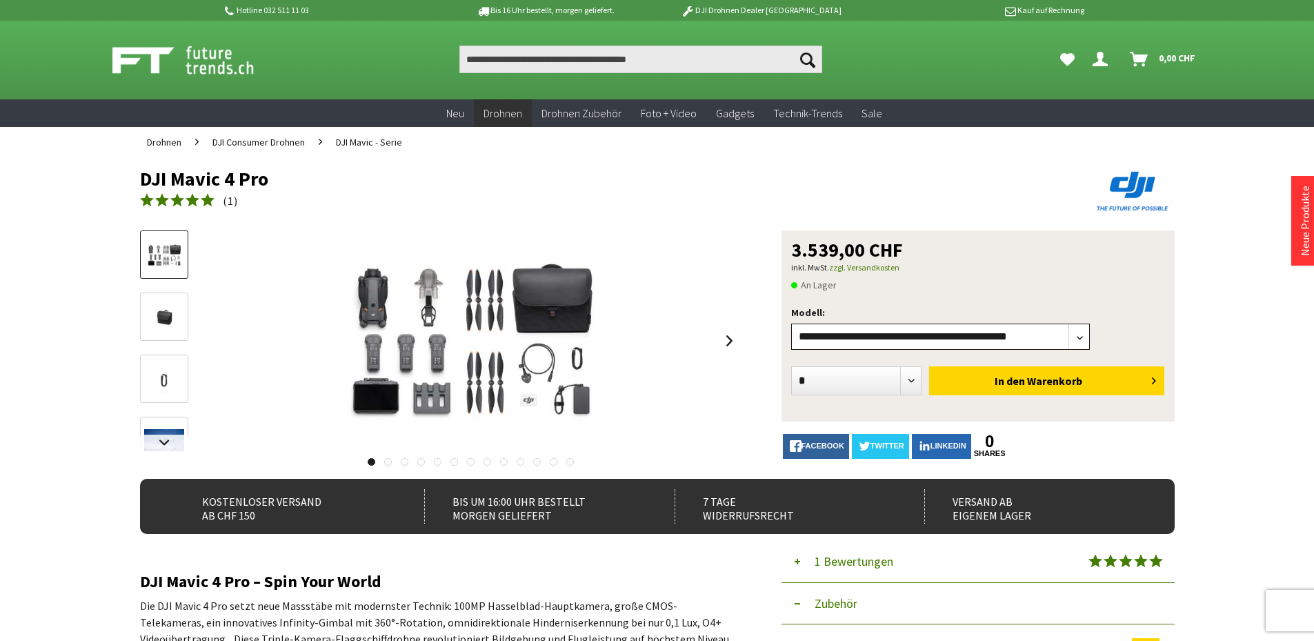
click at [990, 332] on select"] "**********" at bounding box center [940, 337] width 299 height 26
select select"] "***"
click at [791, 324] on select"] "**********" at bounding box center [940, 337] width 299 height 26
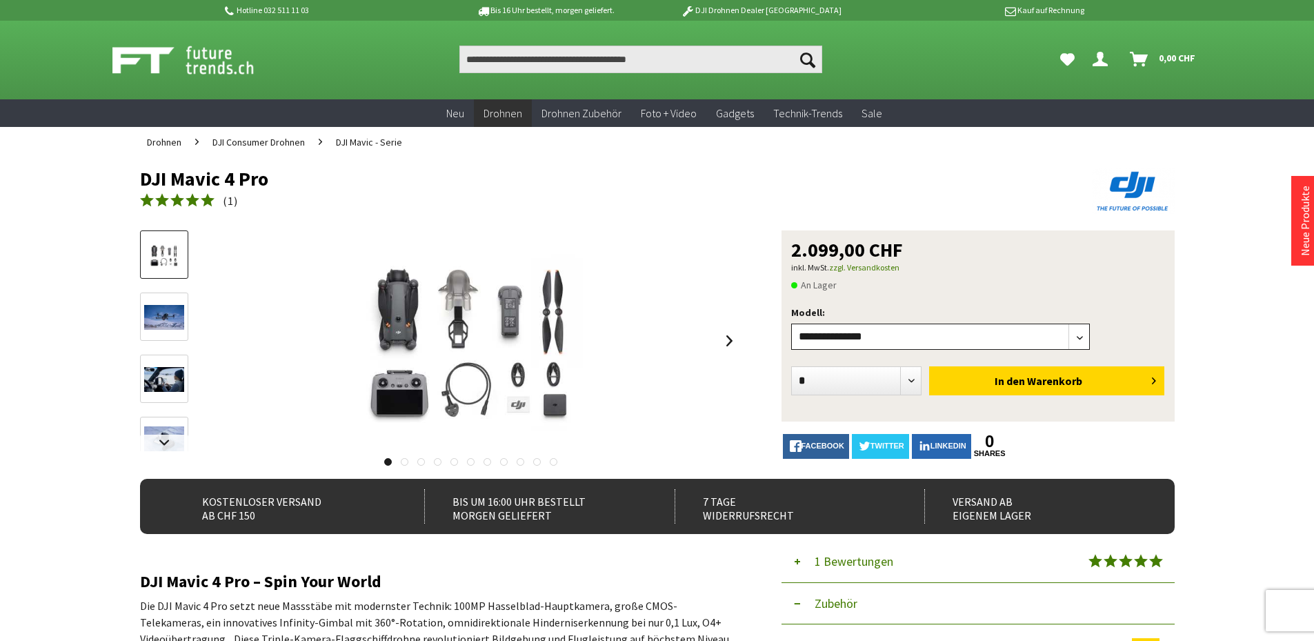
click at [944, 336] on select"] "**********" at bounding box center [940, 337] width 299 height 26
select select"] "***"
click at [791, 324] on select"] "**********" at bounding box center [940, 337] width 299 height 26
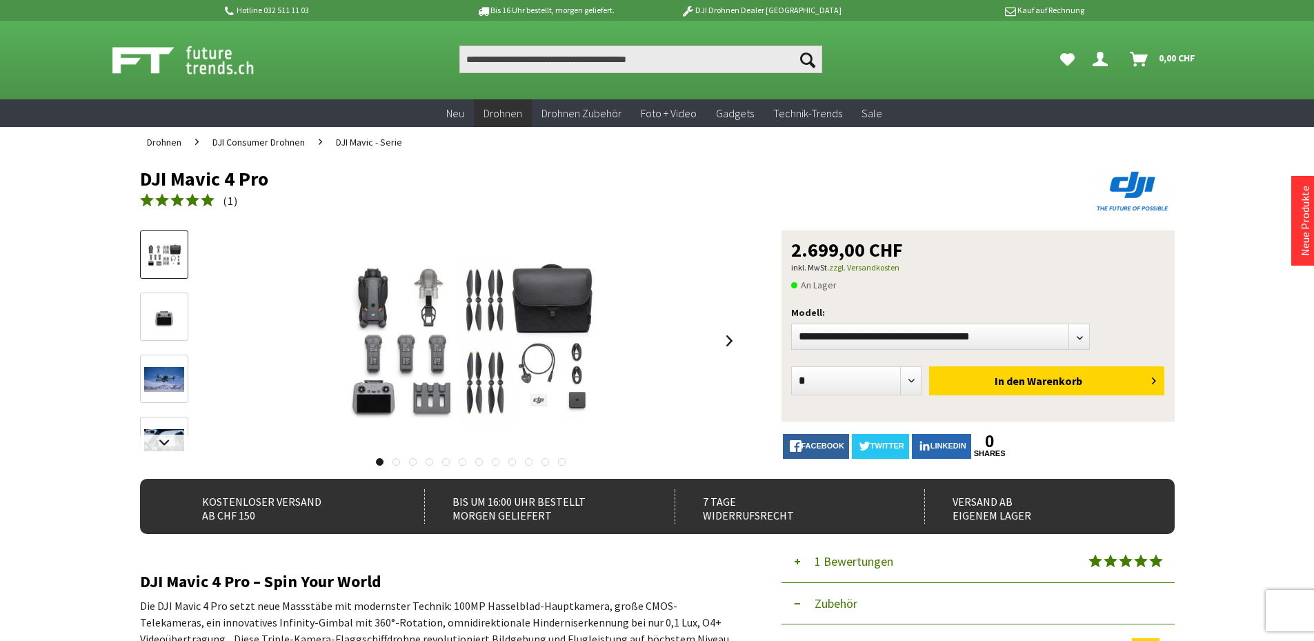
click at [181, 53] on img at bounding box center [198, 60] width 172 height 34
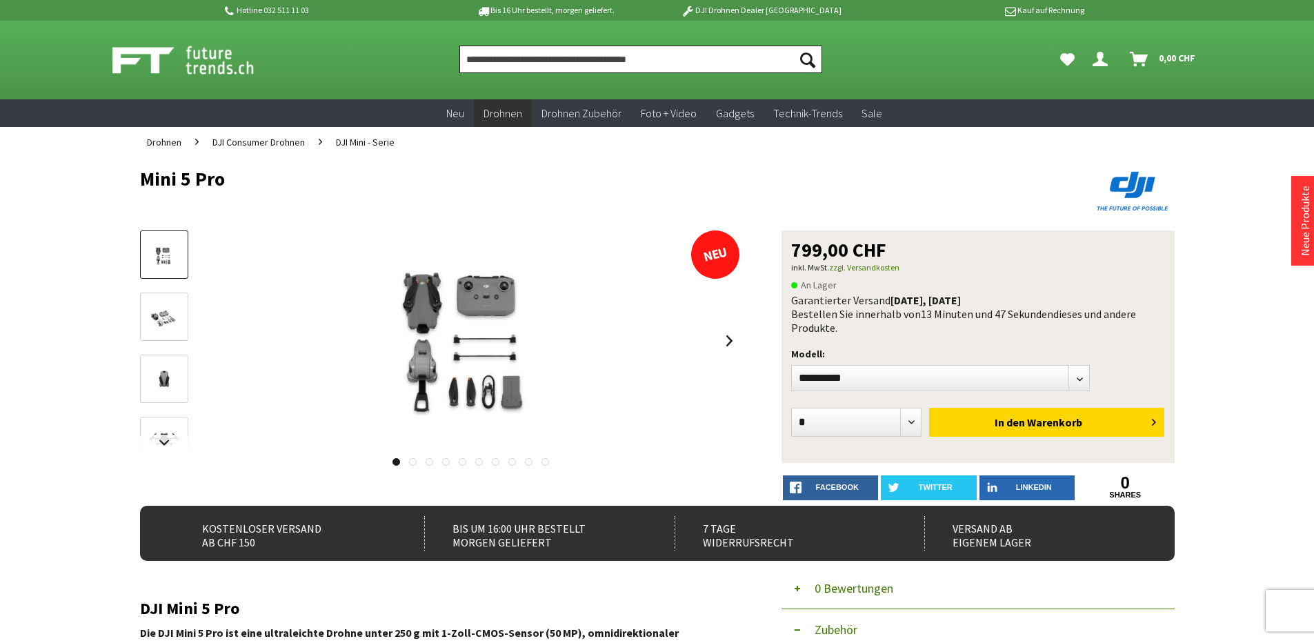
click at [537, 66] on input "Produkt, Marke, Kategorie, EAN, Artikelnummer…" at bounding box center [640, 60] width 363 height 28
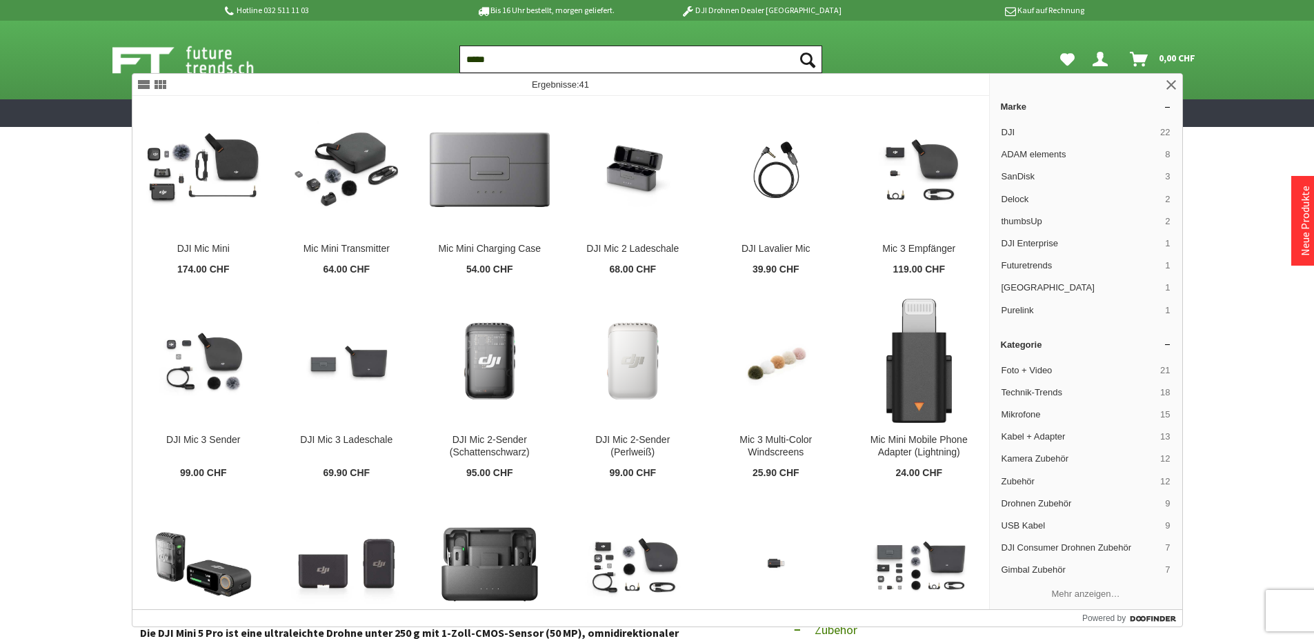
type input "*****"
click at [793, 46] on button "Suchen" at bounding box center [807, 60] width 29 height 28
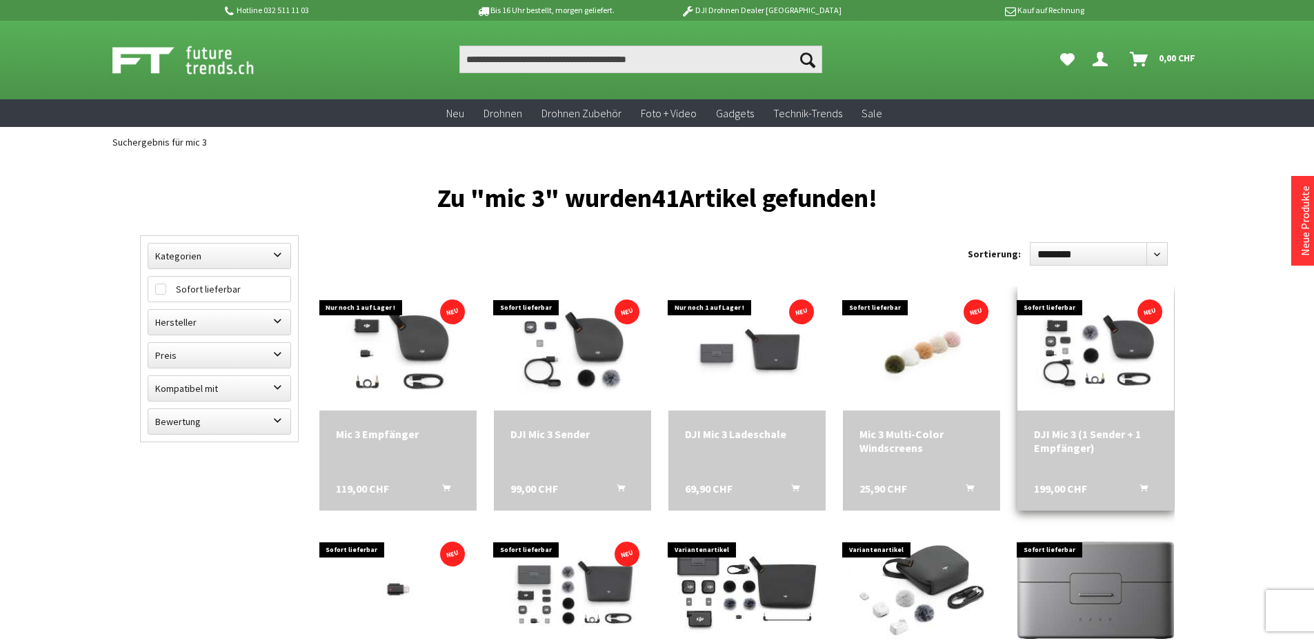
click at [1063, 351] on img at bounding box center [1095, 349] width 157 height 118
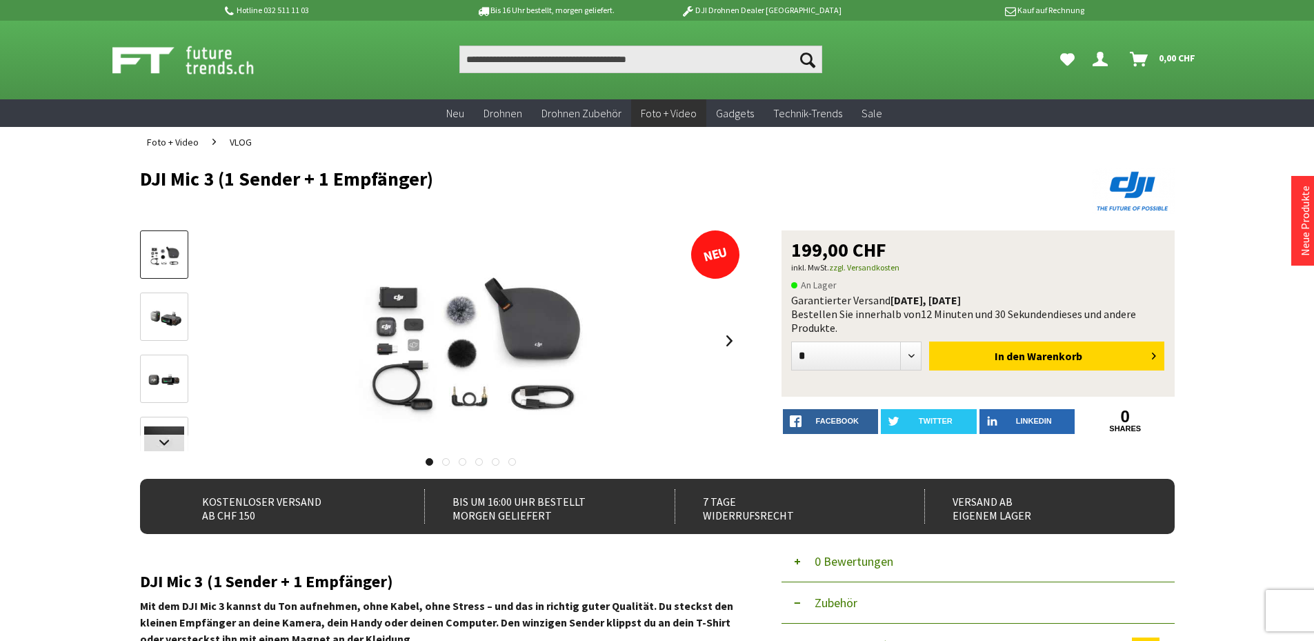
click at [149, 63] on img at bounding box center [198, 60] width 172 height 34
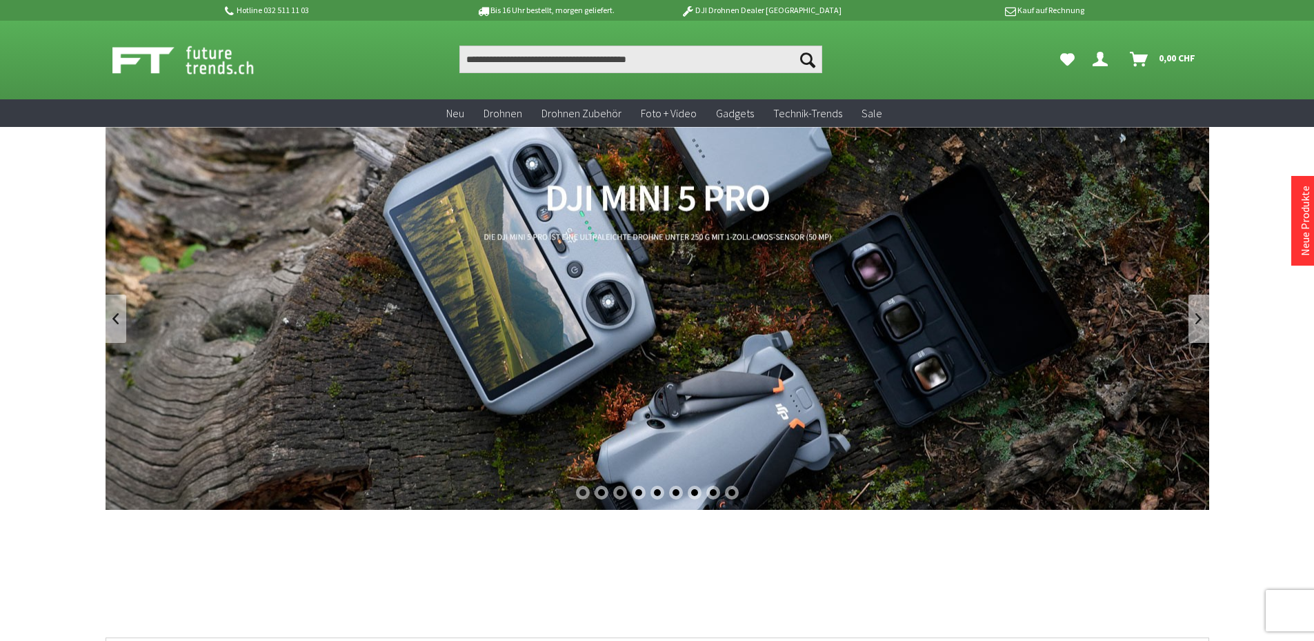
click at [766, 288] on link "DJI Mini 5 Pro" at bounding box center [658, 318] width 1104 height 383
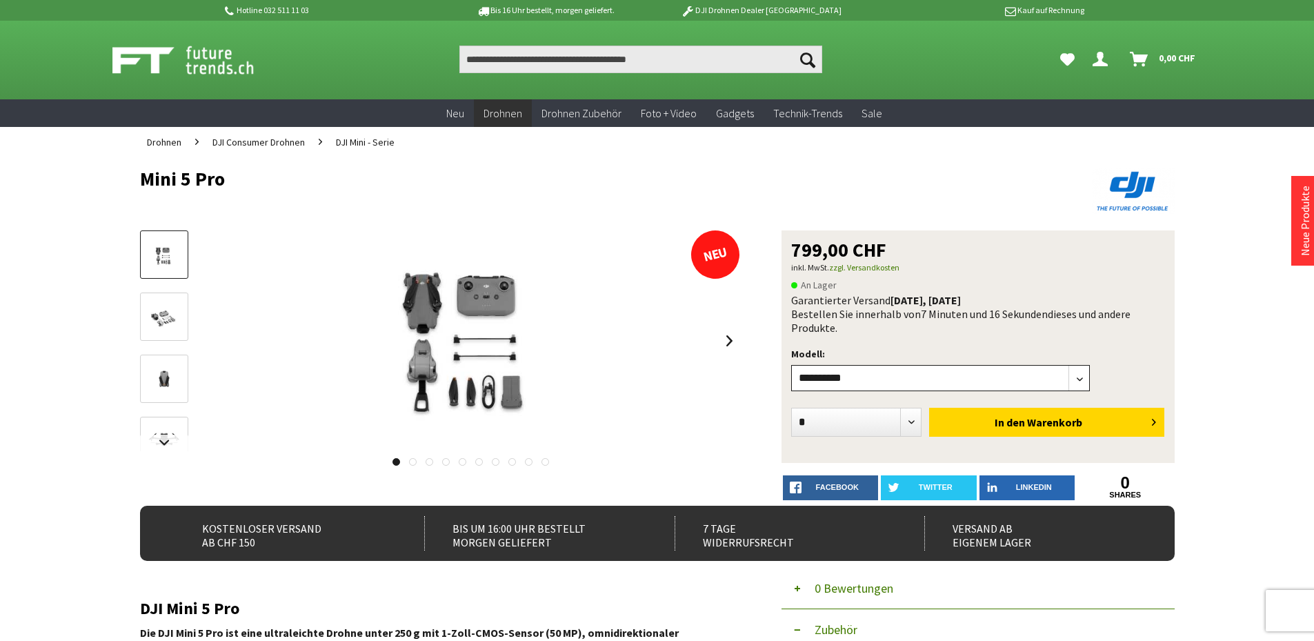
click at [850, 380] on select"] "**********" at bounding box center [940, 378] width 299 height 26
click at [791, 365] on select"] "**********" at bounding box center [940, 378] width 299 height 26
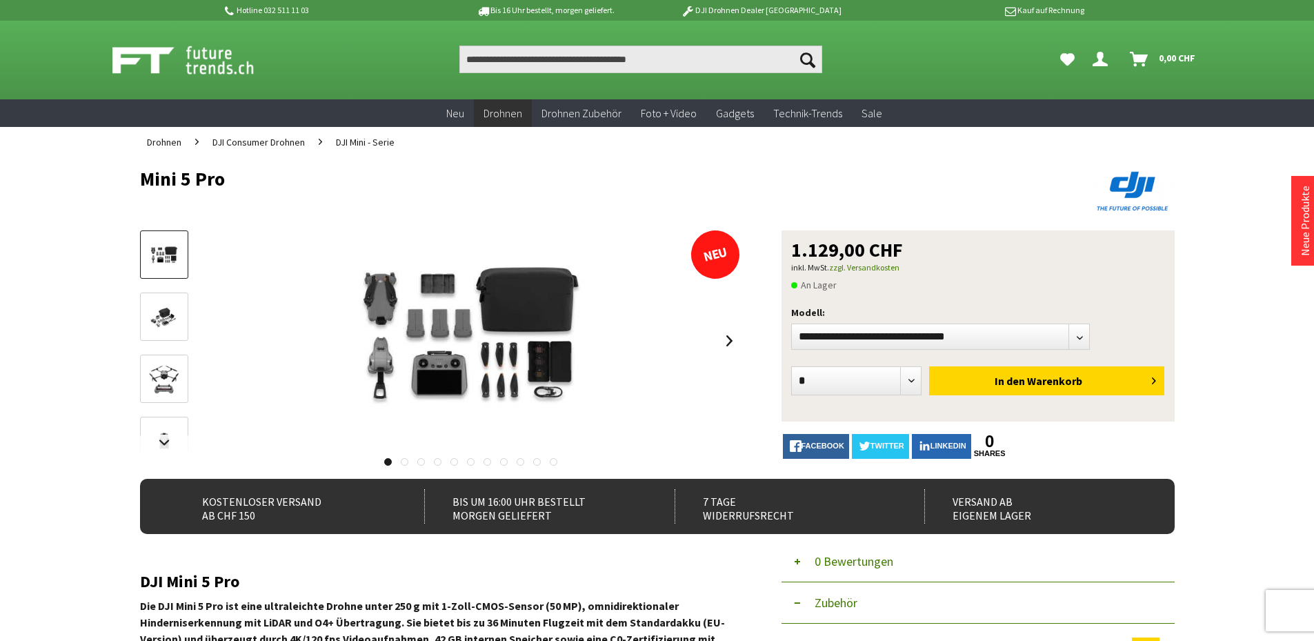
click at [375, 144] on span "DJI Mini - Serie" at bounding box center [365, 142] width 59 height 12
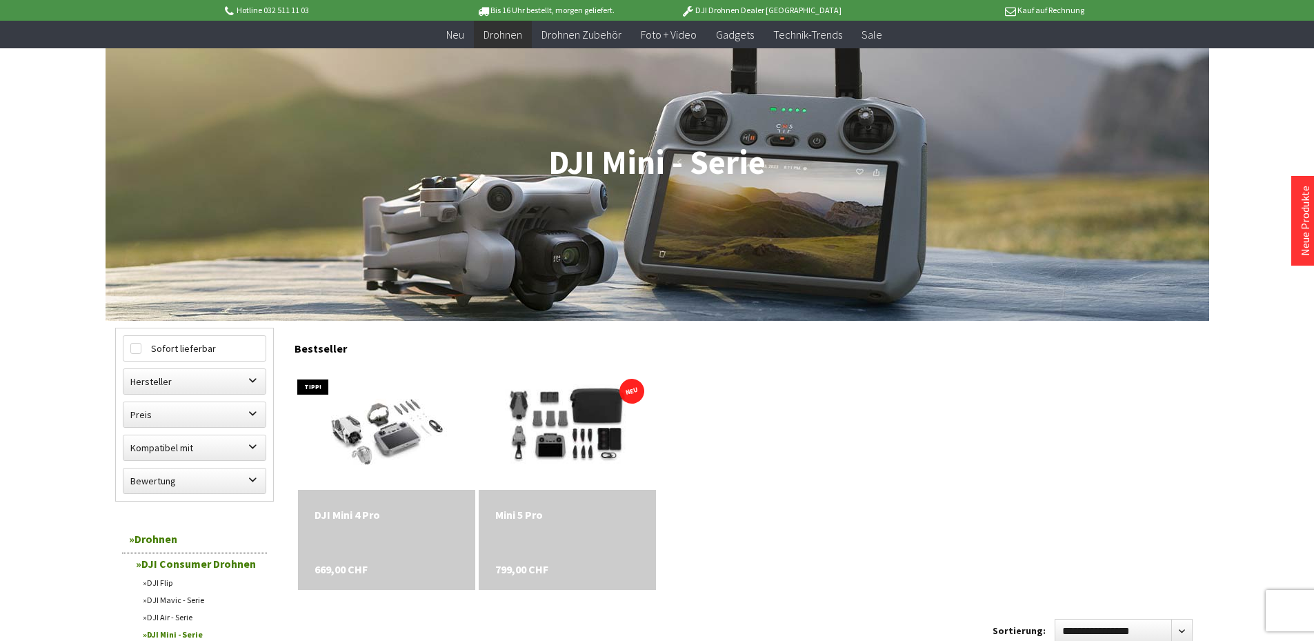
scroll to position [138, 0]
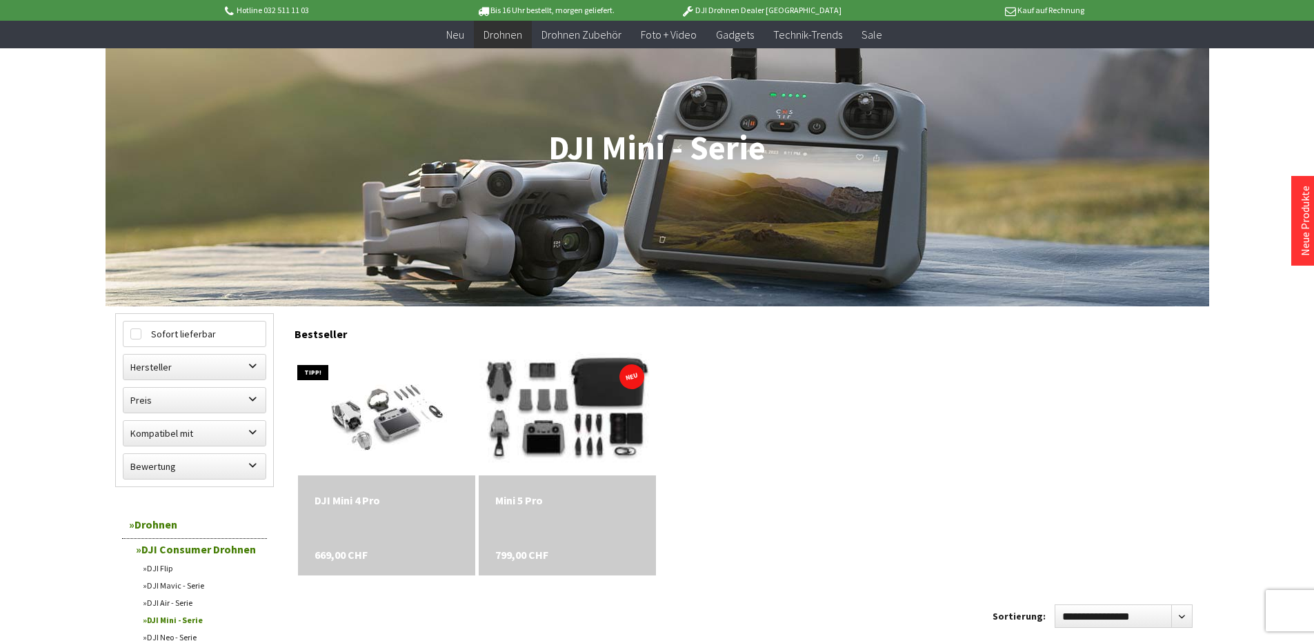
click at [577, 441] on img at bounding box center [568, 413] width 248 height 166
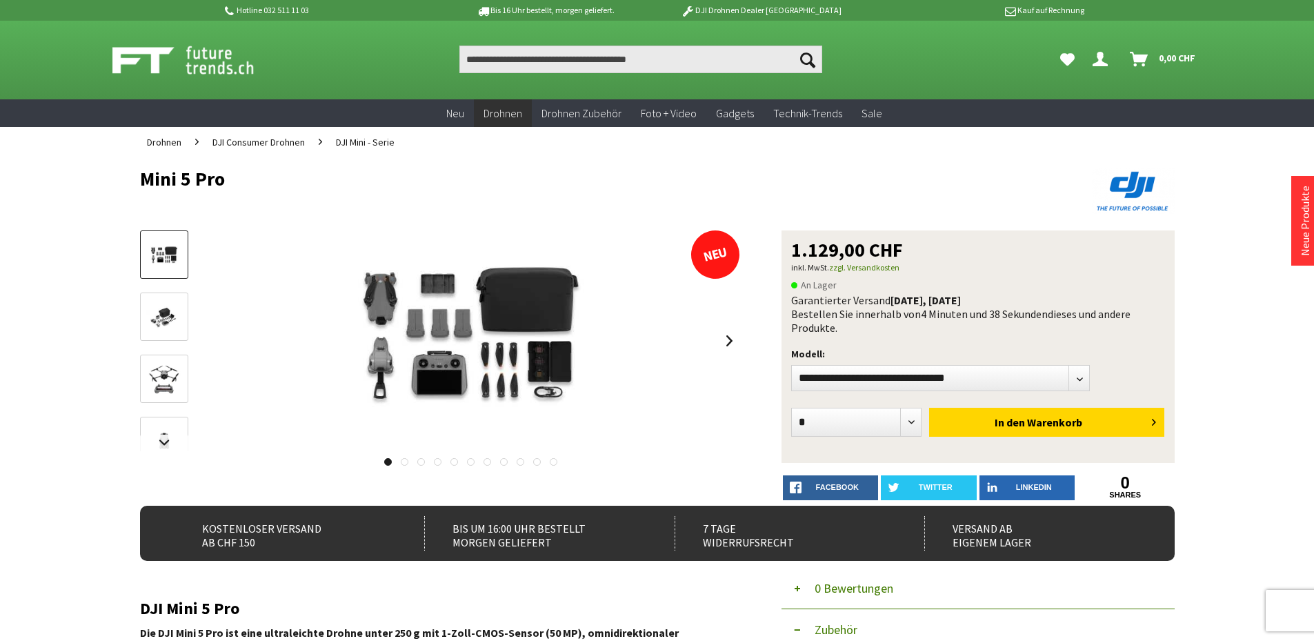
click at [146, 61] on img at bounding box center [198, 60] width 172 height 34
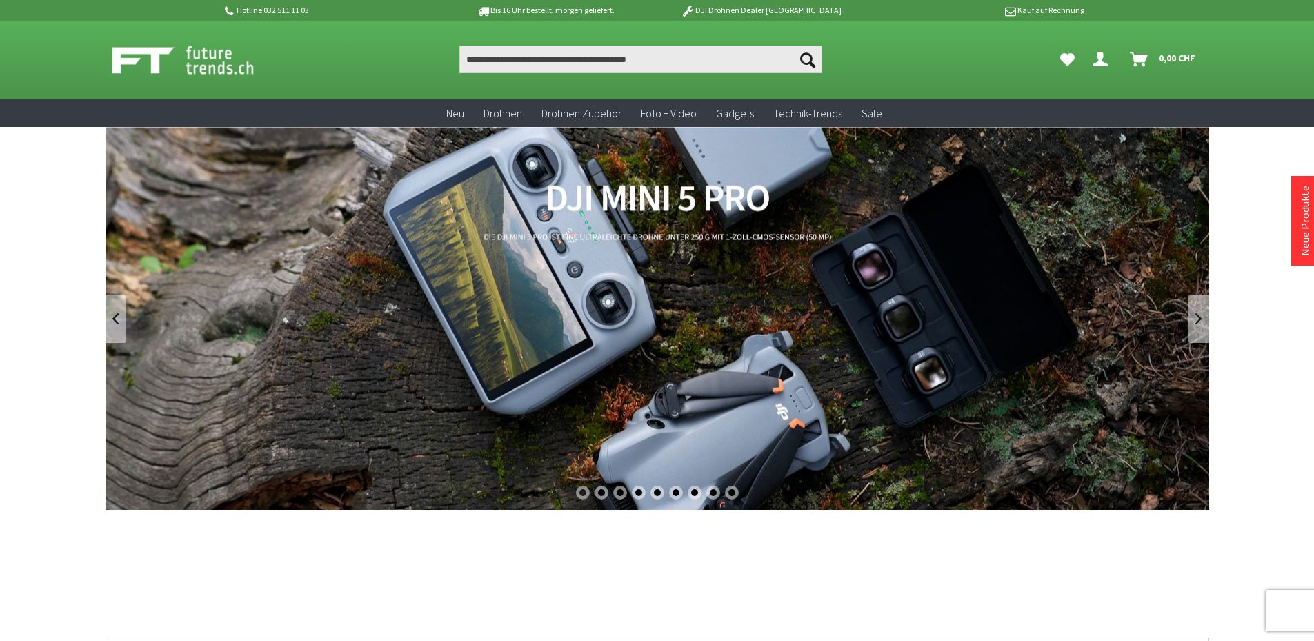
click at [490, 222] on link "DJI Mini 5 Pro" at bounding box center [658, 318] width 1104 height 383
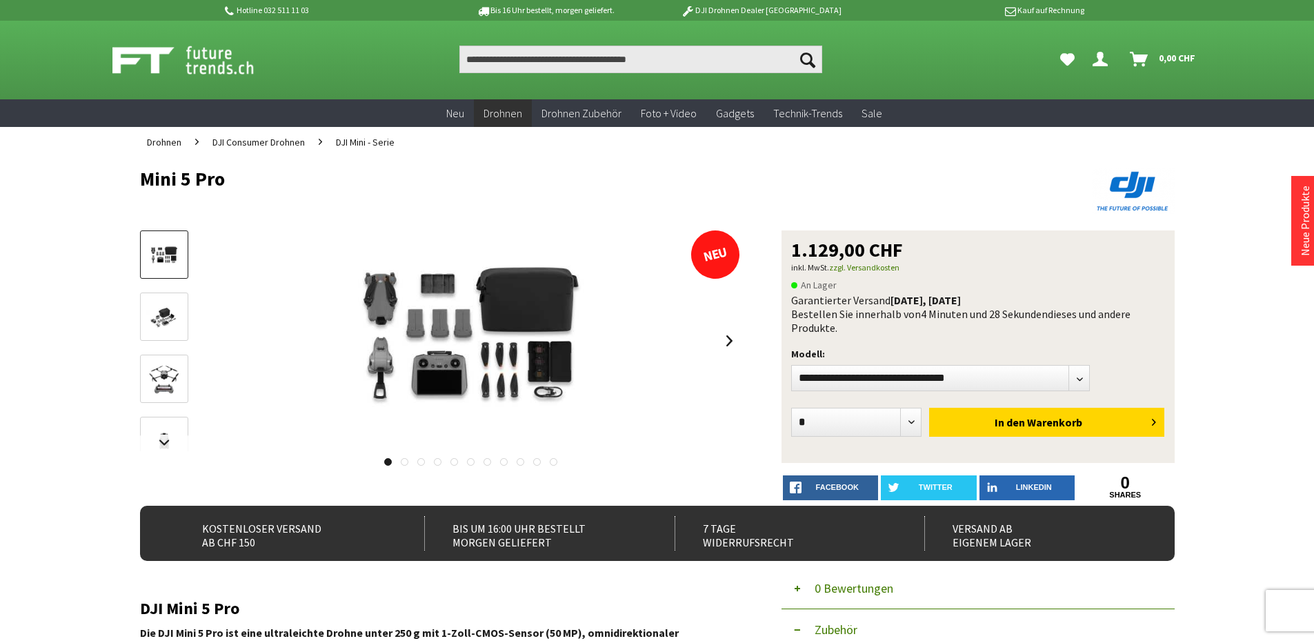
click at [379, 136] on span "DJI Mini - Serie" at bounding box center [365, 142] width 59 height 12
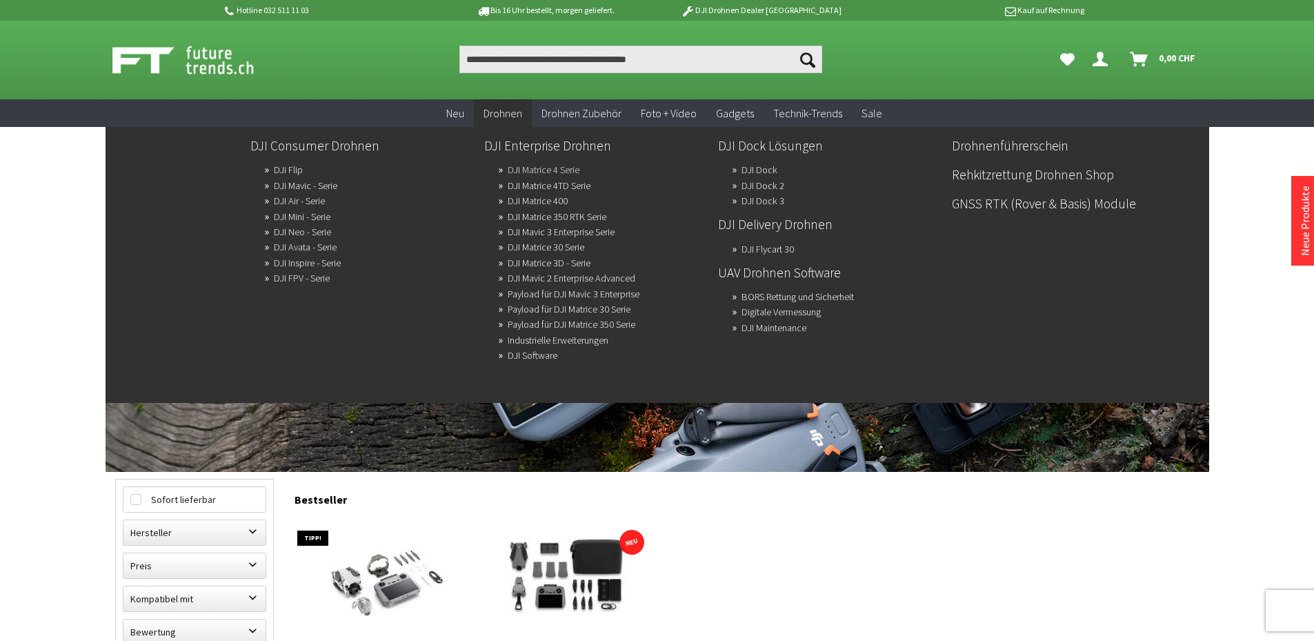
click at [527, 168] on link "DJI Matrice 4 Serie" at bounding box center [544, 169] width 72 height 19
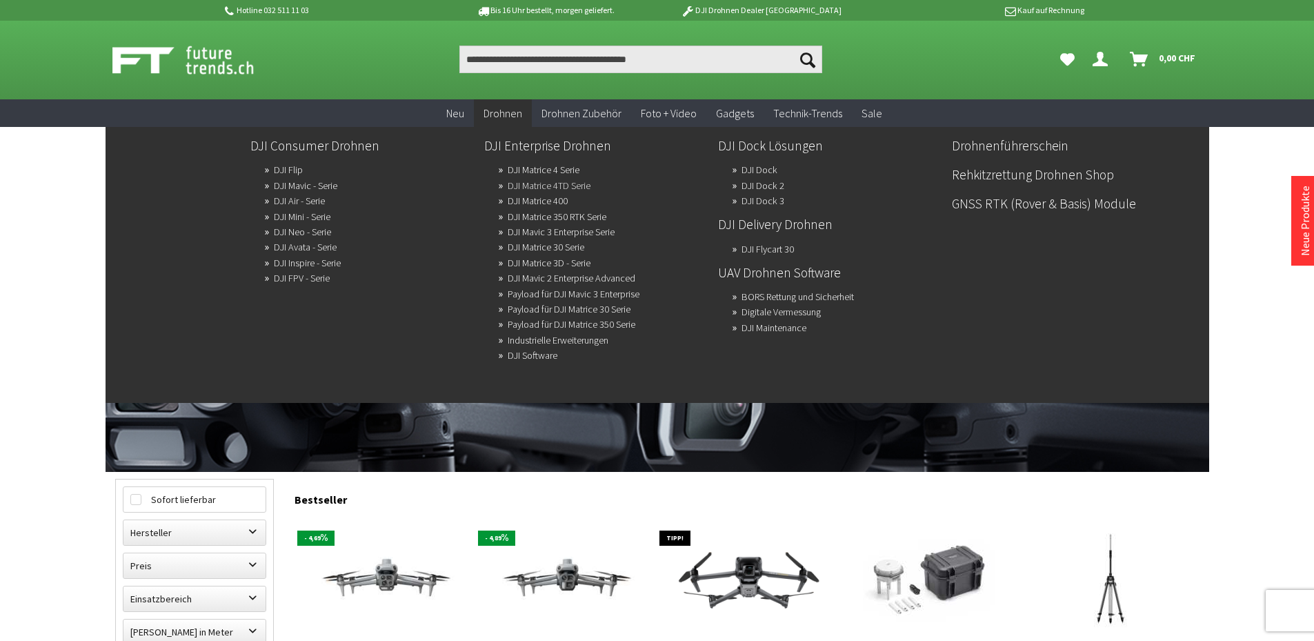
click at [524, 186] on link "DJI Matrice 4TD Serie" at bounding box center [549, 185] width 83 height 19
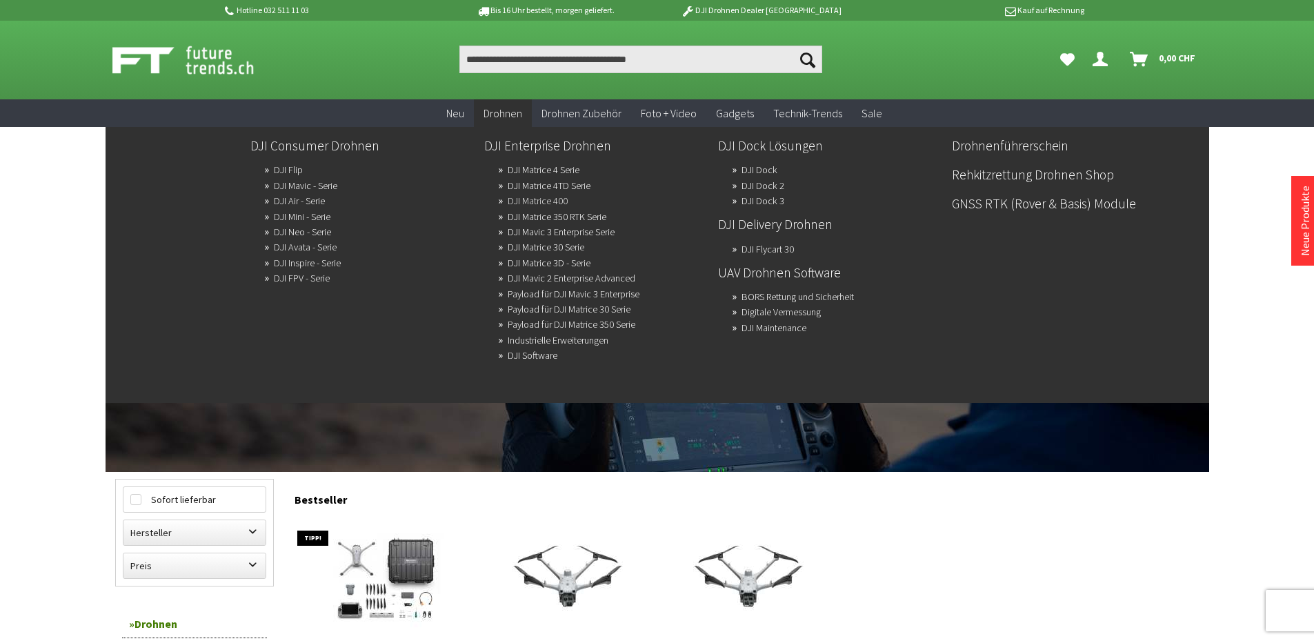
click at [535, 200] on link "DJI Matrice 400" at bounding box center [538, 200] width 60 height 19
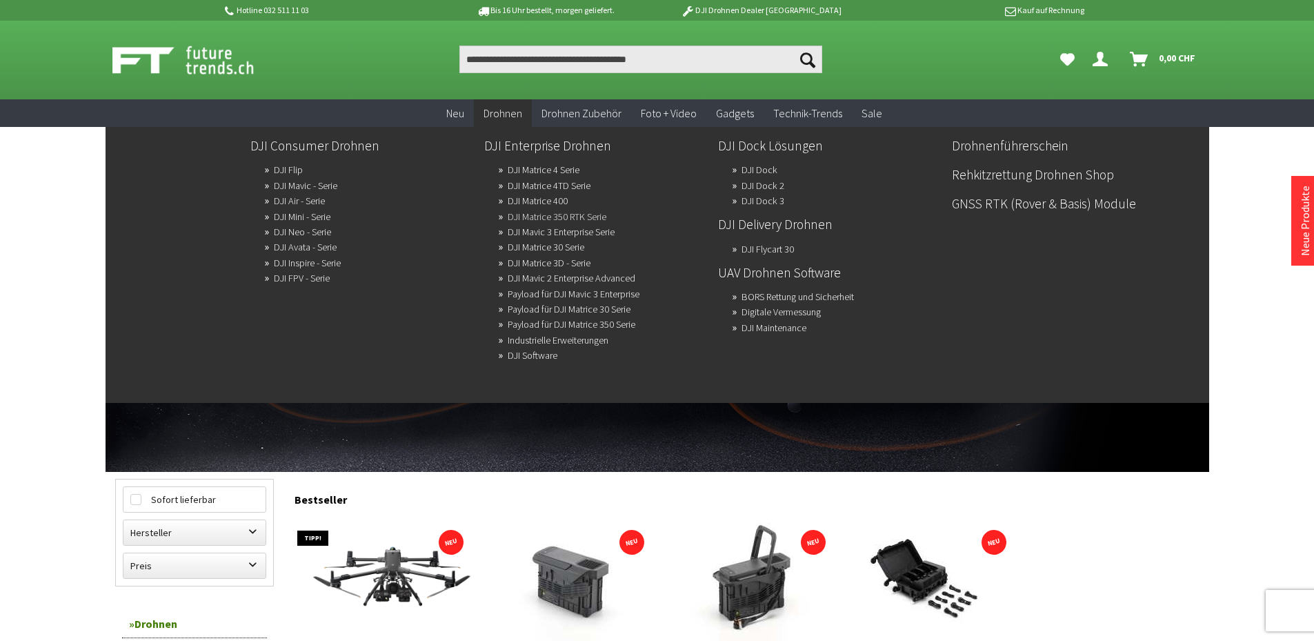
click at [527, 212] on link "DJI Matrice 350 RTK Serie" at bounding box center [557, 216] width 99 height 19
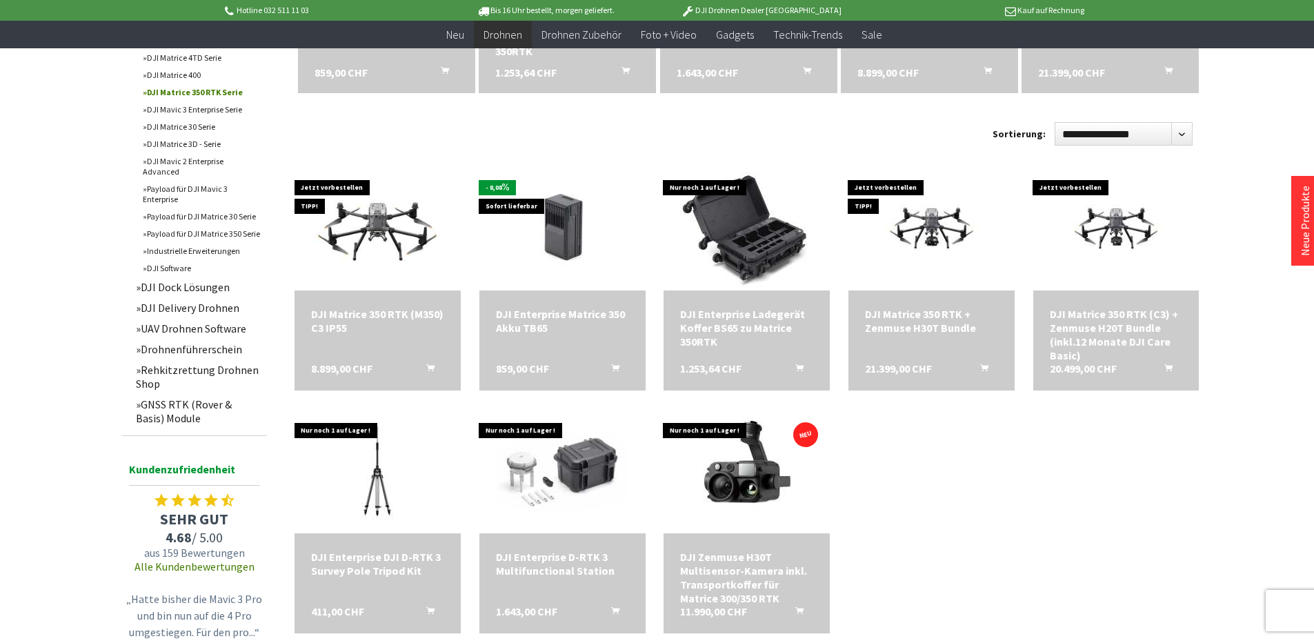
scroll to position [621, 0]
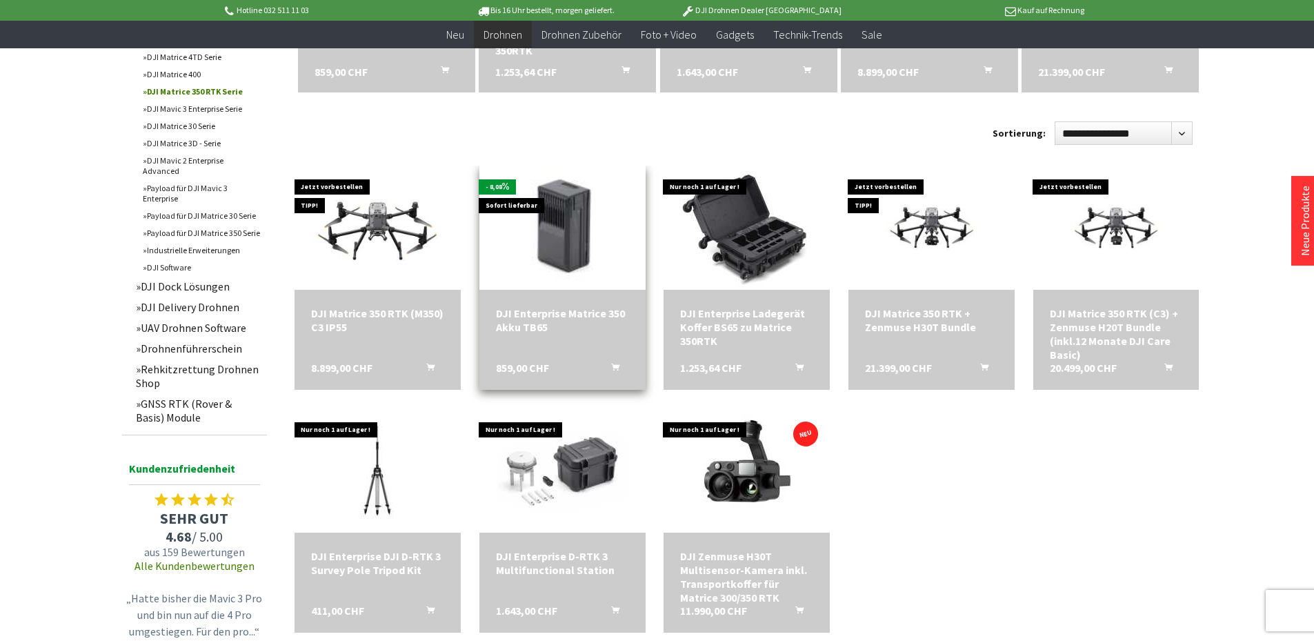
click at [578, 246] on img at bounding box center [562, 228] width 217 height 174
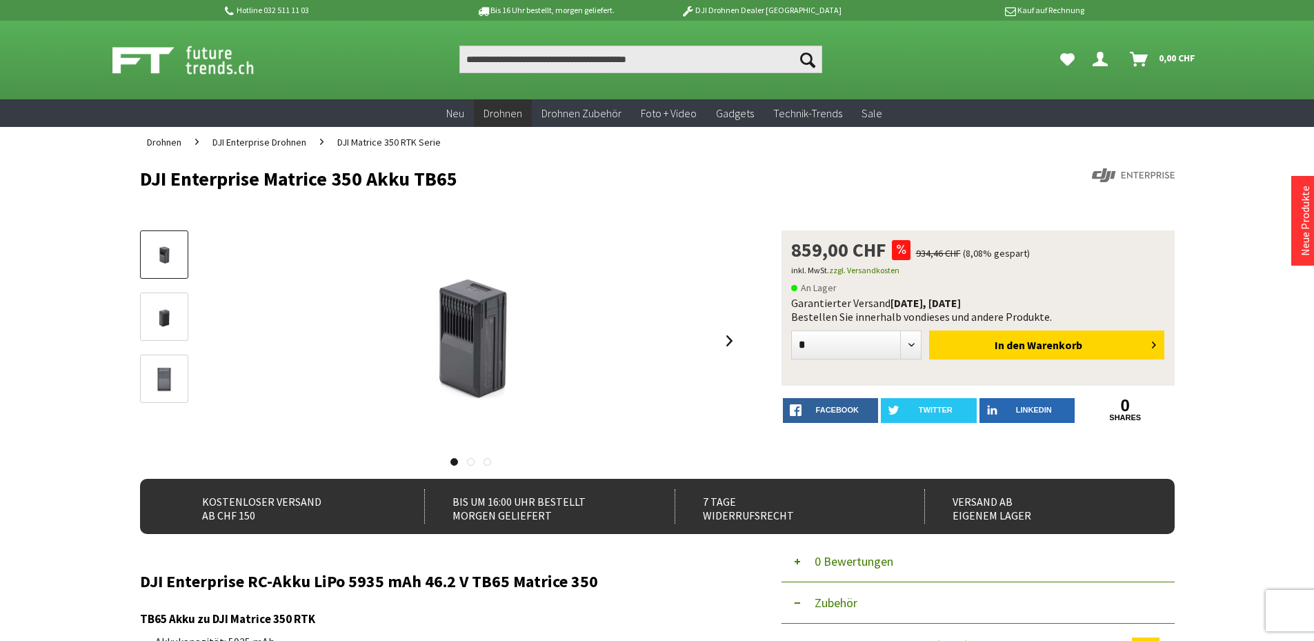
click at [833, 339] on form "* * In den Warenkorb" at bounding box center [978, 347] width 374 height 46
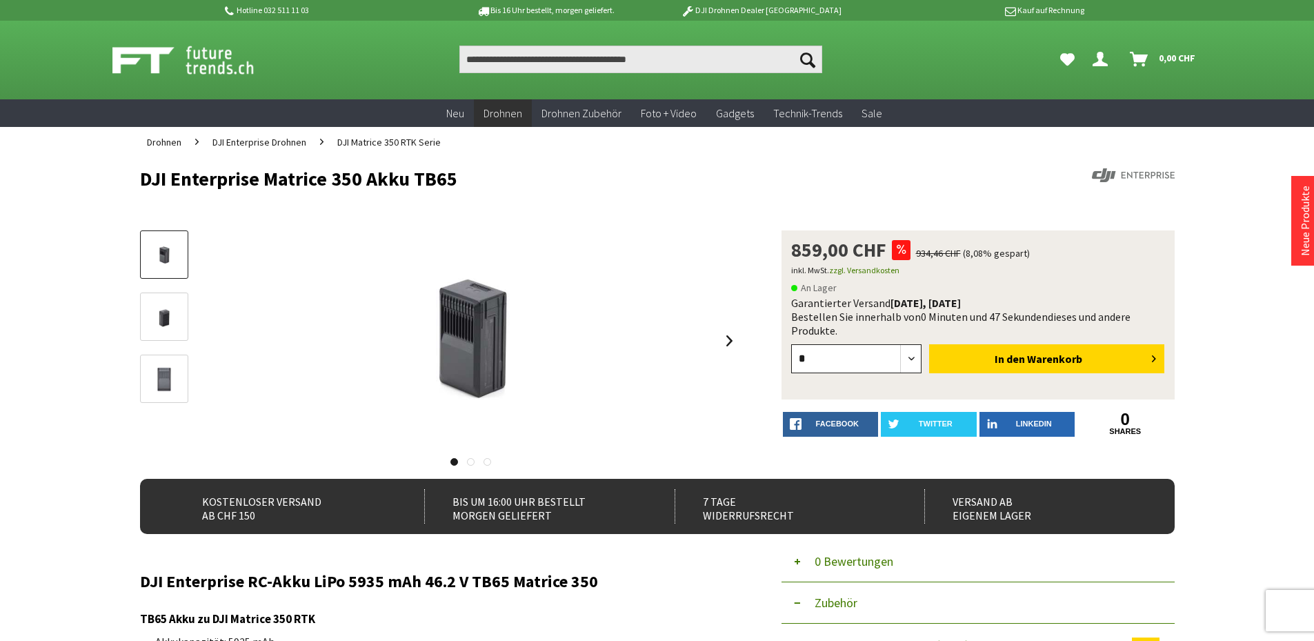
click at [845, 357] on select "* *" at bounding box center [856, 358] width 131 height 29
click at [996, 280] on p "An Lager" at bounding box center [978, 287] width 374 height 17
click at [261, 144] on span "DJI Enterprise Drohnen" at bounding box center [259, 142] width 94 height 12
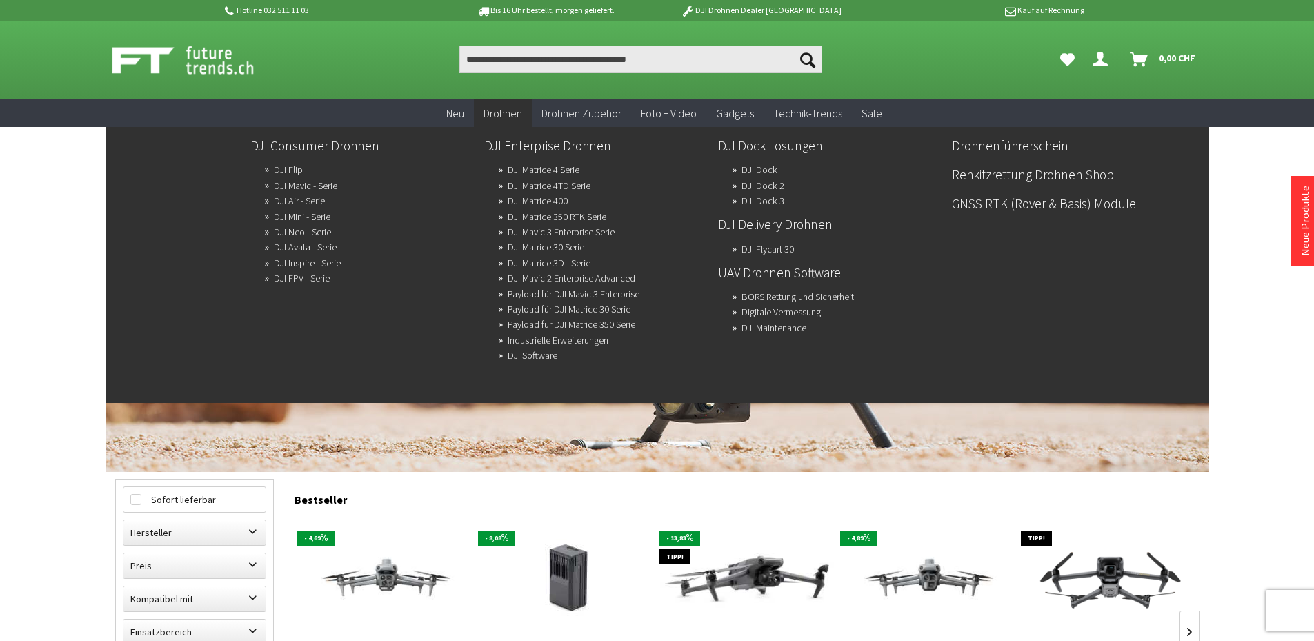
click at [509, 119] on span "Drohnen" at bounding box center [503, 113] width 39 height 14
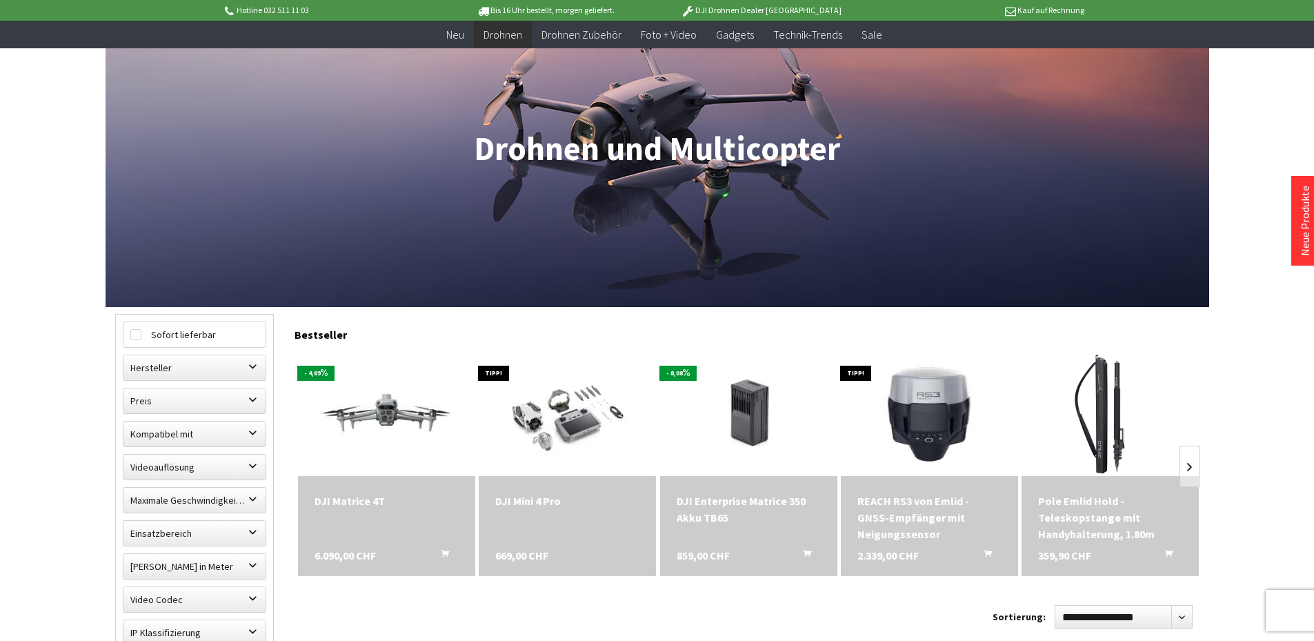
scroll to position [345, 0]
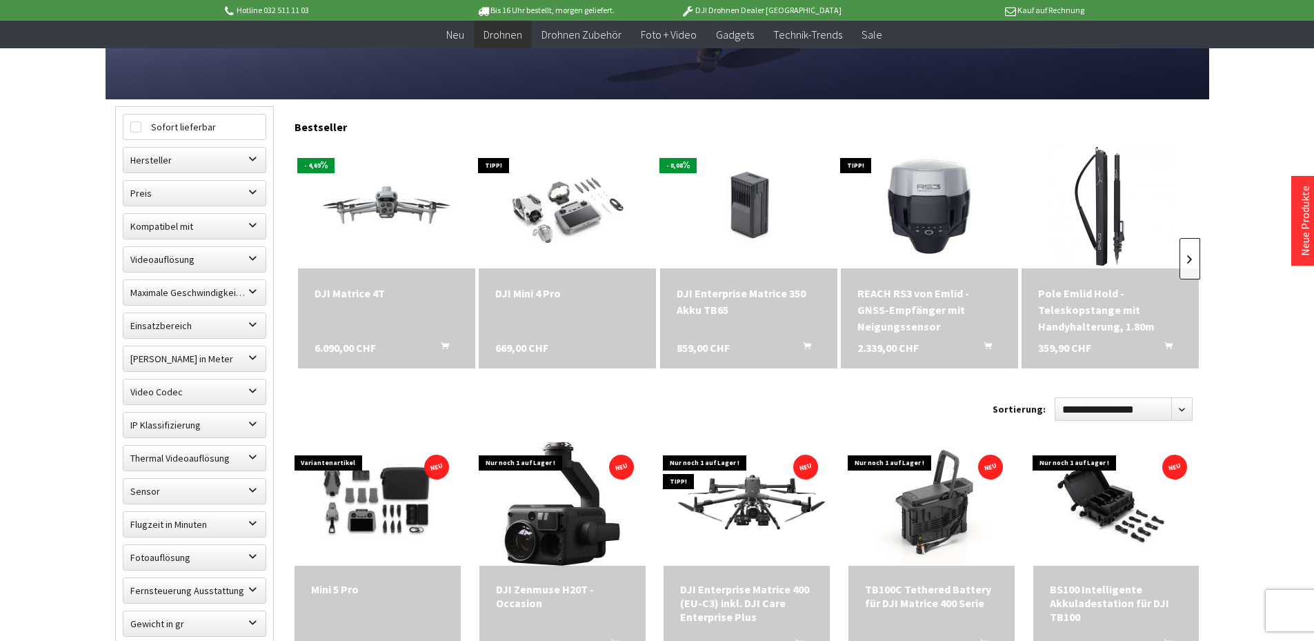
click at [1191, 252] on link at bounding box center [1190, 258] width 21 height 41
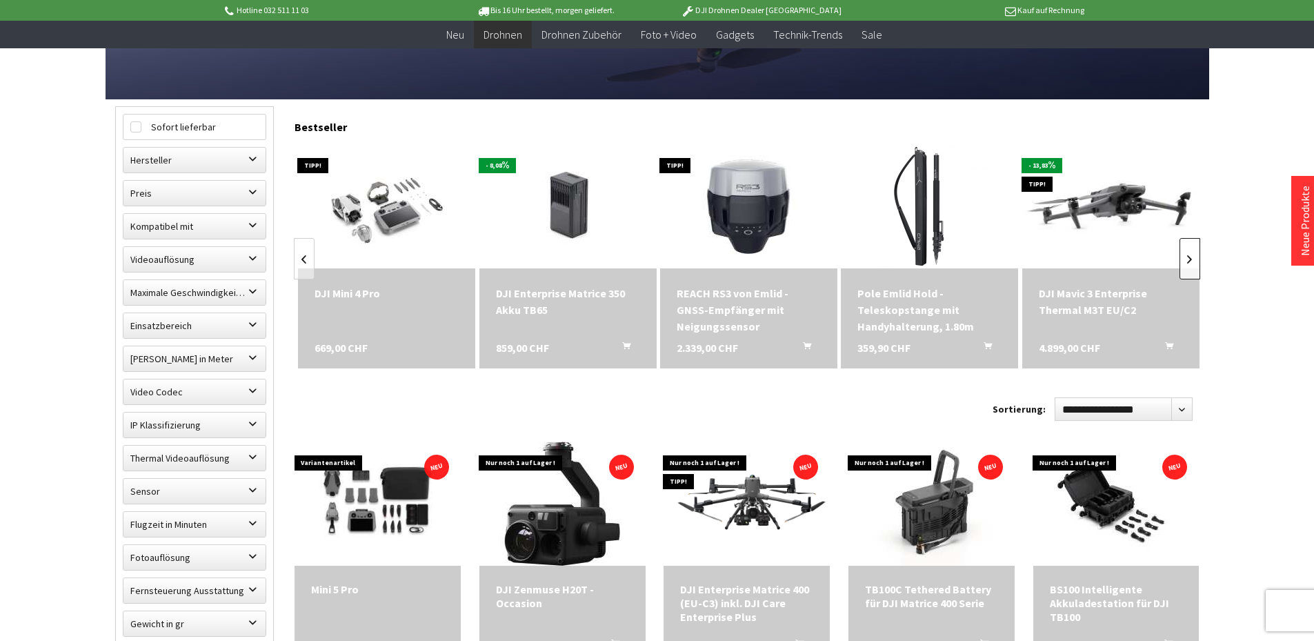
scroll to position [0, 181]
click at [1191, 252] on link at bounding box center [1190, 258] width 21 height 41
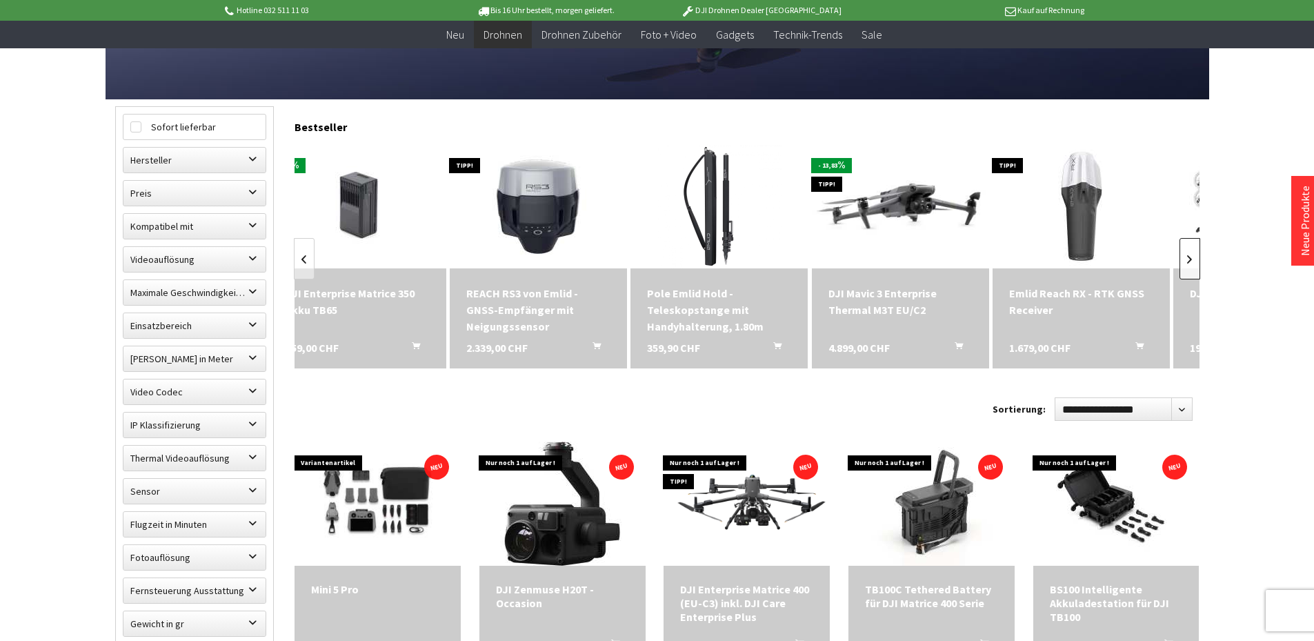
click at [1191, 252] on link at bounding box center [1190, 258] width 21 height 41
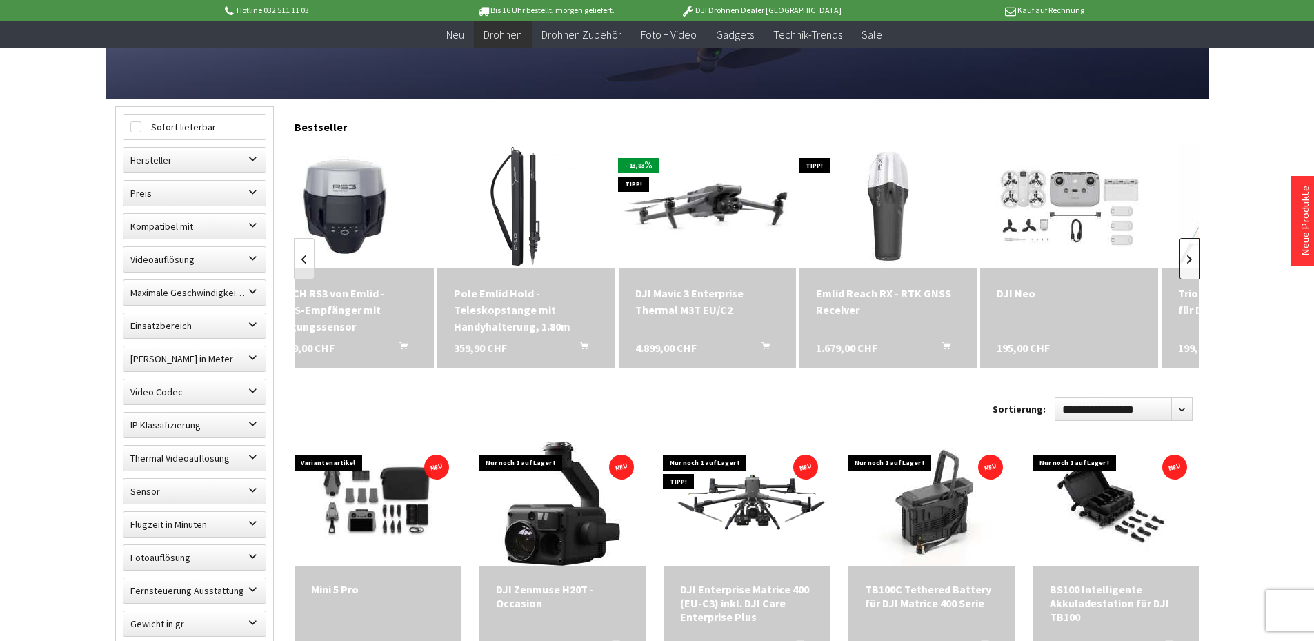
click at [1191, 252] on link at bounding box center [1190, 258] width 21 height 41
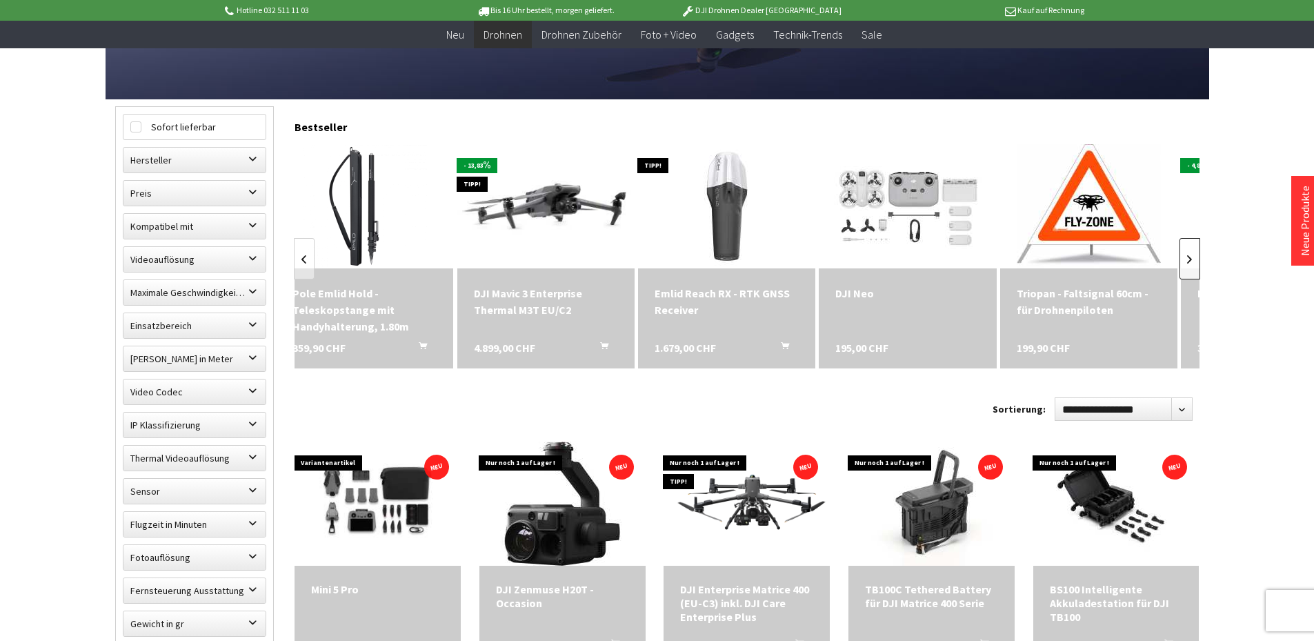
click at [1191, 252] on link at bounding box center [1190, 258] width 21 height 41
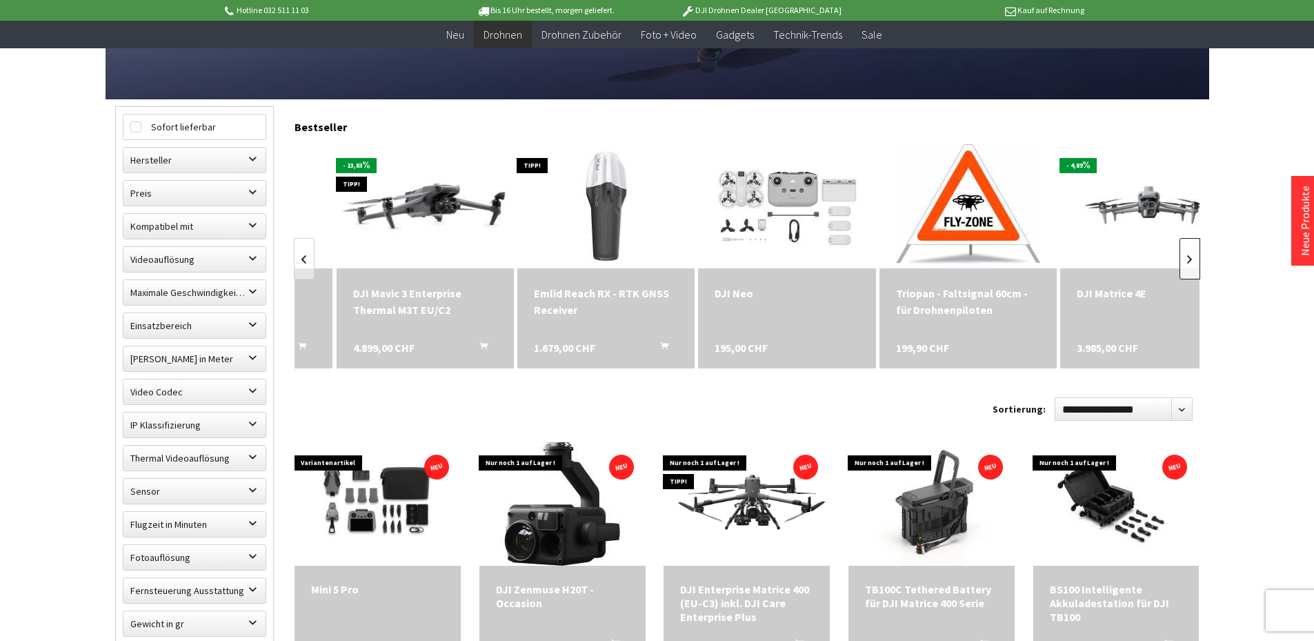
click at [1191, 252] on link at bounding box center [1190, 258] width 21 height 41
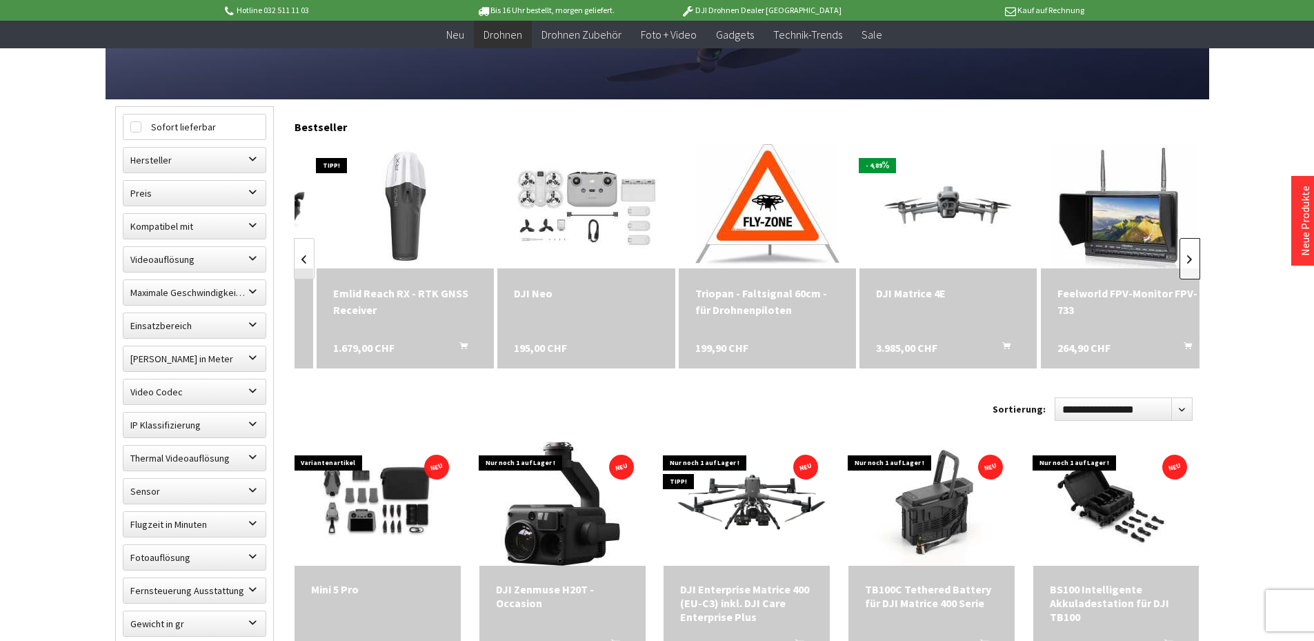
click at [1191, 252] on link at bounding box center [1190, 258] width 21 height 41
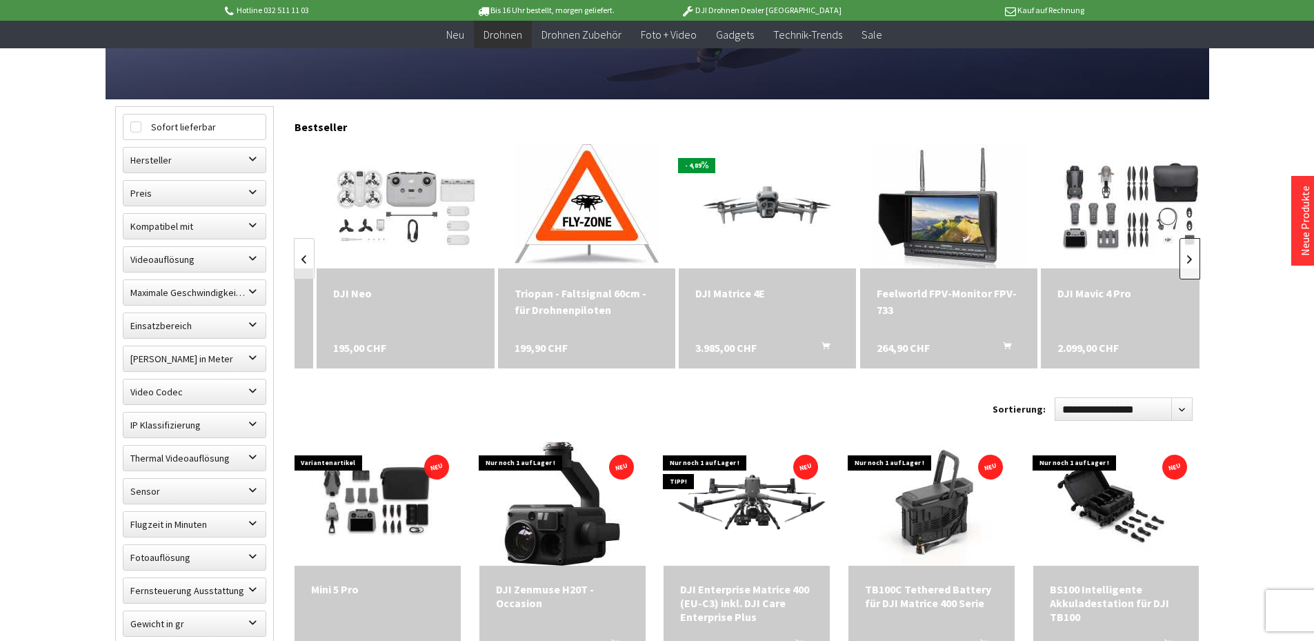
click at [1191, 252] on link at bounding box center [1190, 258] width 21 height 41
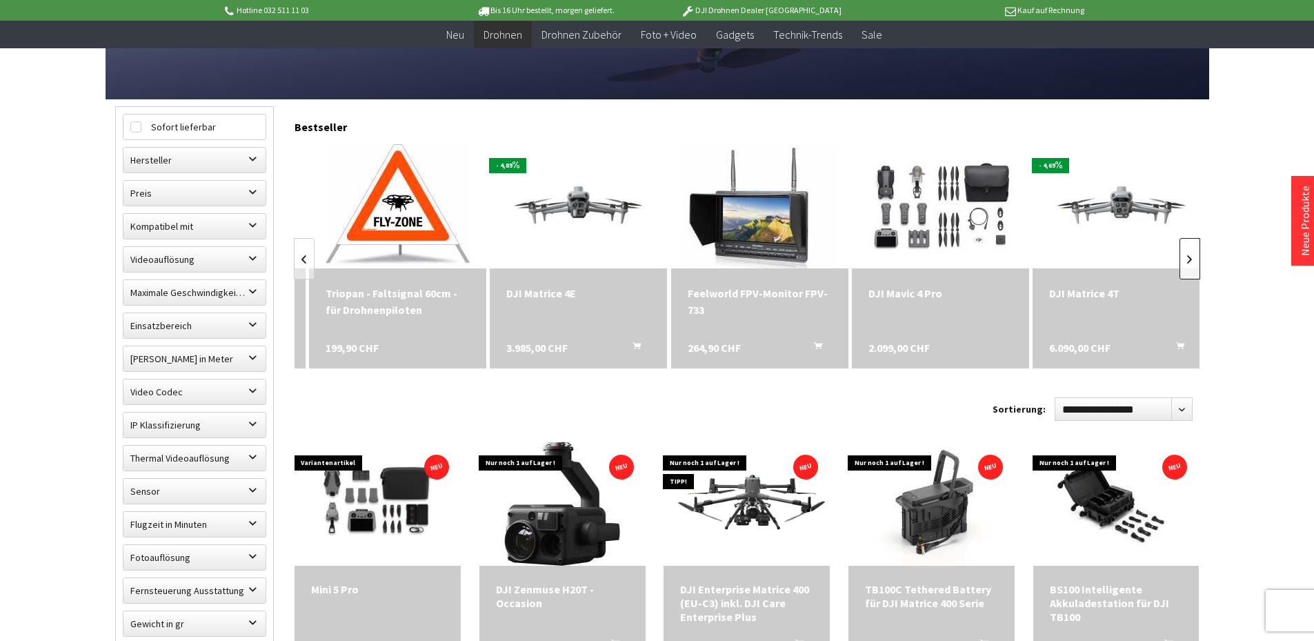
click at [1191, 252] on link at bounding box center [1190, 258] width 21 height 41
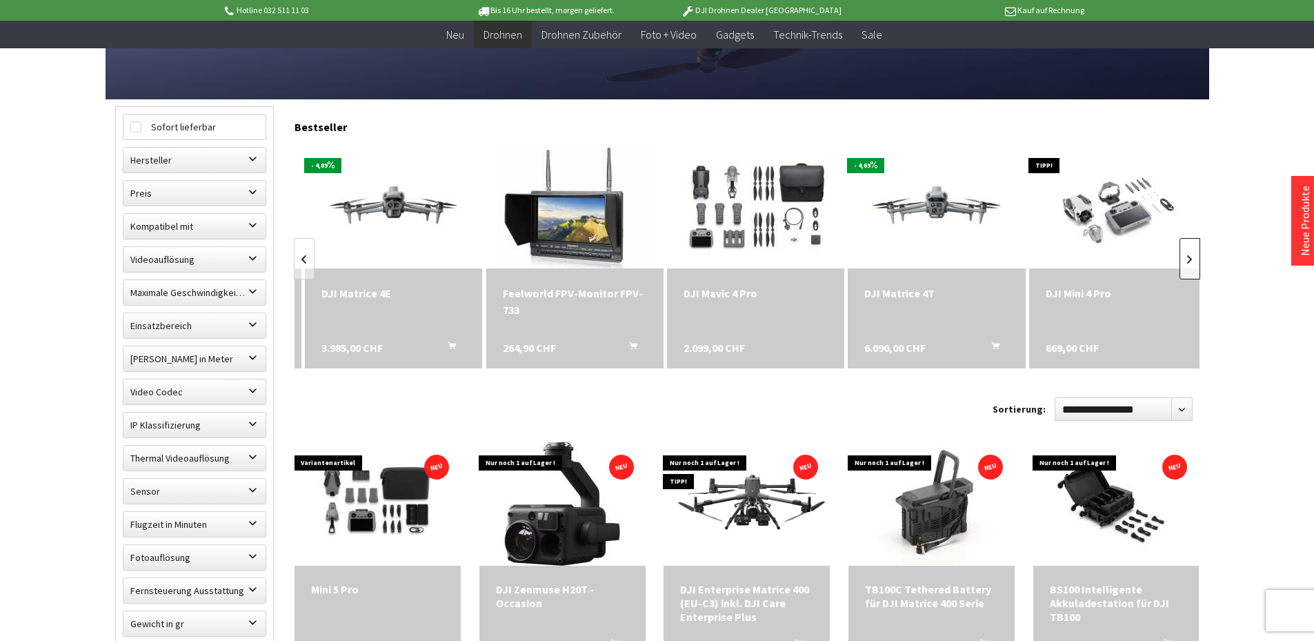
click at [1191, 252] on link at bounding box center [1190, 258] width 21 height 41
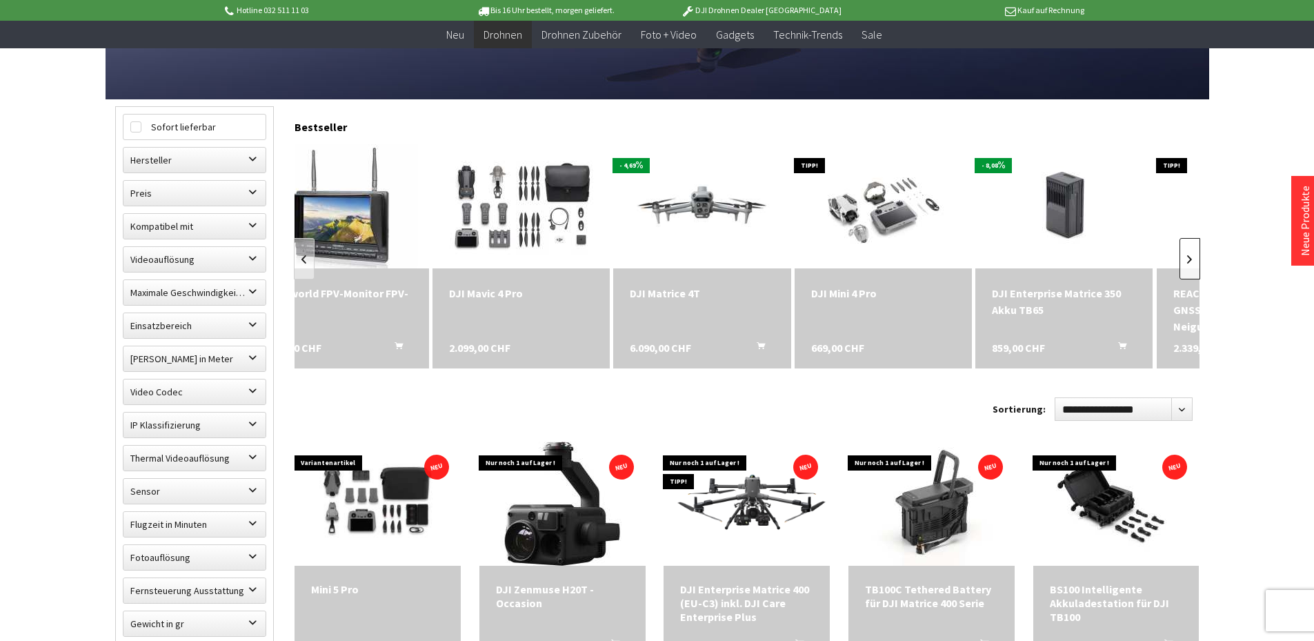
click at [1191, 252] on link at bounding box center [1190, 258] width 21 height 41
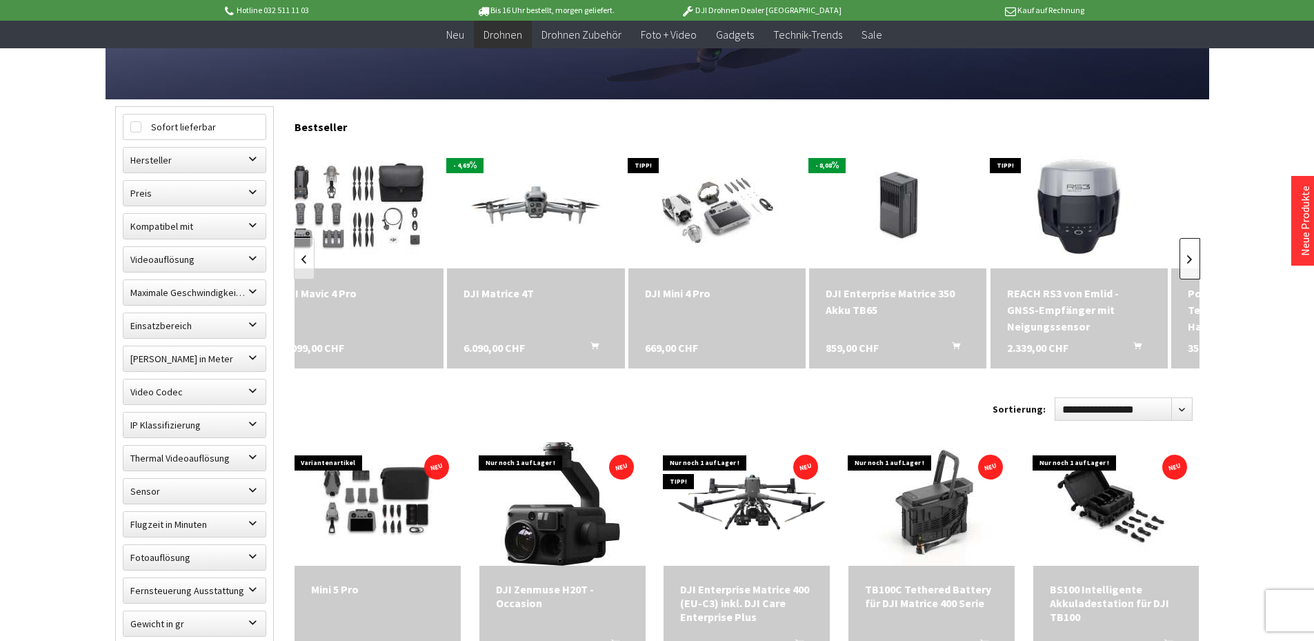
click at [1191, 252] on link at bounding box center [1190, 258] width 21 height 41
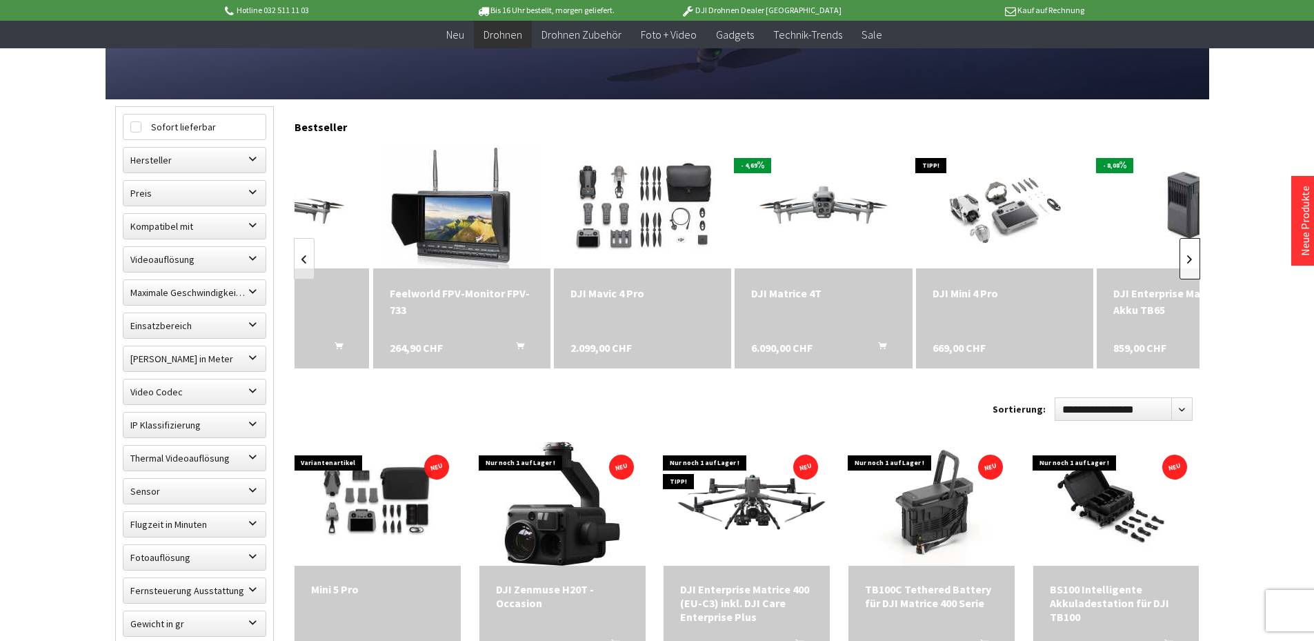
click at [1191, 252] on link at bounding box center [1190, 258] width 21 height 41
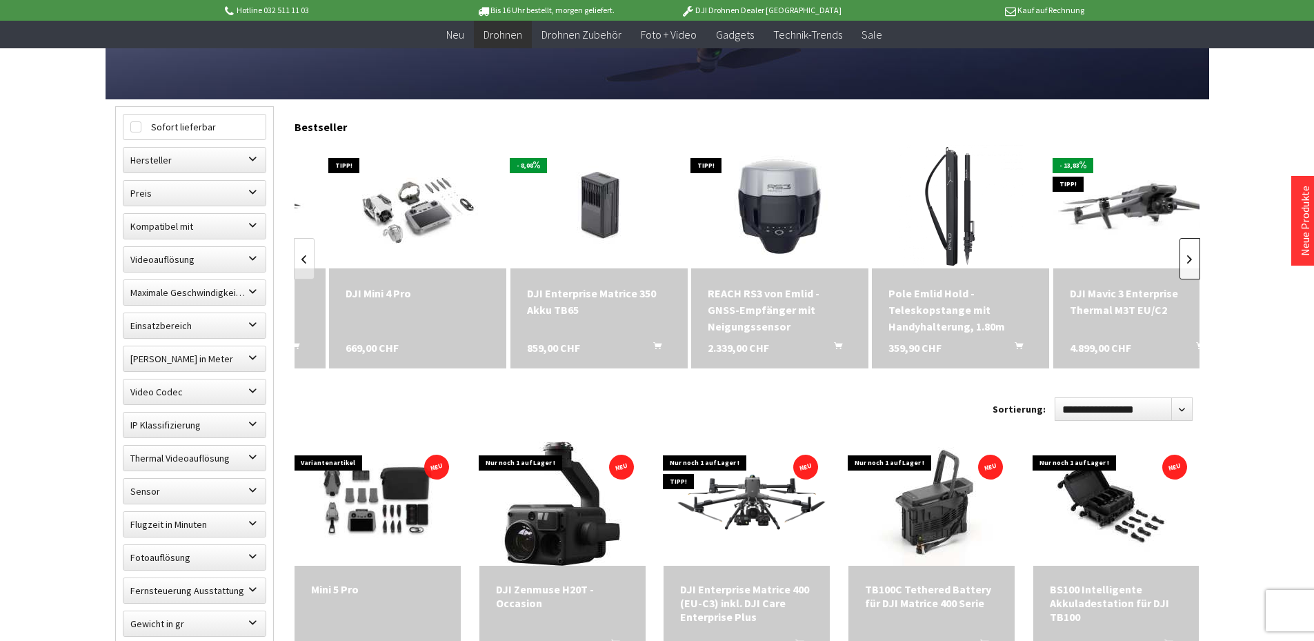
click at [1191, 252] on link at bounding box center [1190, 258] width 21 height 41
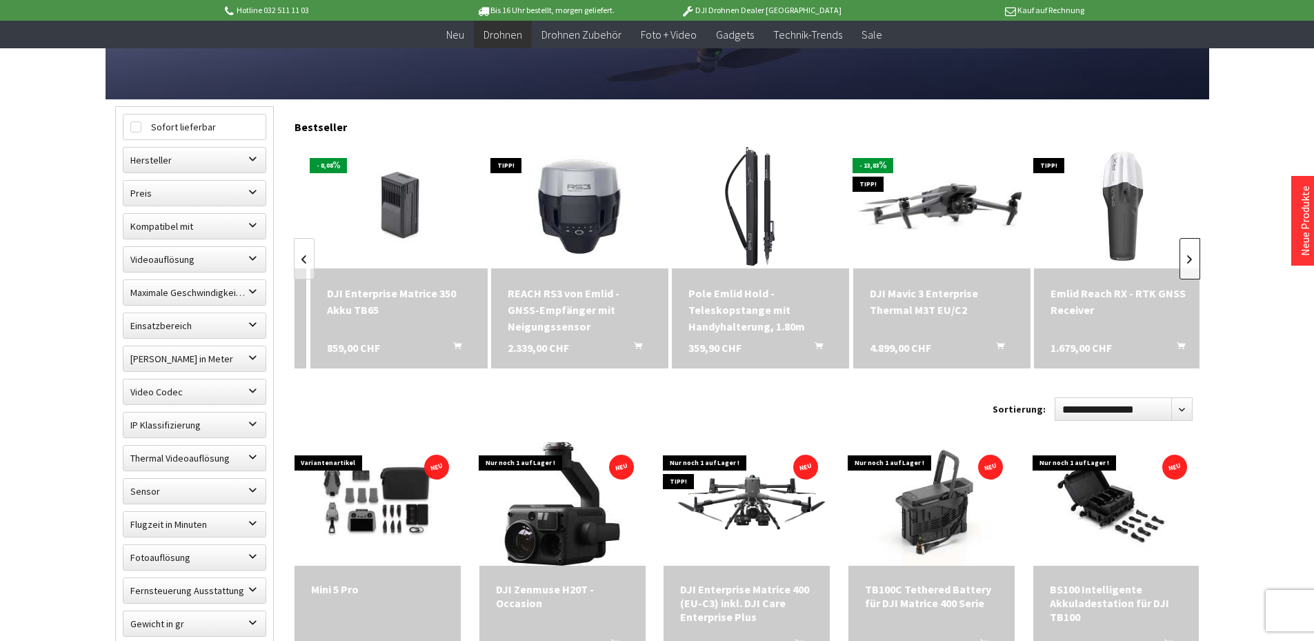
click at [1191, 252] on link at bounding box center [1190, 258] width 21 height 41
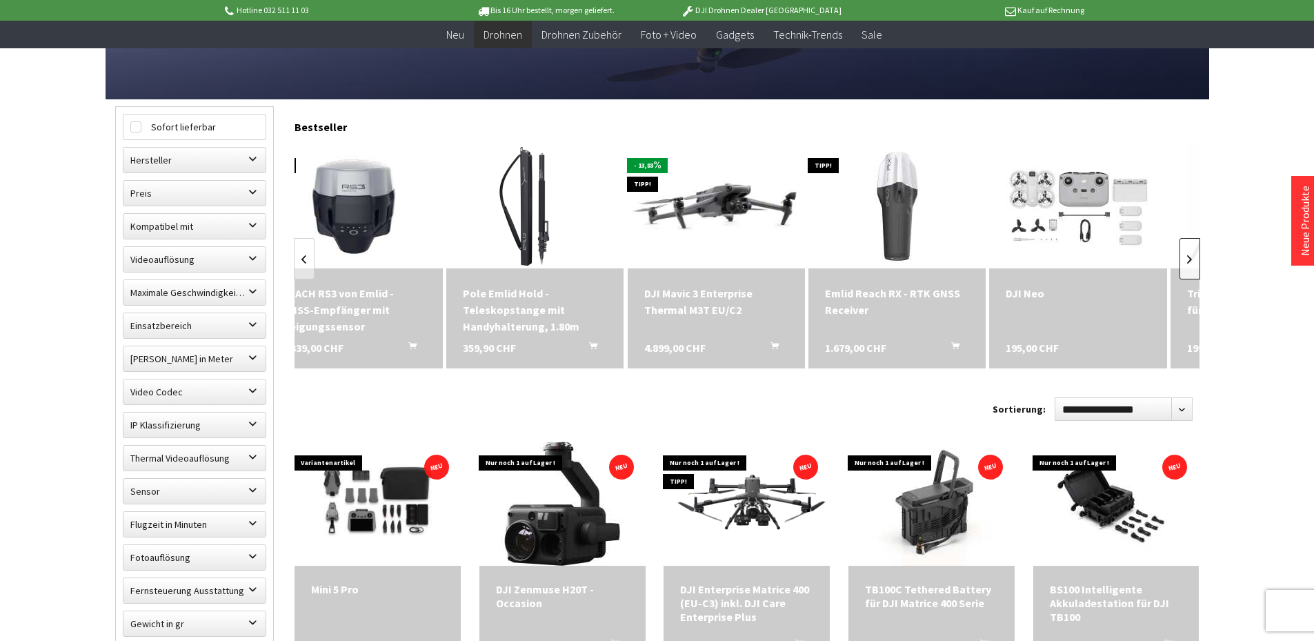
click at [1191, 252] on link at bounding box center [1190, 258] width 21 height 41
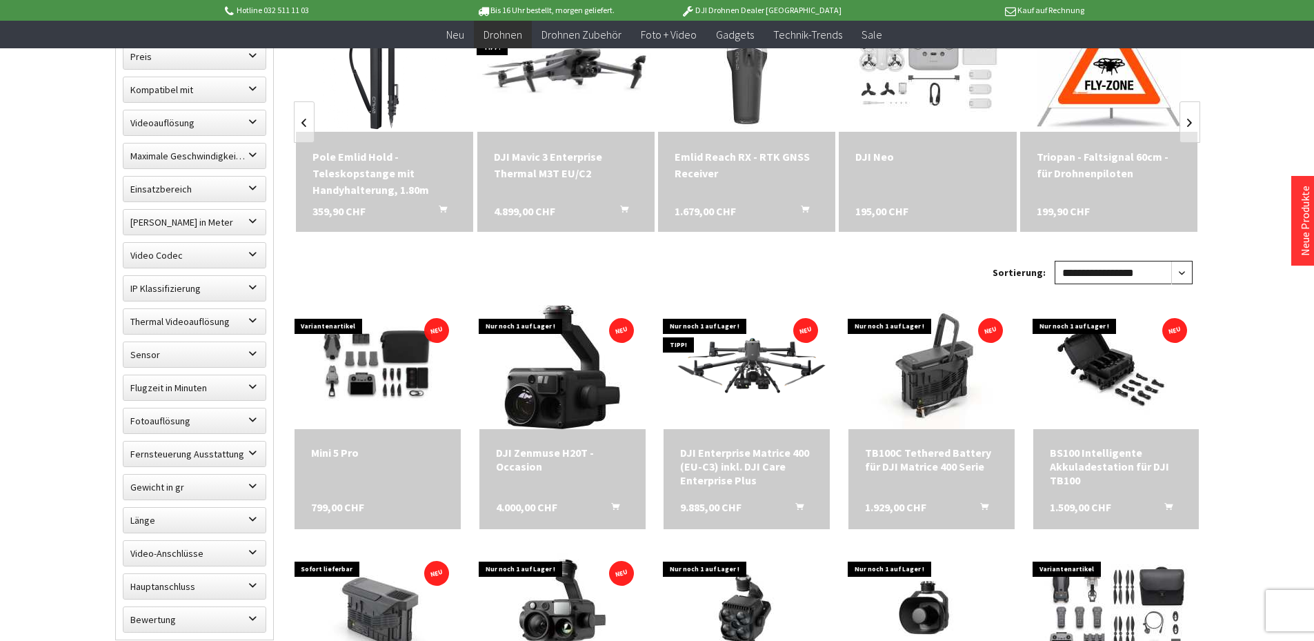
scroll to position [483, 0]
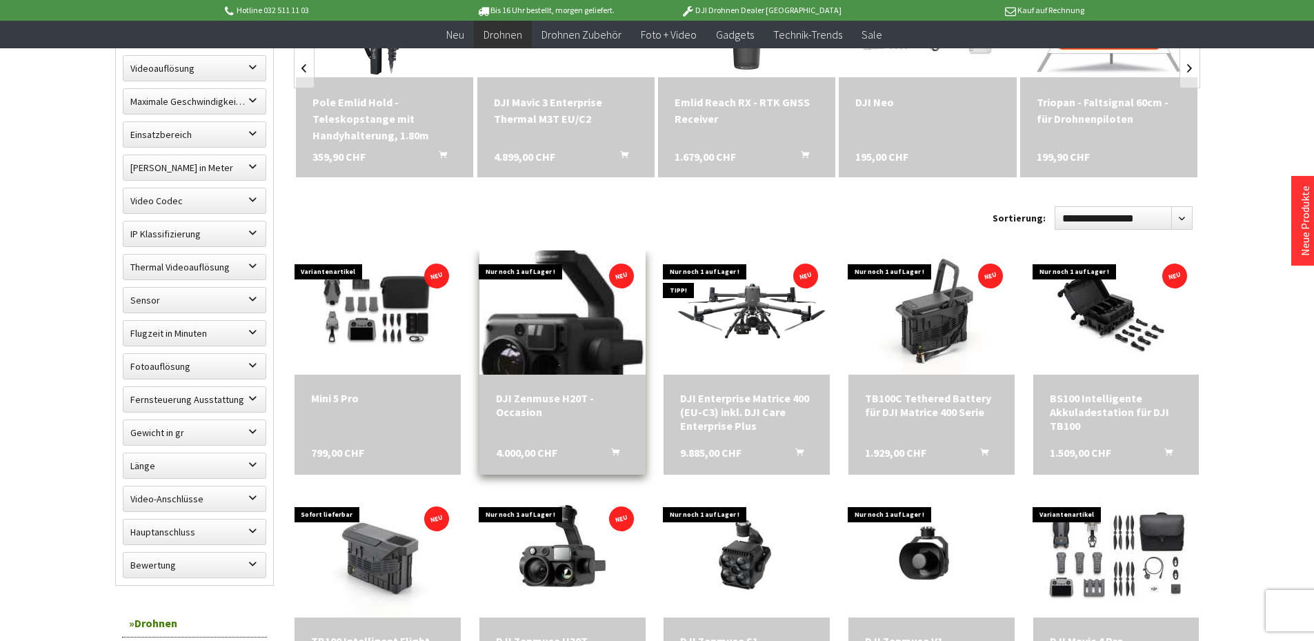
scroll to position [690, 0]
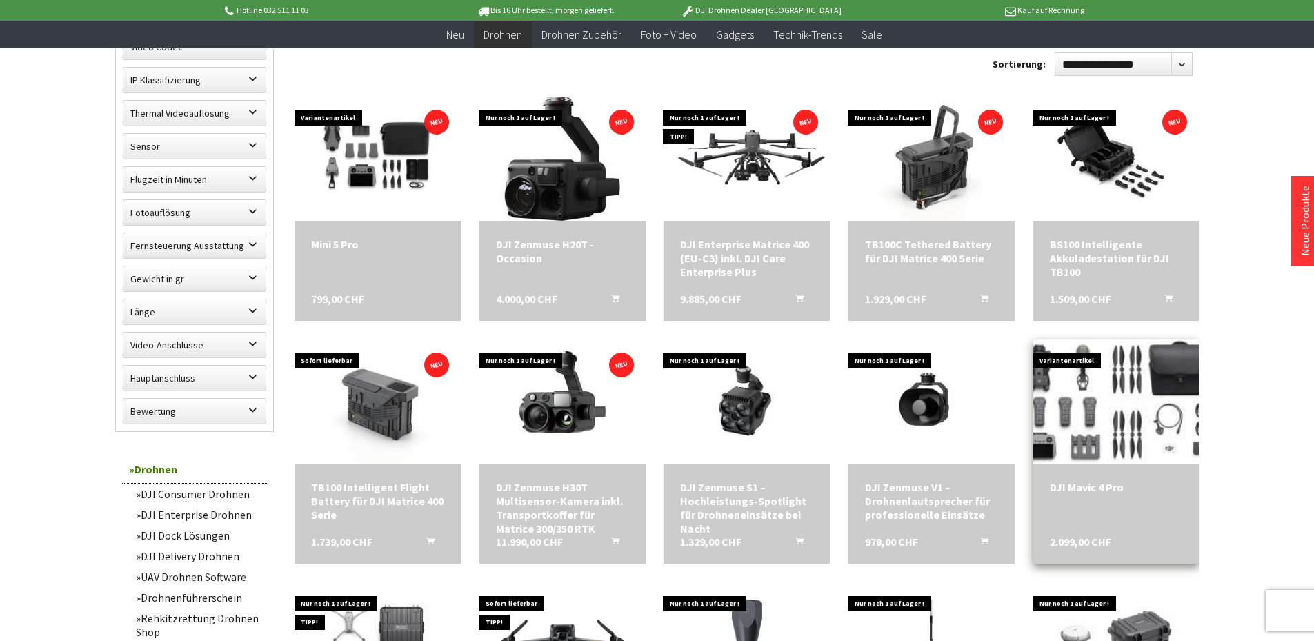
click at [1135, 410] on img at bounding box center [1116, 402] width 232 height 174
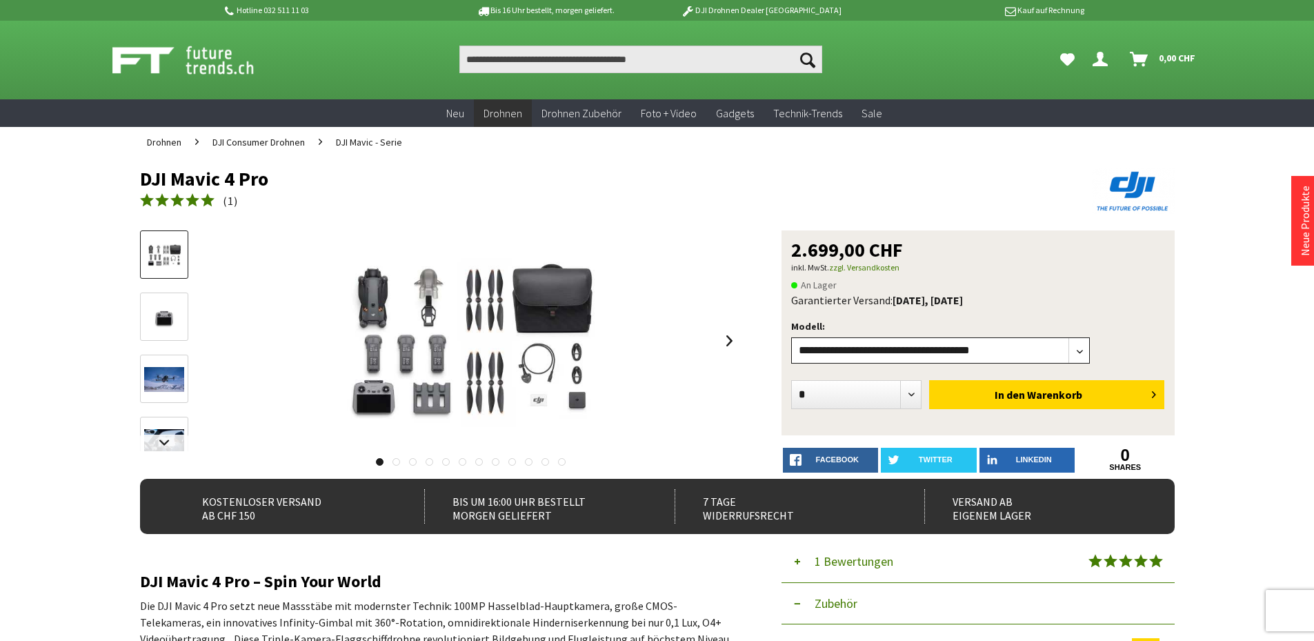
click at [835, 355] on select"] "**********" at bounding box center [940, 350] width 299 height 26
select select"] "***"
click at [791, 337] on select"] "**********" at bounding box center [940, 350] width 299 height 26
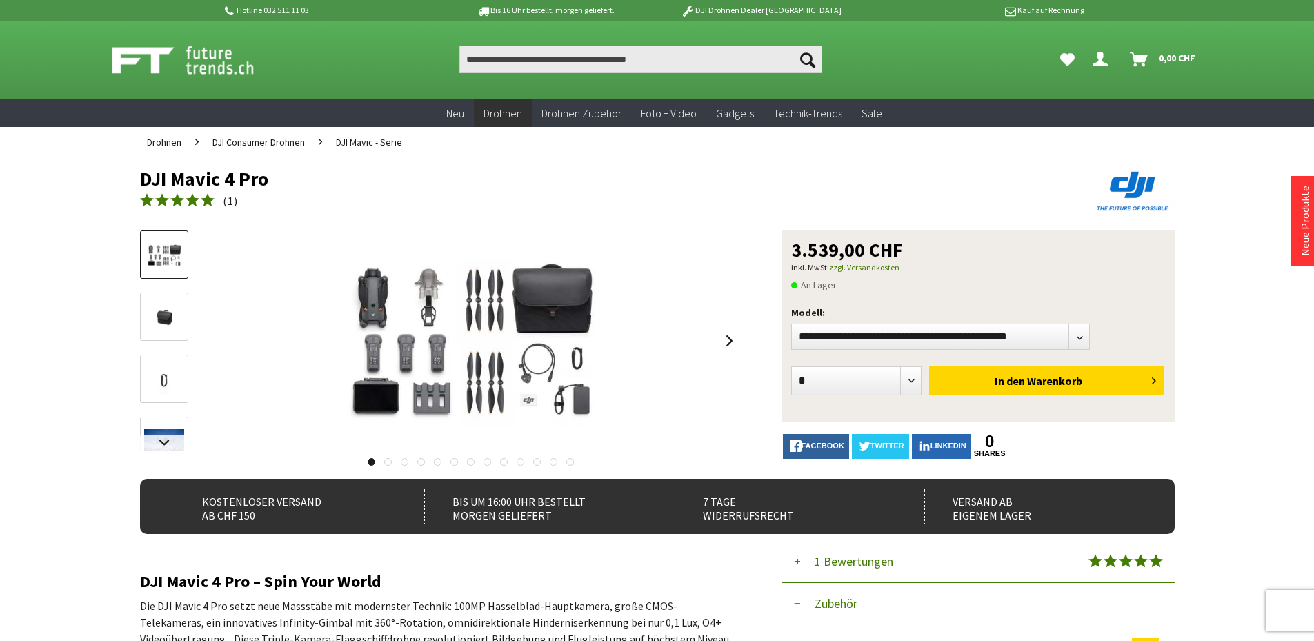
click at [122, 60] on img at bounding box center [198, 60] width 172 height 34
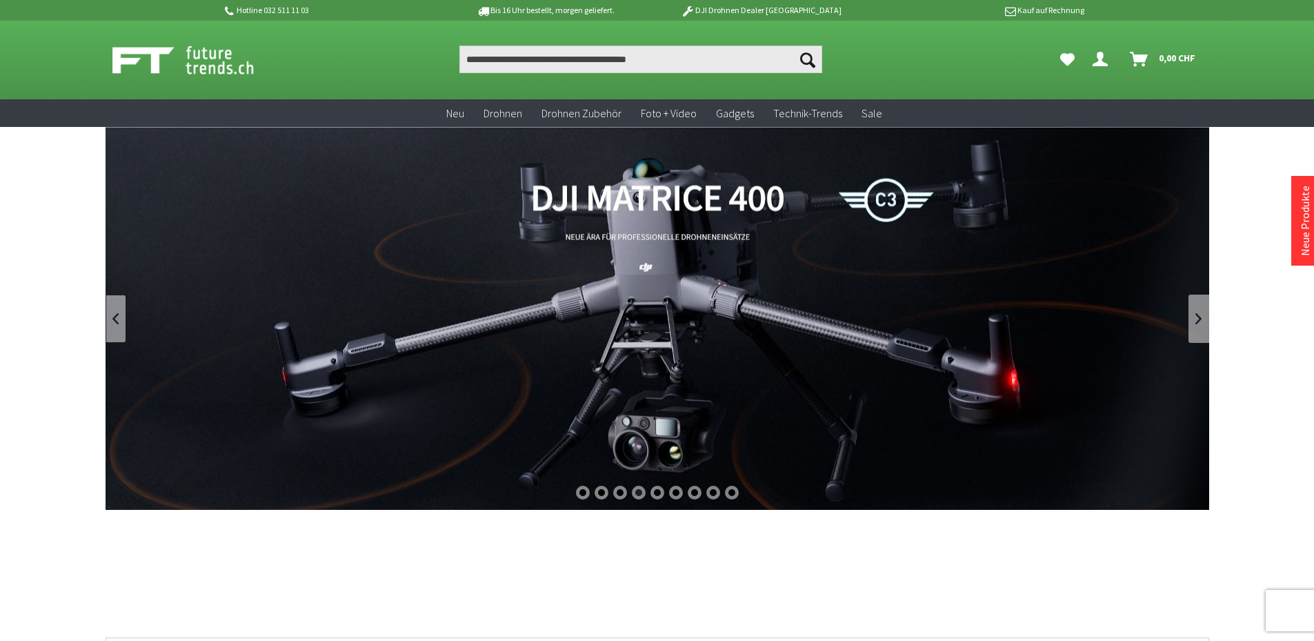
click at [114, 322] on link at bounding box center [116, 319] width 21 height 48
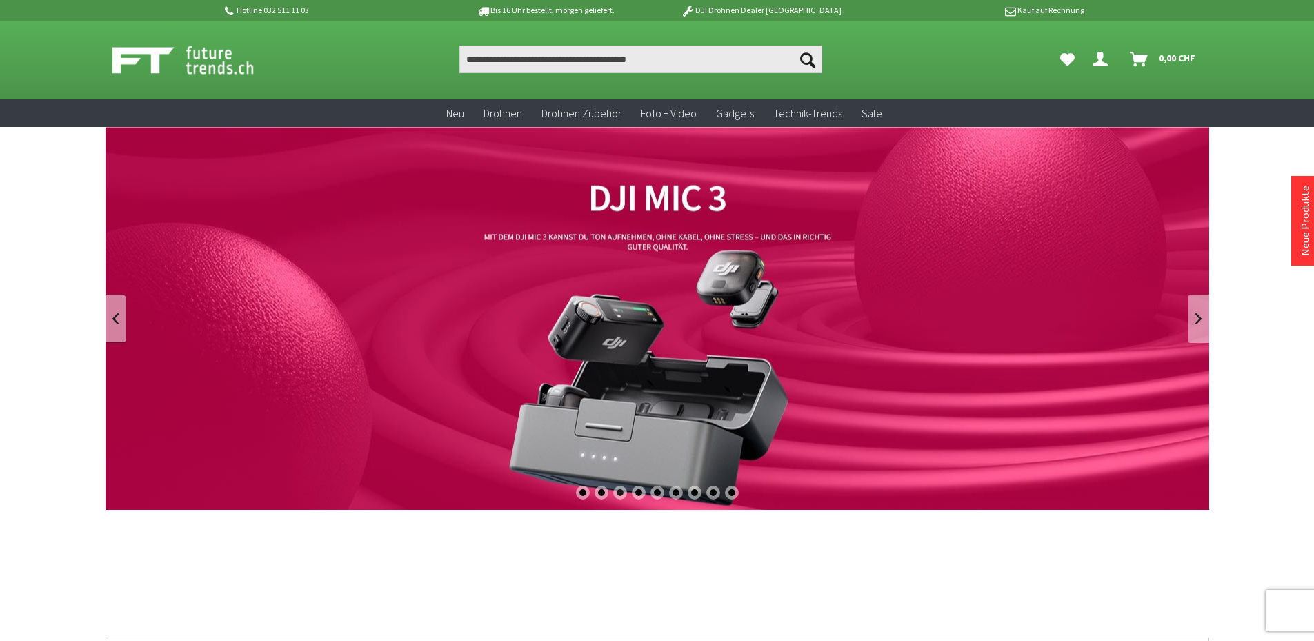
click at [114, 322] on link at bounding box center [116, 319] width 21 height 48
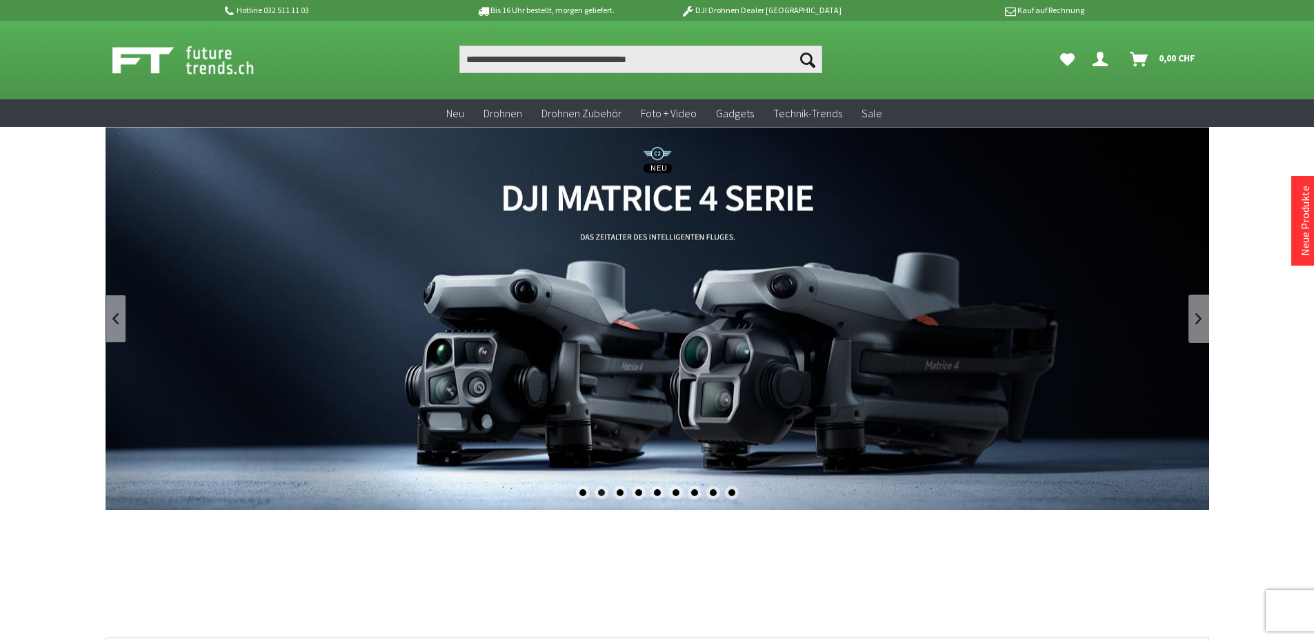
click at [114, 322] on link at bounding box center [116, 319] width 21 height 48
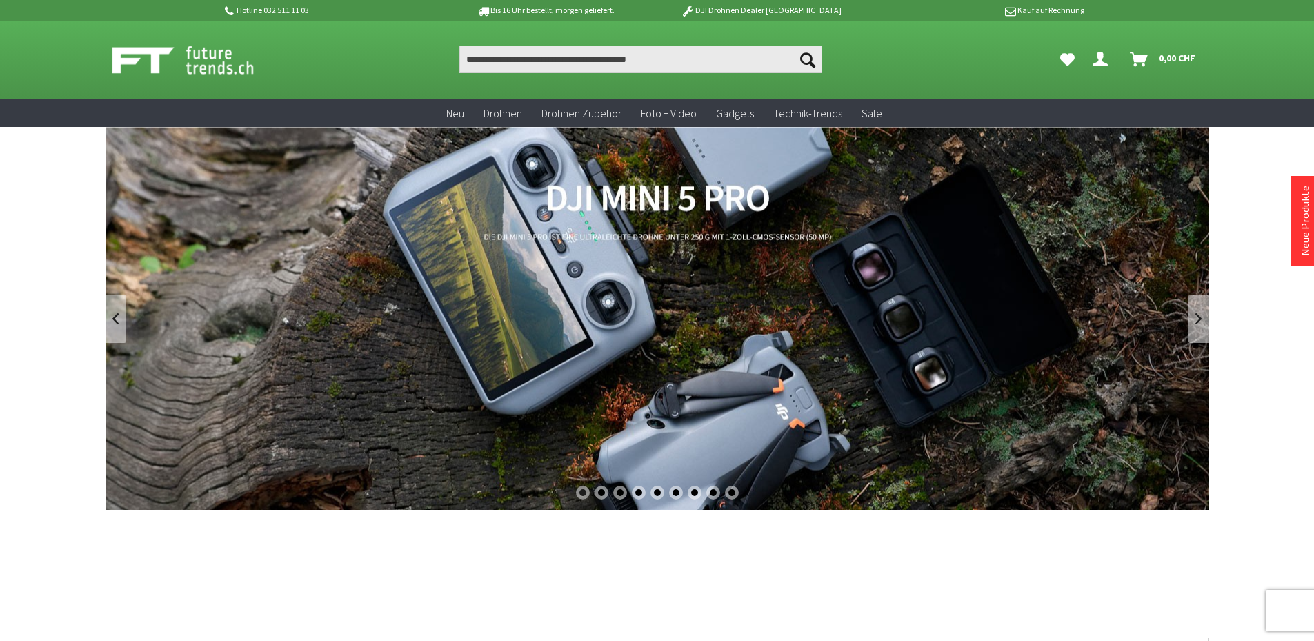
click at [672, 279] on link "DJI Mini 5 Pro" at bounding box center [658, 318] width 1104 height 383
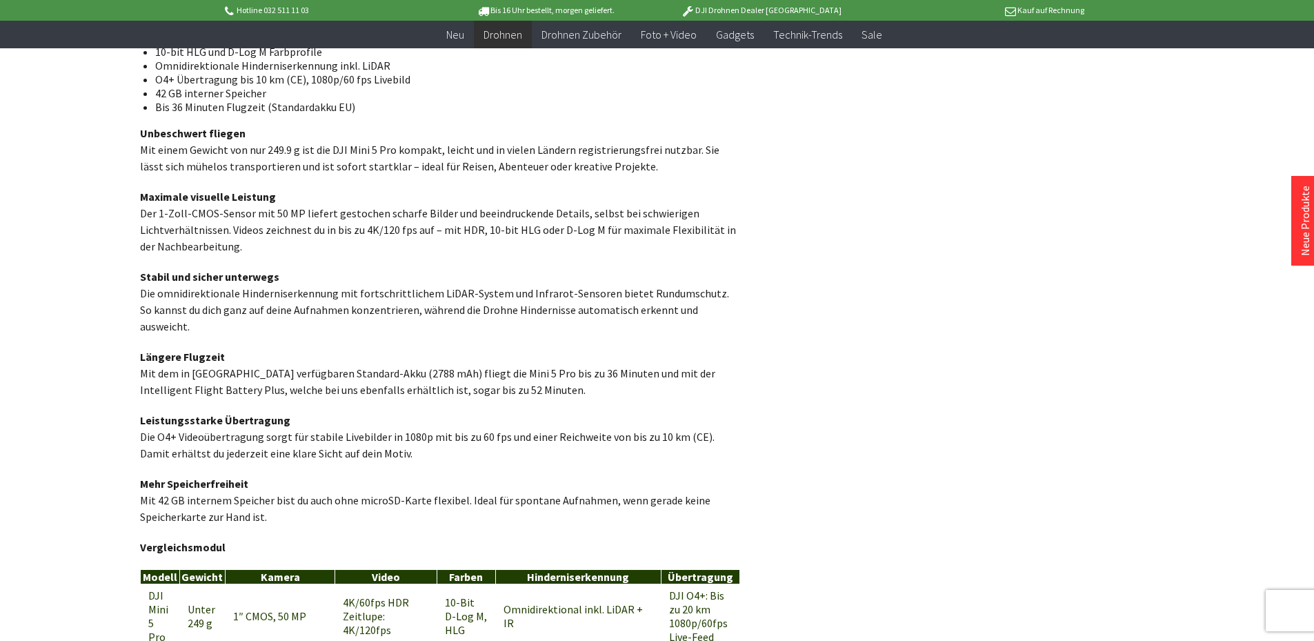
scroll to position [1380, 0]
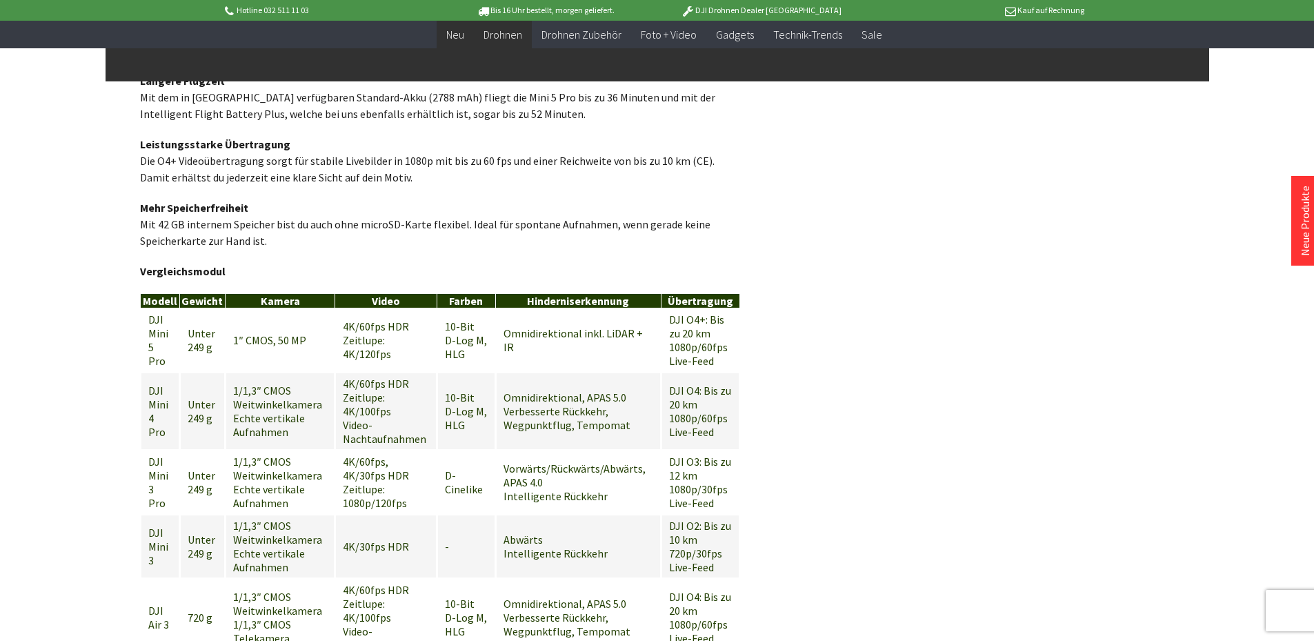
click at [446, 37] on link "Neu" at bounding box center [455, 35] width 37 height 28
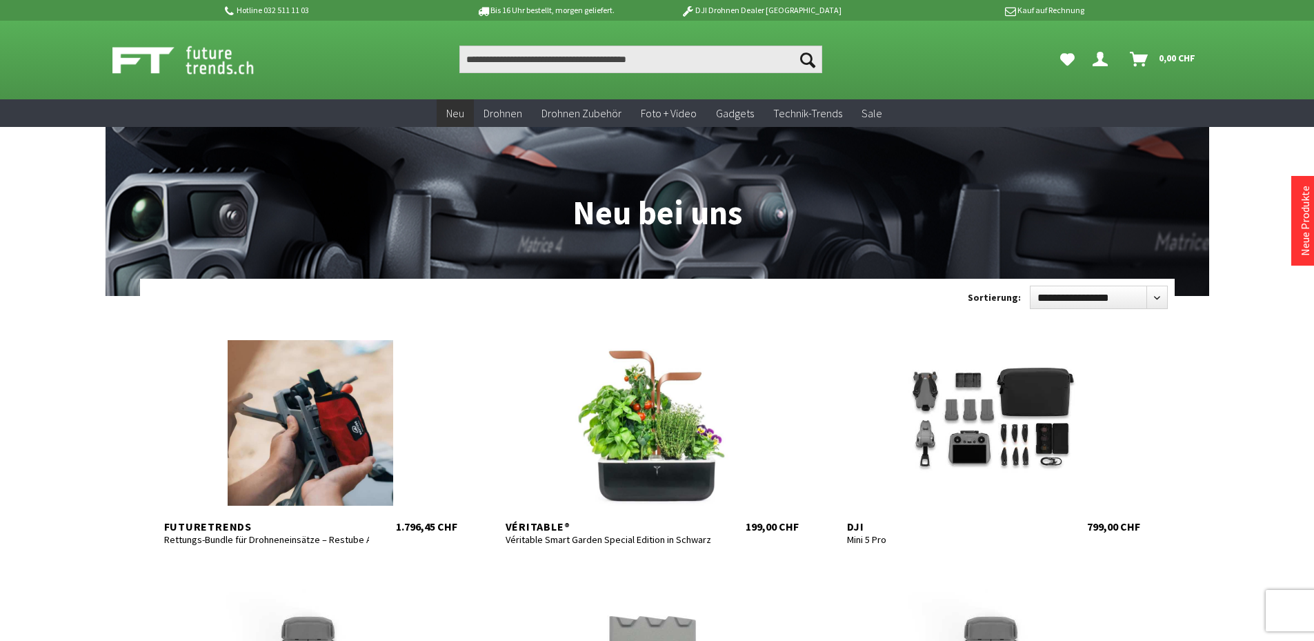
click at [210, 64] on img at bounding box center [198, 60] width 172 height 34
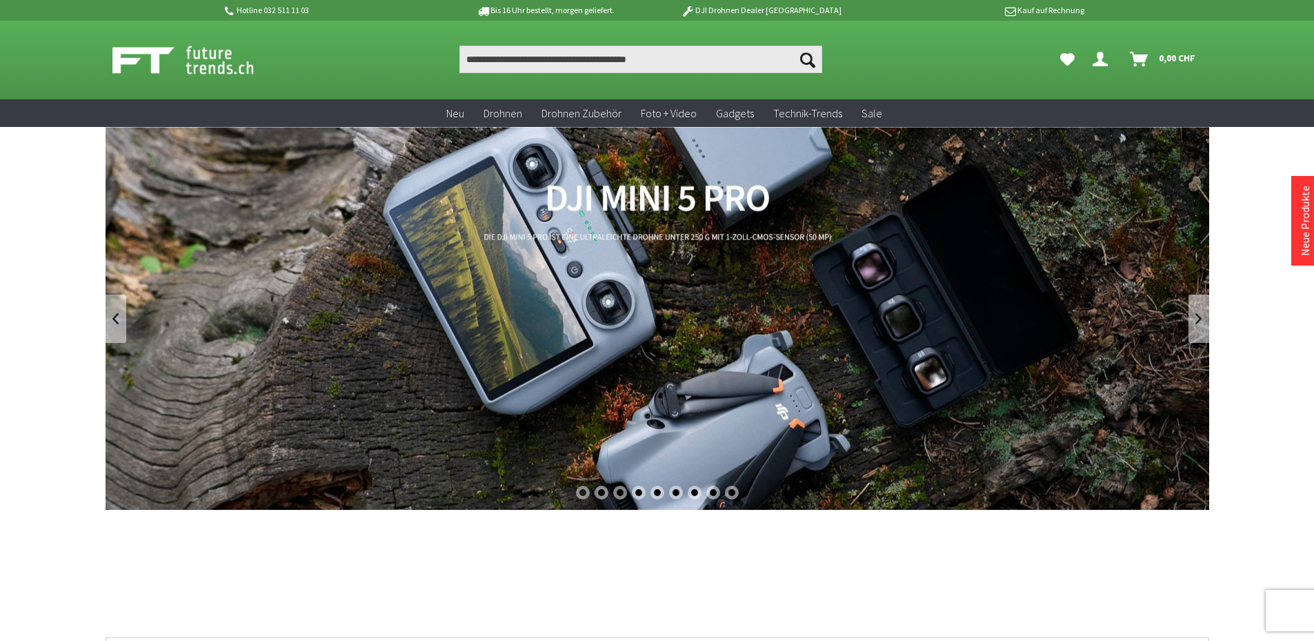
click at [1129, 266] on link "DJI Mini 5 Pro" at bounding box center [658, 318] width 1104 height 383
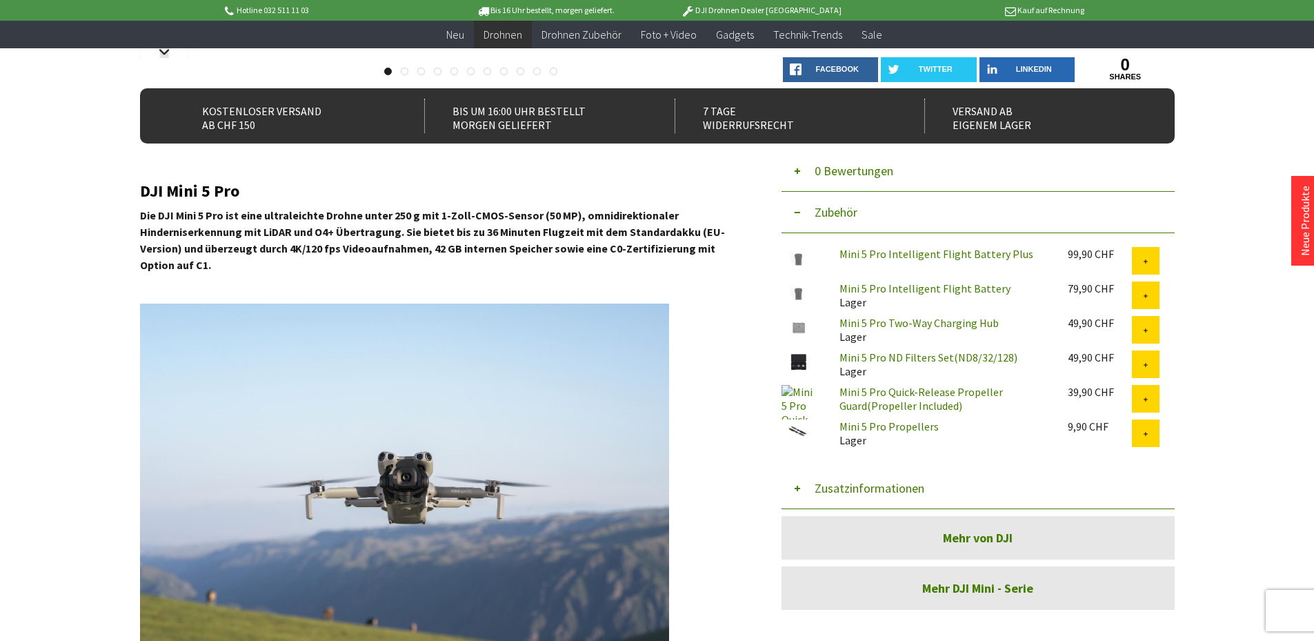
scroll to position [483, 0]
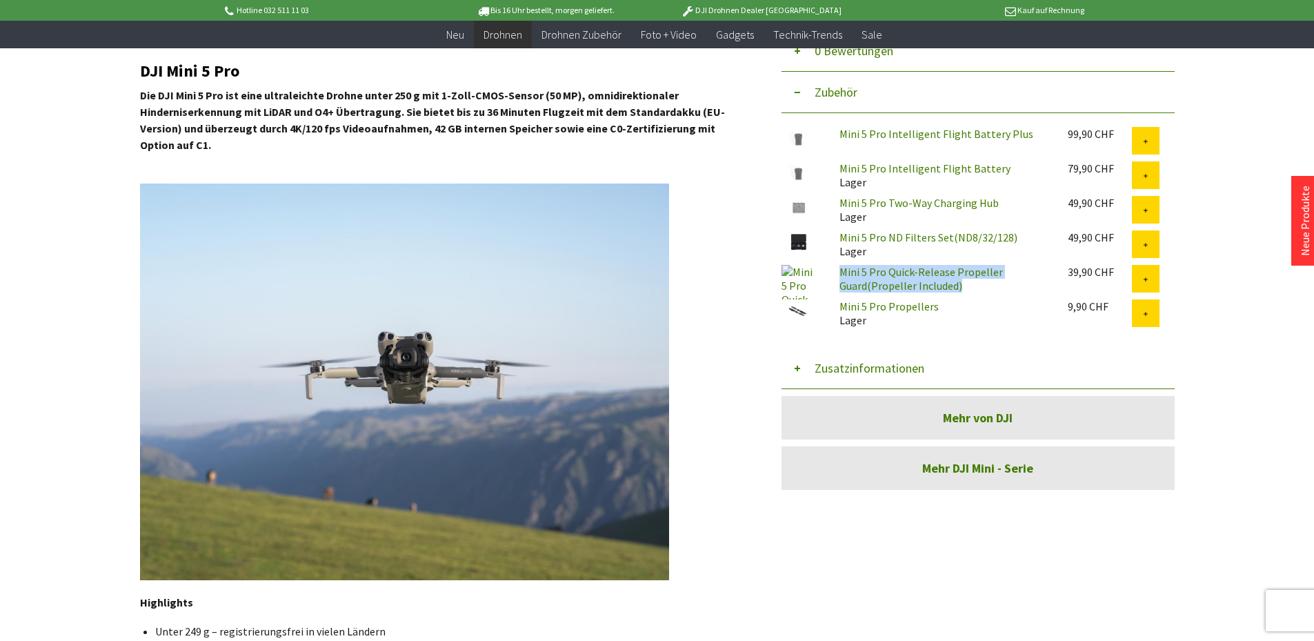
drag, startPoint x: 966, startPoint y: 286, endPoint x: 839, endPoint y: 275, distance: 128.1
click at [839, 275] on div "Mini 5 Pro Quick-Release Propeller Guard(Propeller Included)" at bounding box center [942, 279] width 228 height 28
copy link "Mini 5 Pro Quick-Release Propeller Guard(Propeller Included)"
